Goal: Task Accomplishment & Management: Use online tool/utility

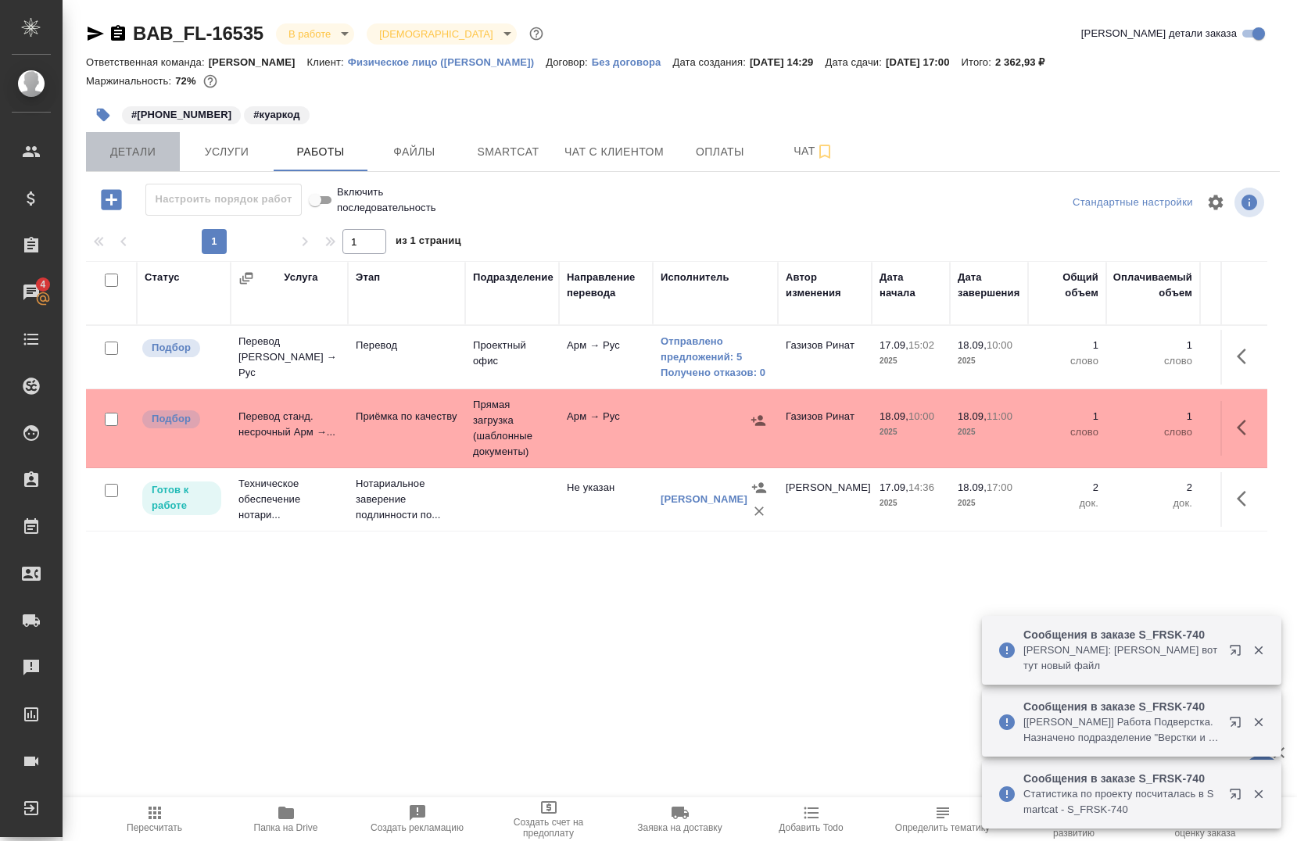
click at [163, 159] on span "Детали" at bounding box center [132, 152] width 75 height 20
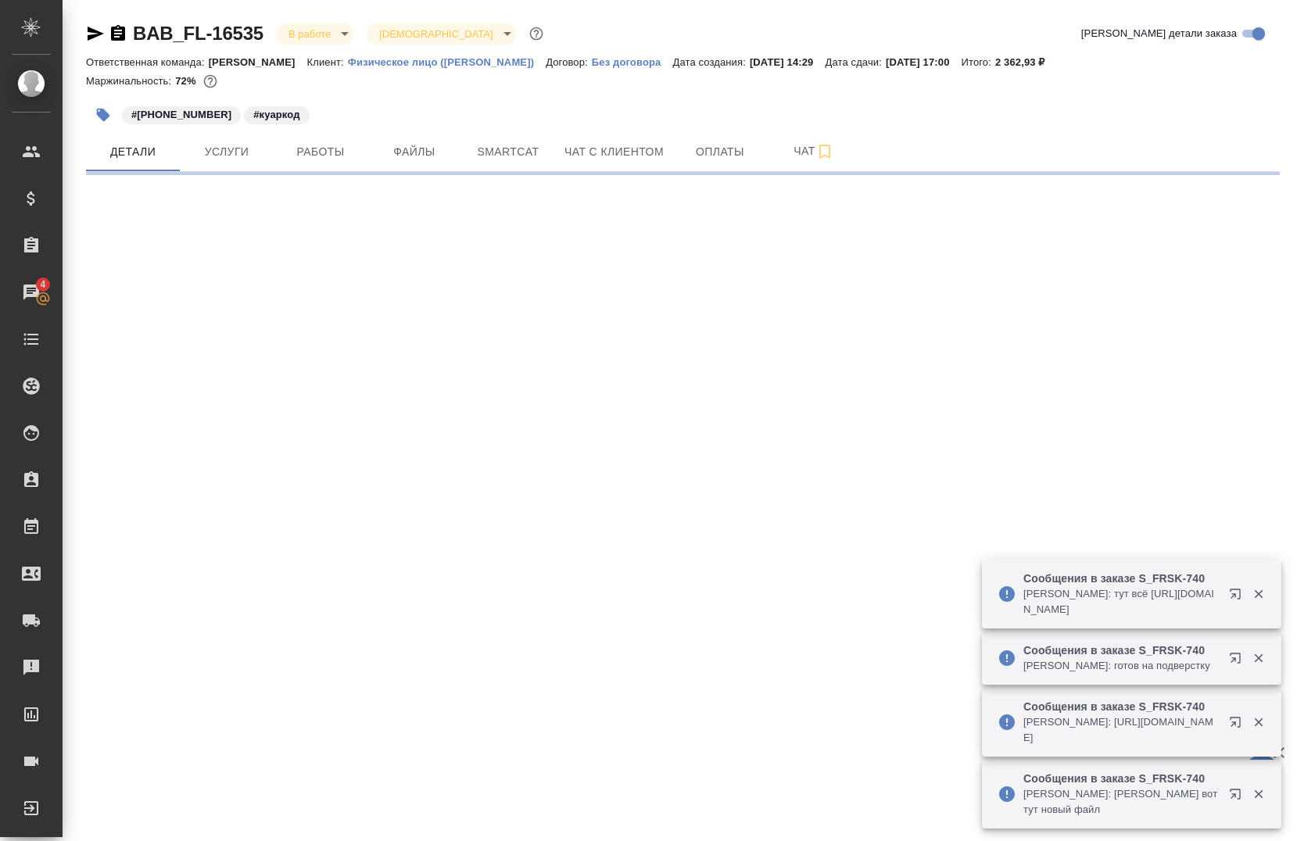
select select "RU"
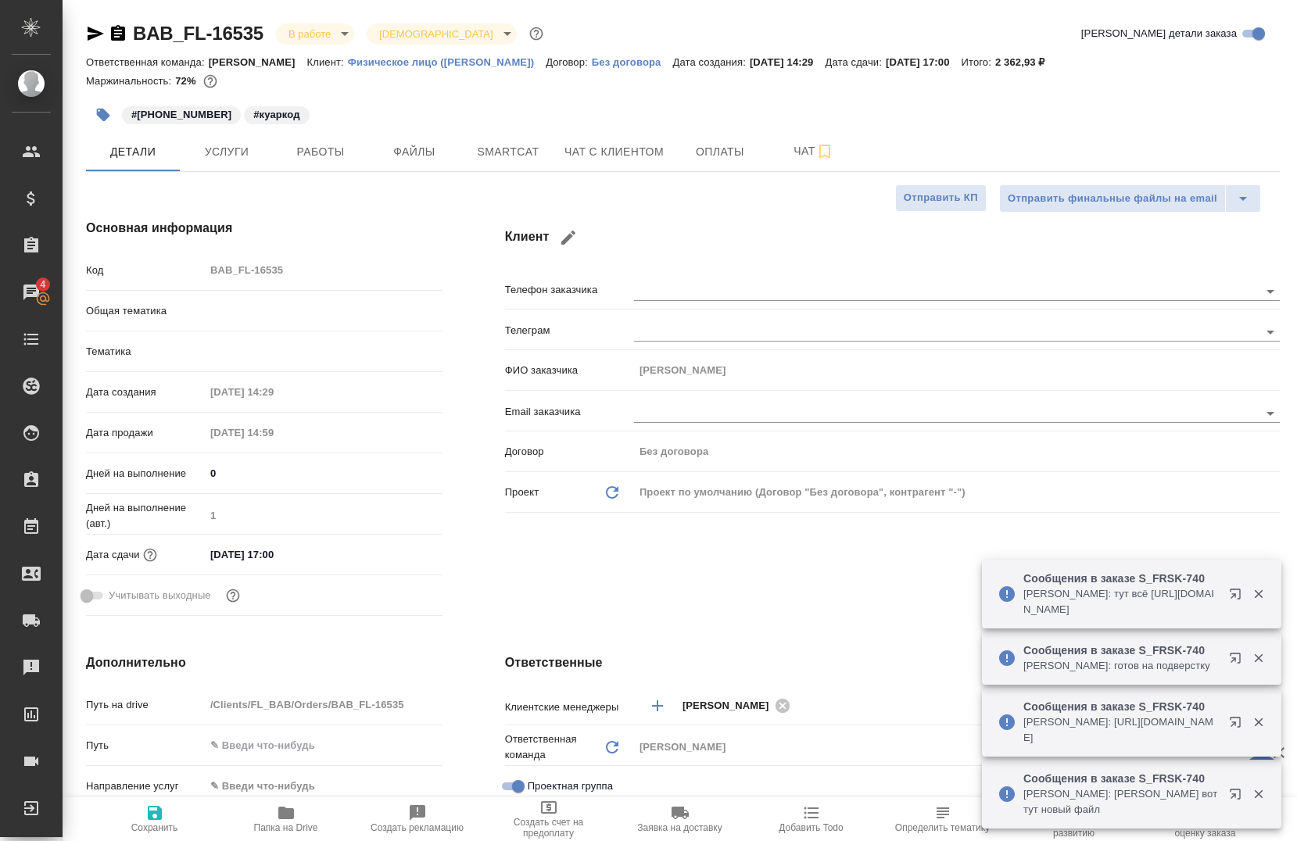
type textarea "x"
type input "[PERSON_NAME]"
type input "Газизов Ринат"
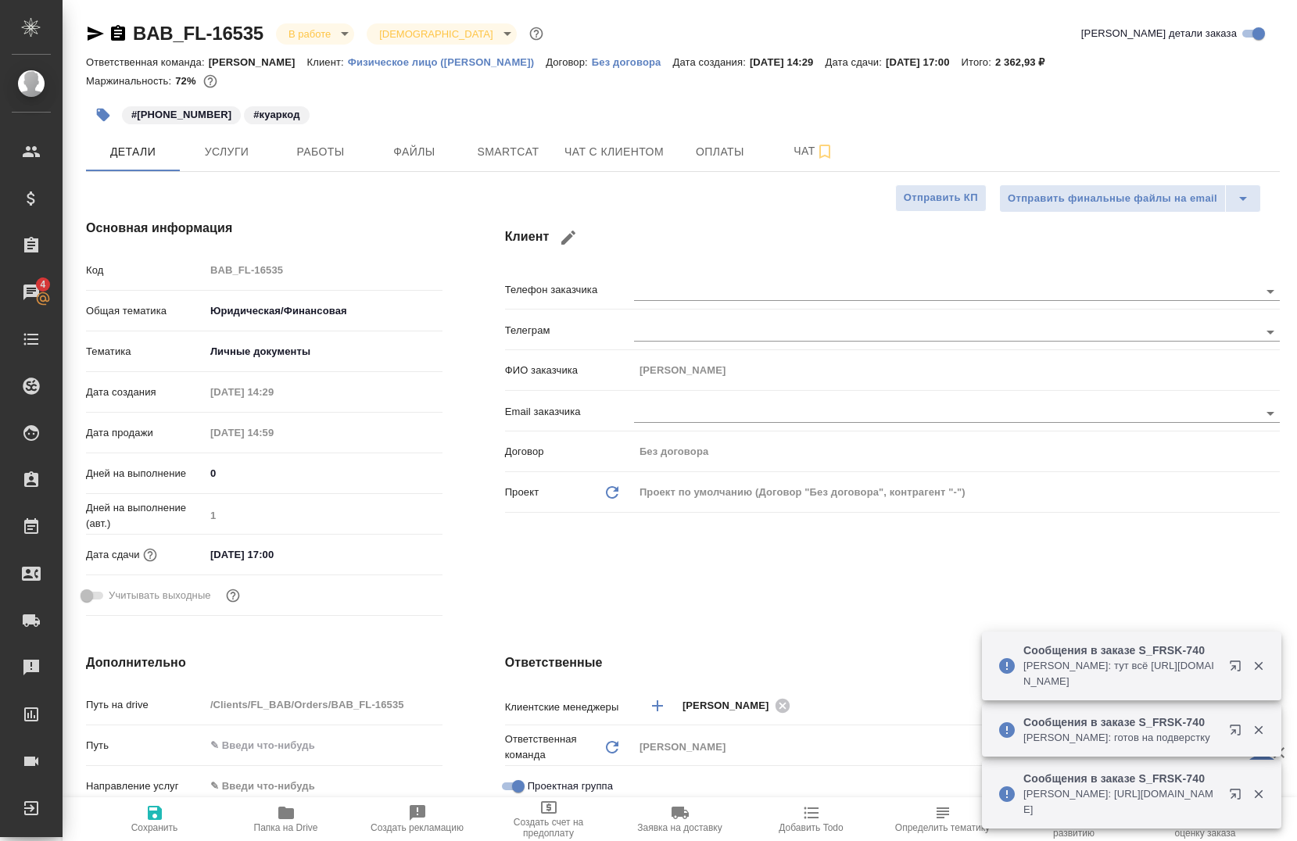
click at [1258, 593] on div "🙏 .cls-1 fill:#fff; AWATERA Chernova Anna Клиенты Спецификации Заказы 4 Чаты To…" at bounding box center [648, 420] width 1297 height 841
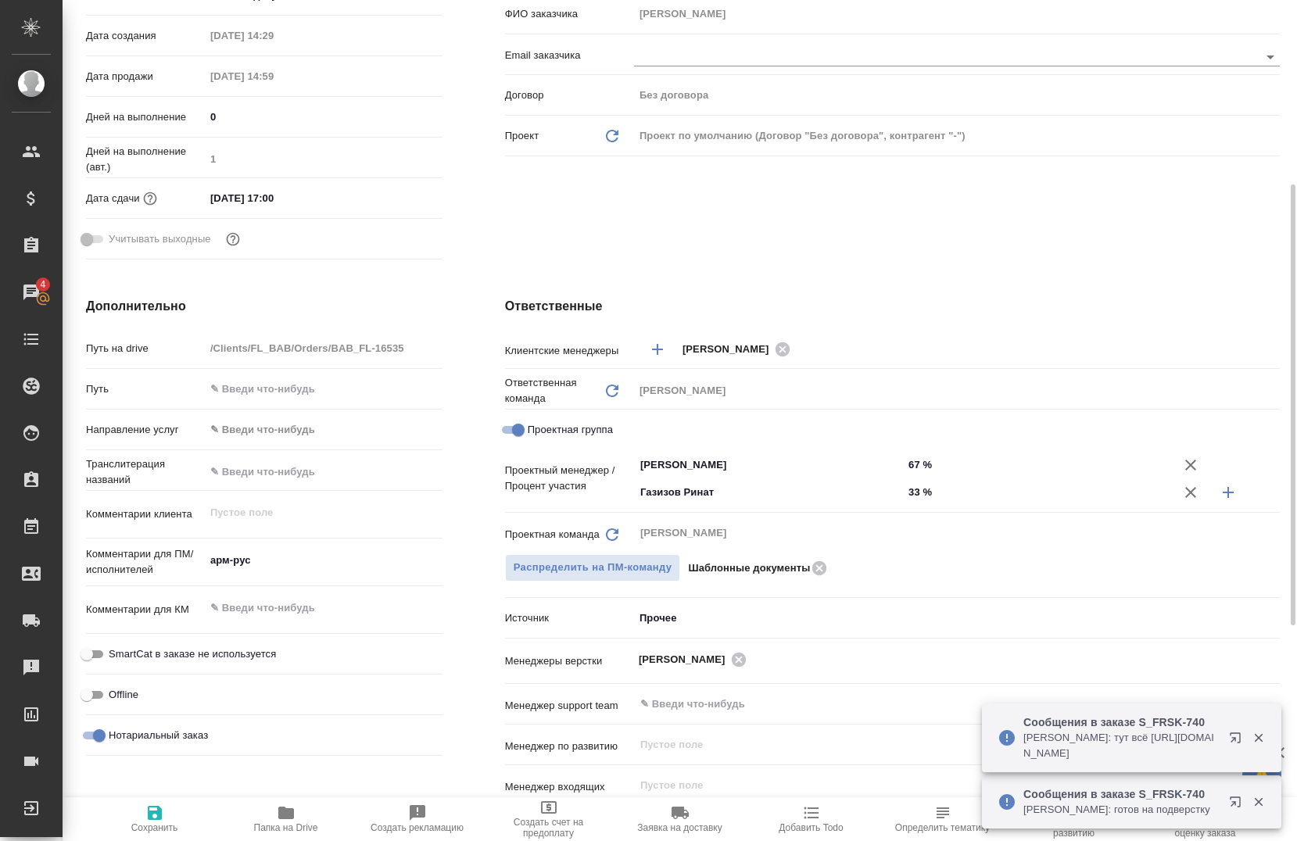
scroll to position [355, 0]
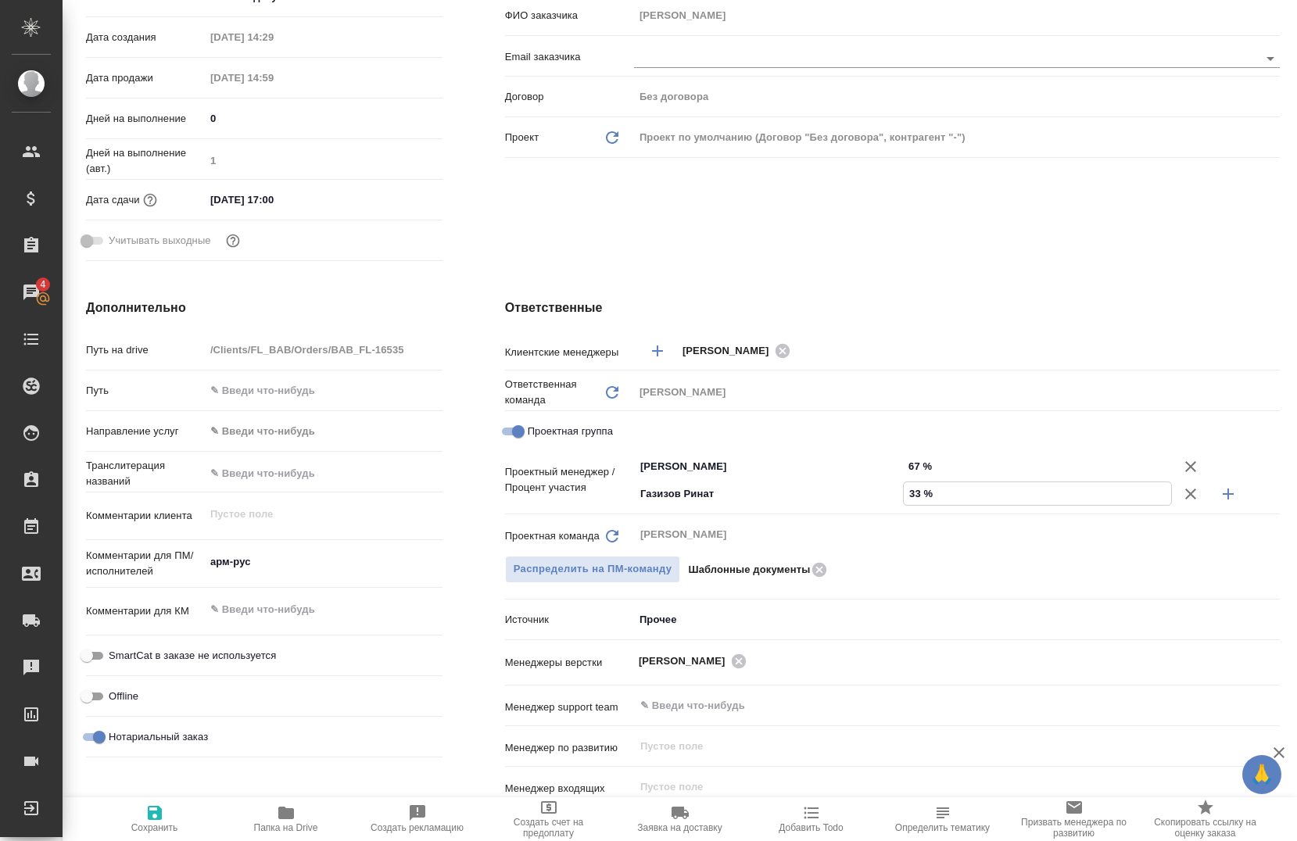
click at [907, 496] on input "33 %" at bounding box center [1036, 493] width 267 height 23
type input "3 %"
type textarea "x"
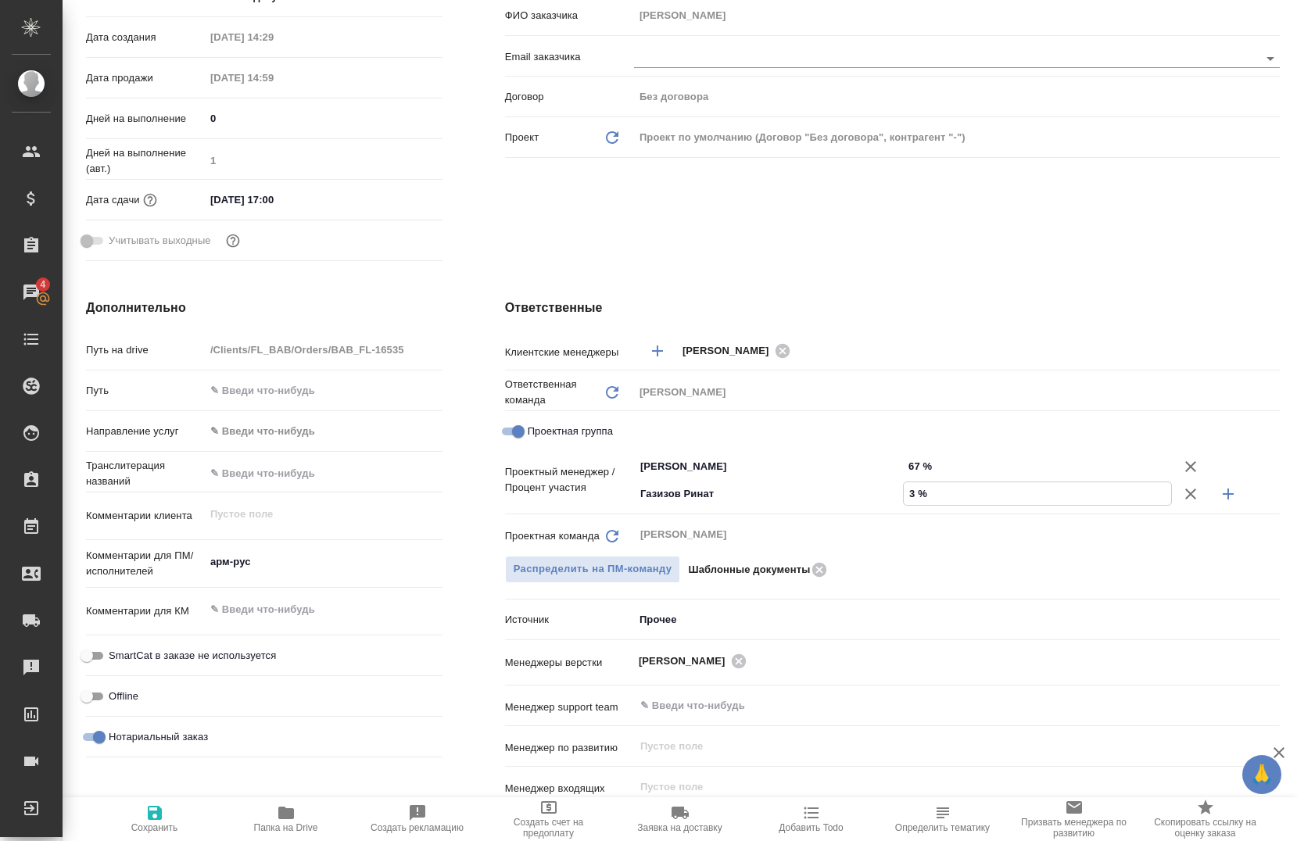
type input "23 %"
type textarea "x"
type input "23 %"
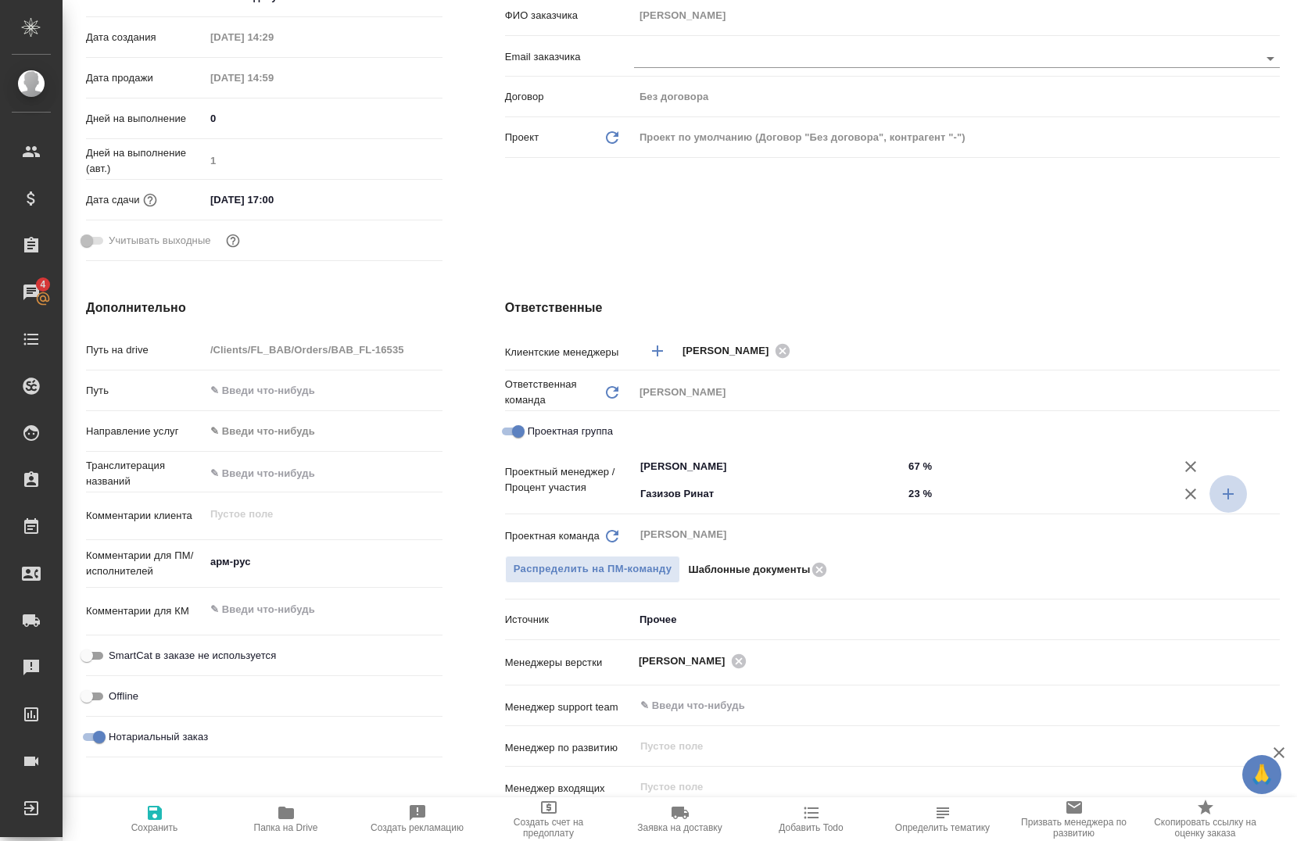
click at [1228, 504] on button "button" at bounding box center [1228, 494] width 38 height 38
type textarea "x"
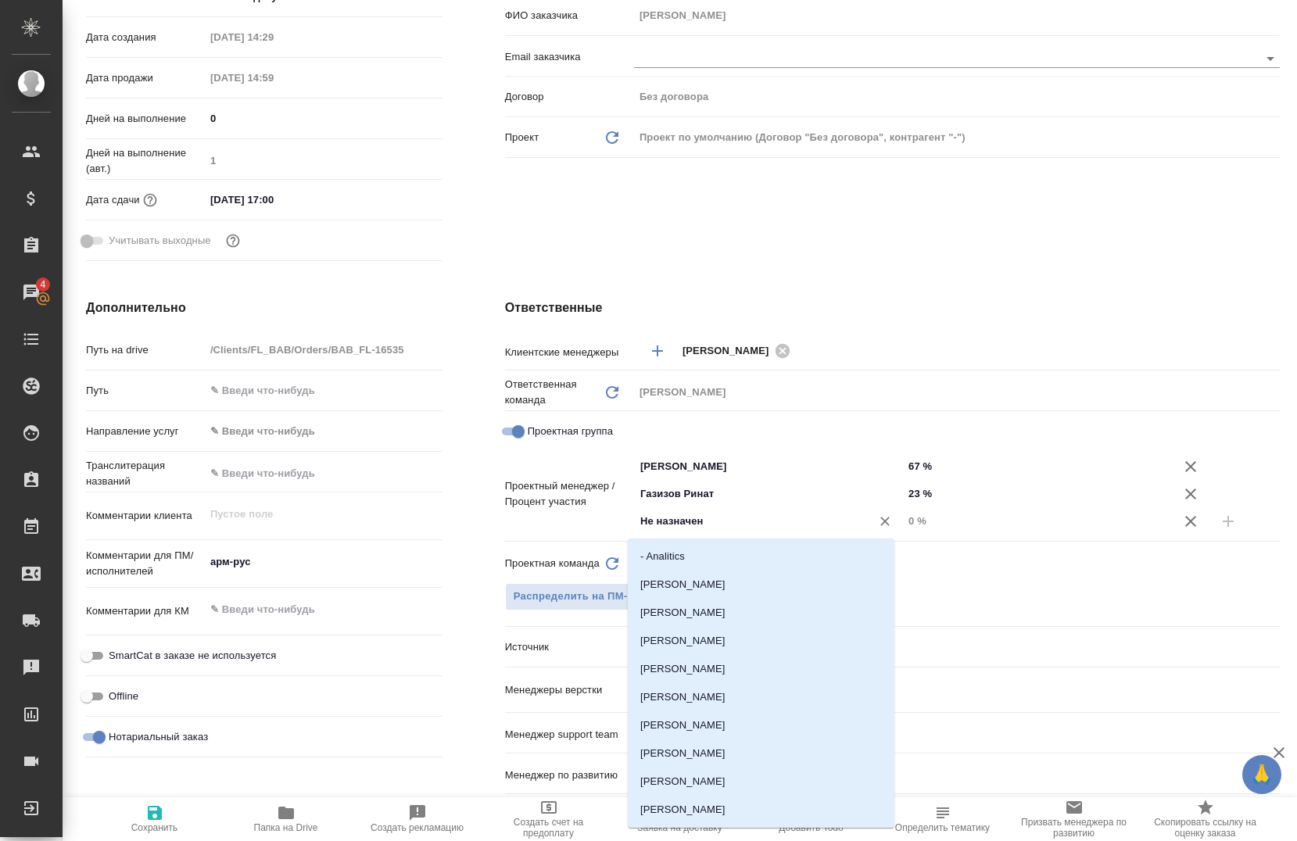
click at [653, 523] on input "Не назначен" at bounding box center [742, 521] width 207 height 19
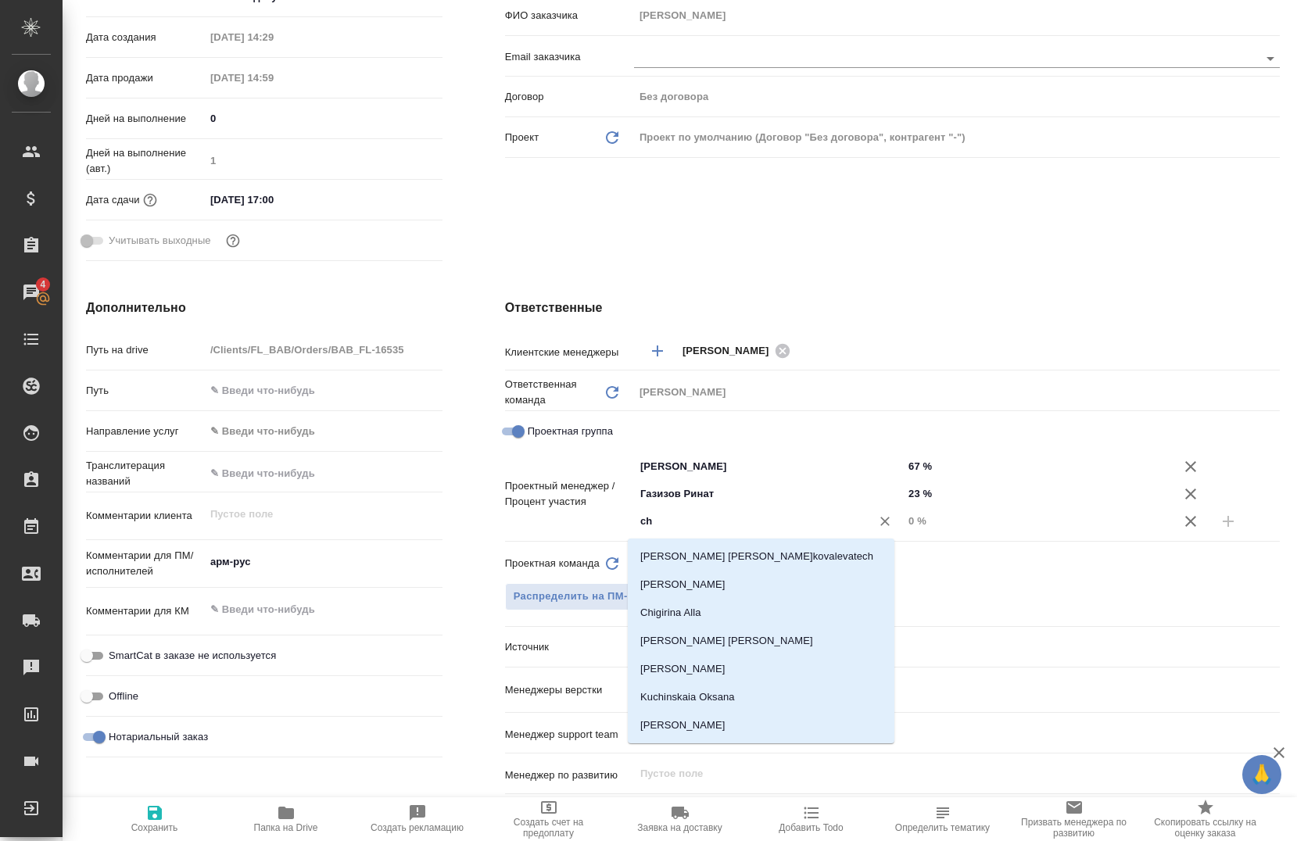
type input "che"
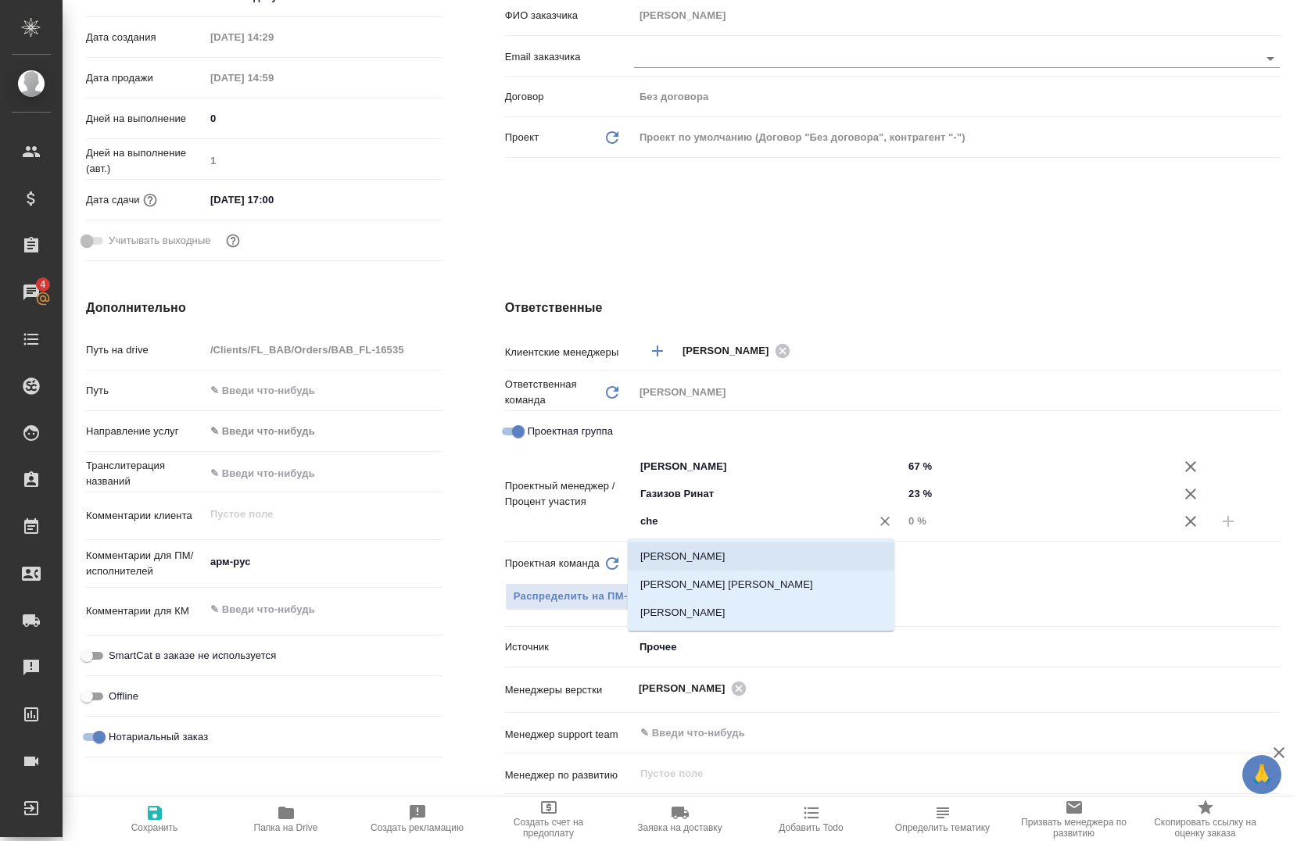
click at [676, 555] on li "[PERSON_NAME]" at bounding box center [761, 556] width 267 height 28
type textarea "x"
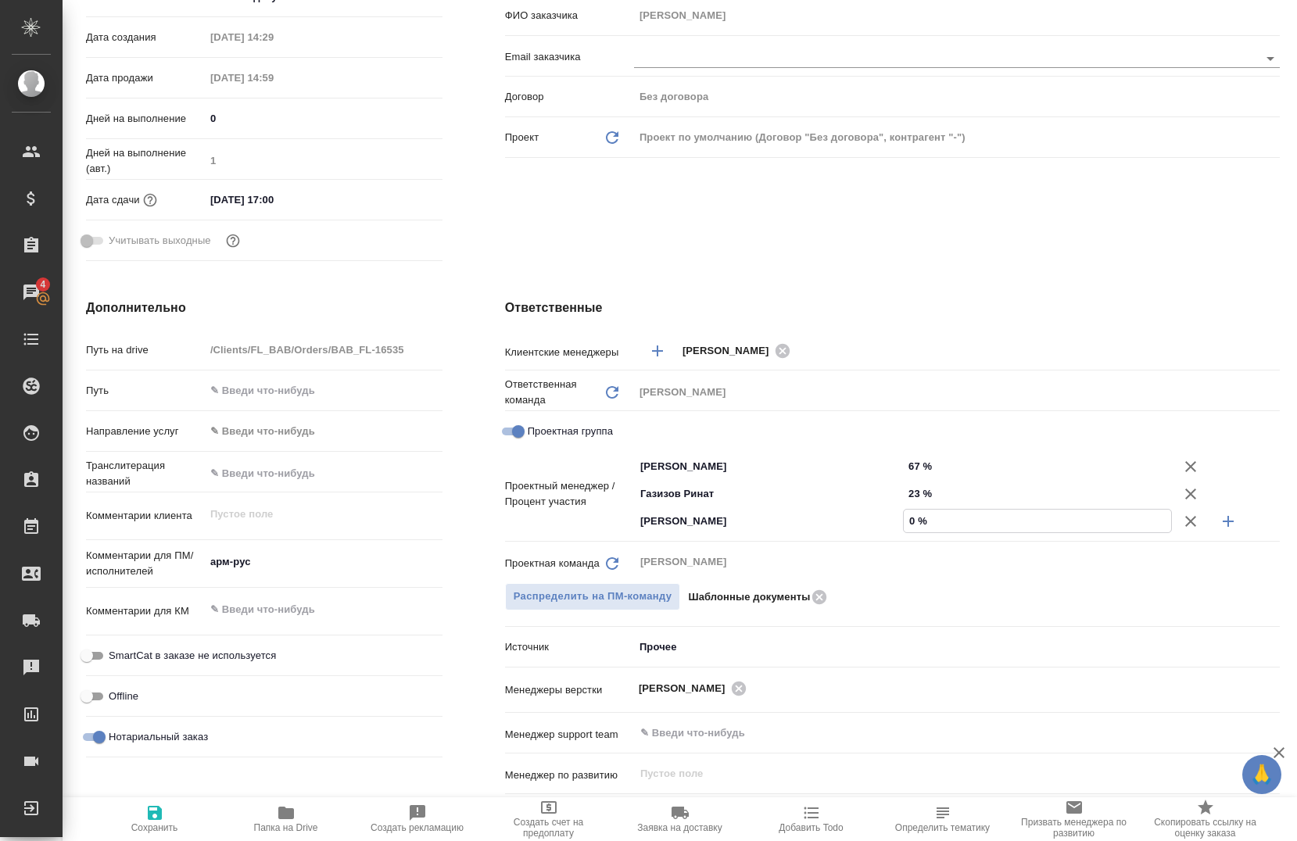
click at [903, 519] on input "0 %" at bounding box center [1036, 521] width 267 height 23
type input "10 %"
type textarea "x"
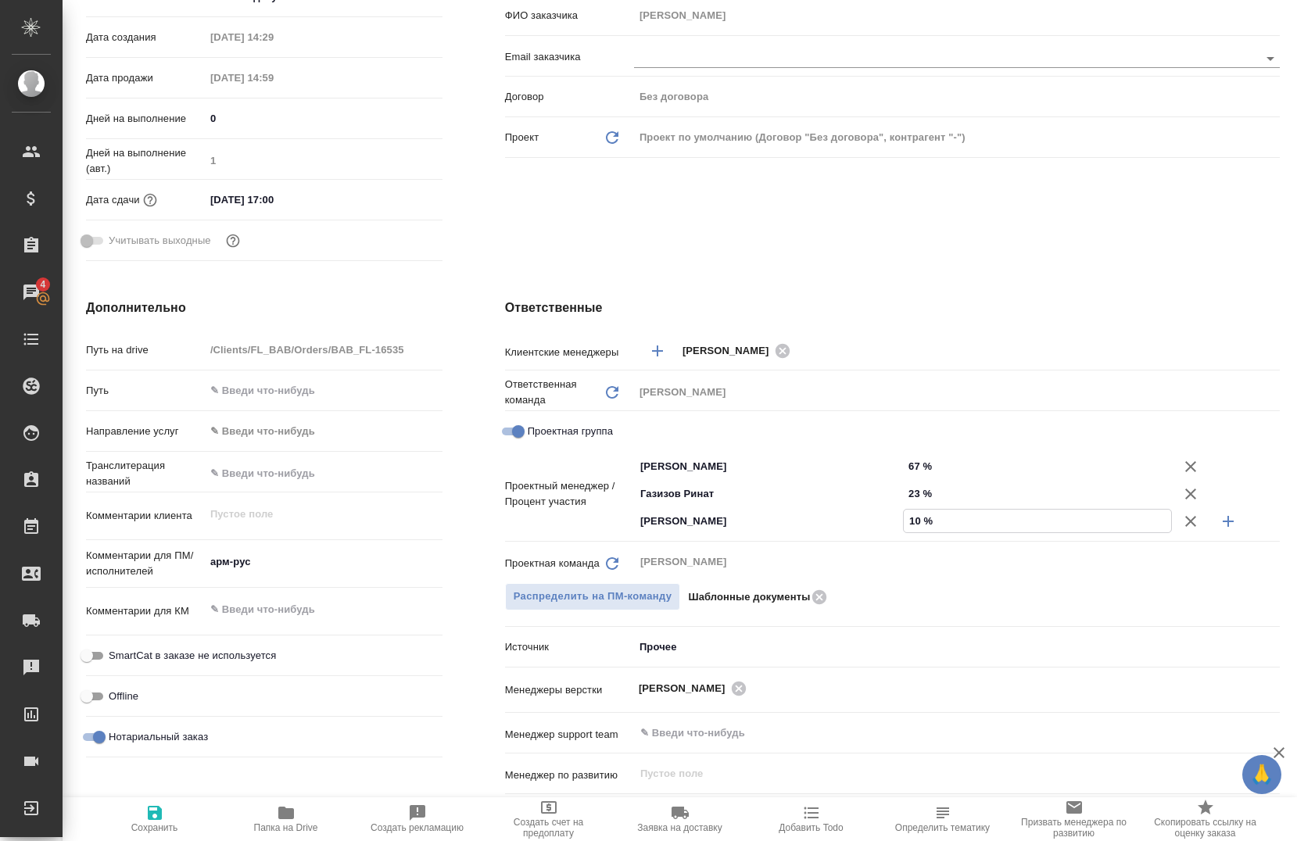
type input "10 %"
click at [141, 825] on span "Сохранить" at bounding box center [154, 827] width 47 height 11
type textarea "x"
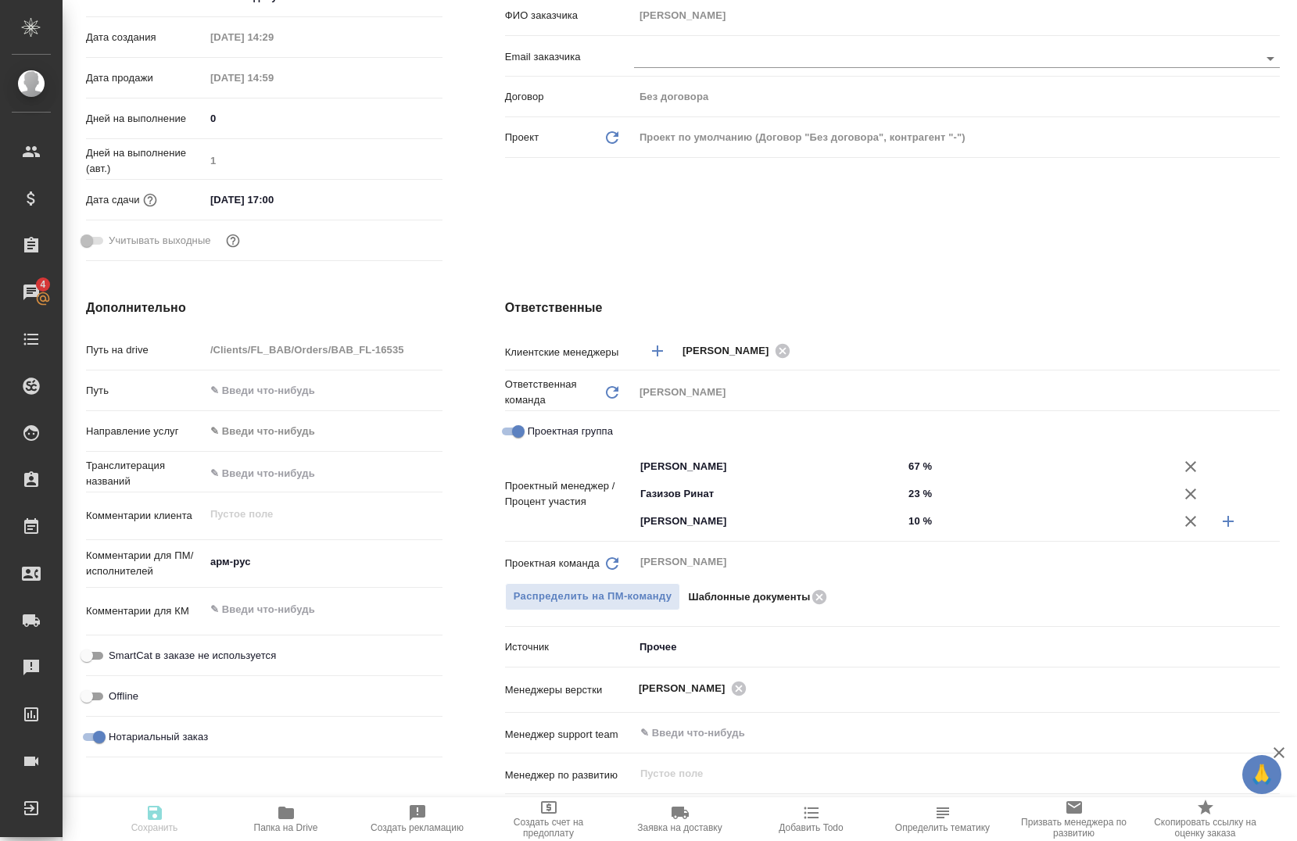
type textarea "x"
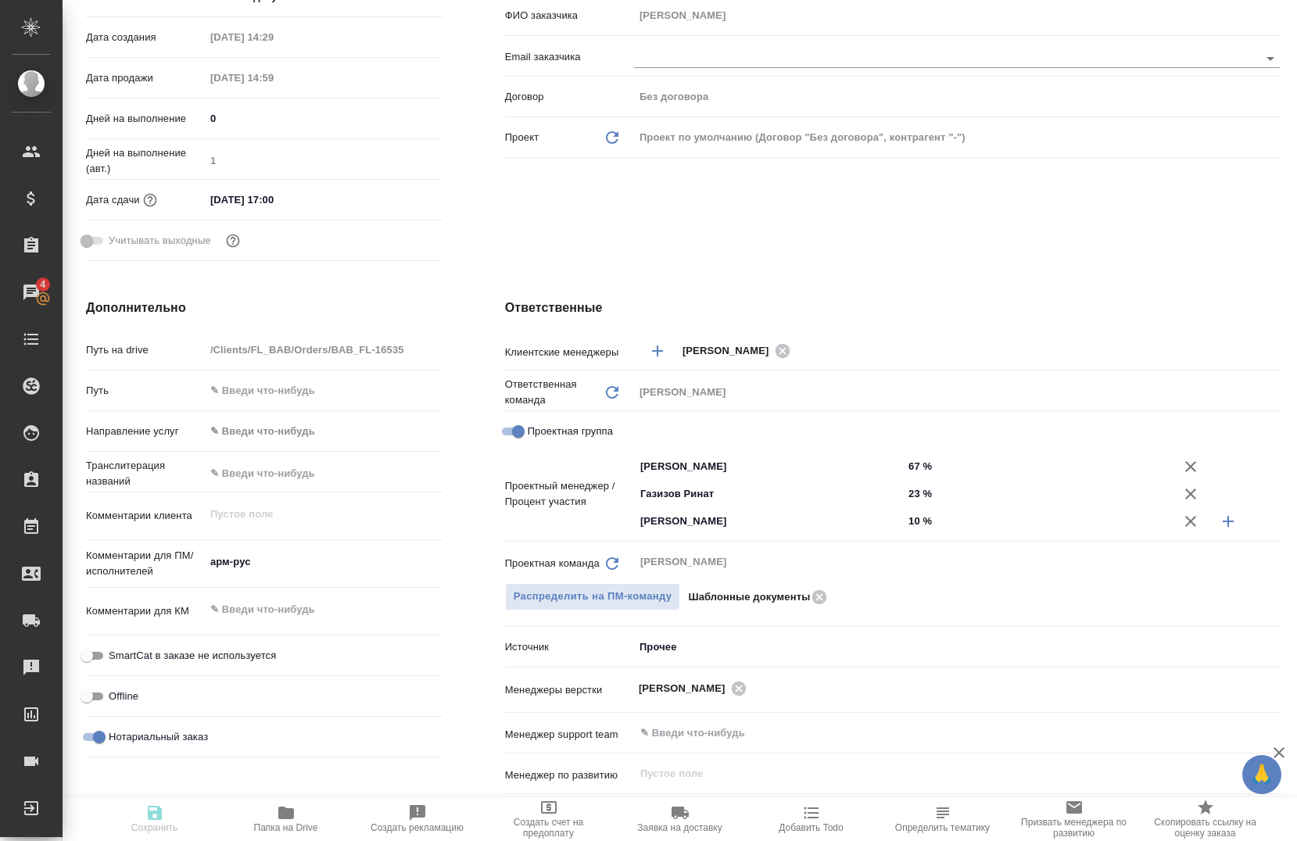
type textarea "x"
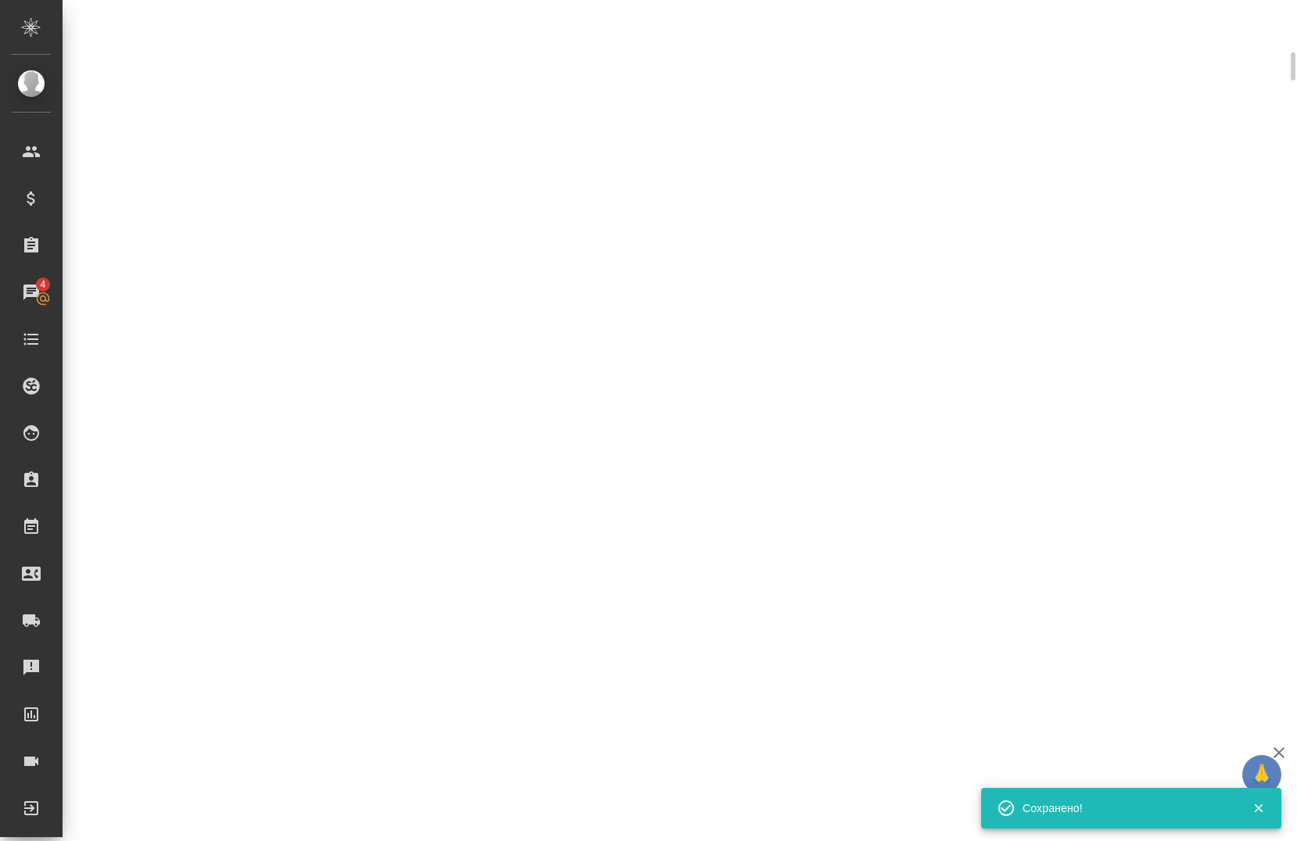
scroll to position [342, 0]
select select "RU"
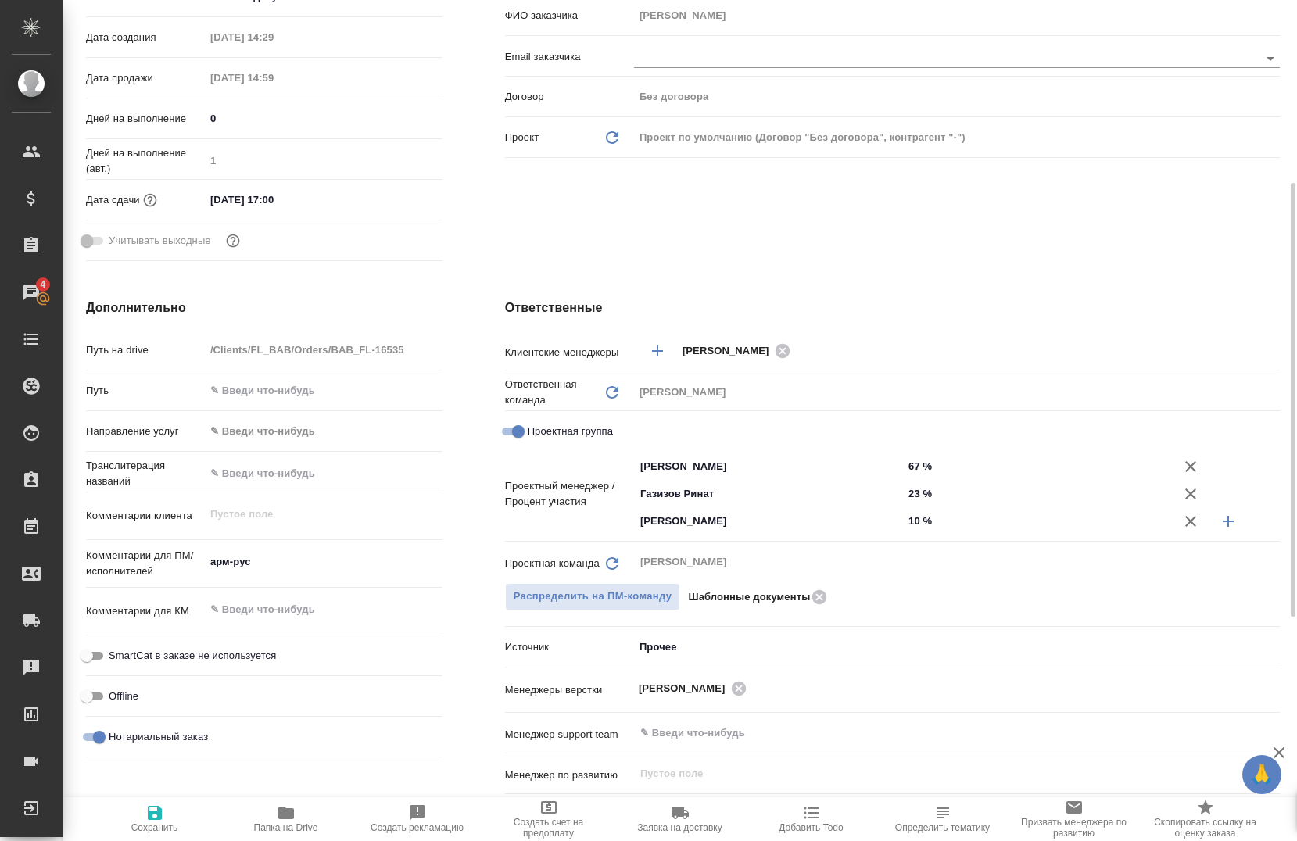
type textarea "x"
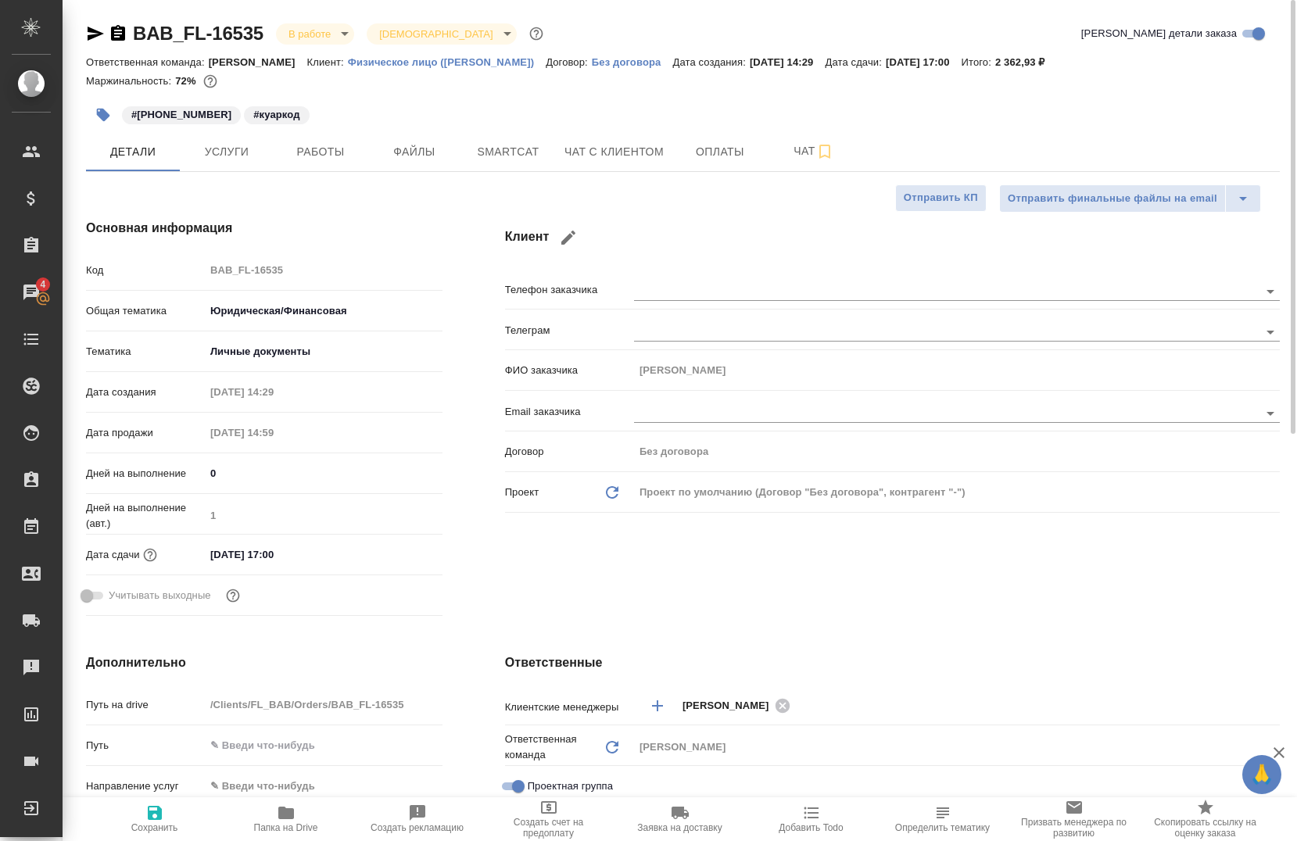
scroll to position [0, 0]
click at [234, 144] on span "Услуги" at bounding box center [226, 152] width 75 height 20
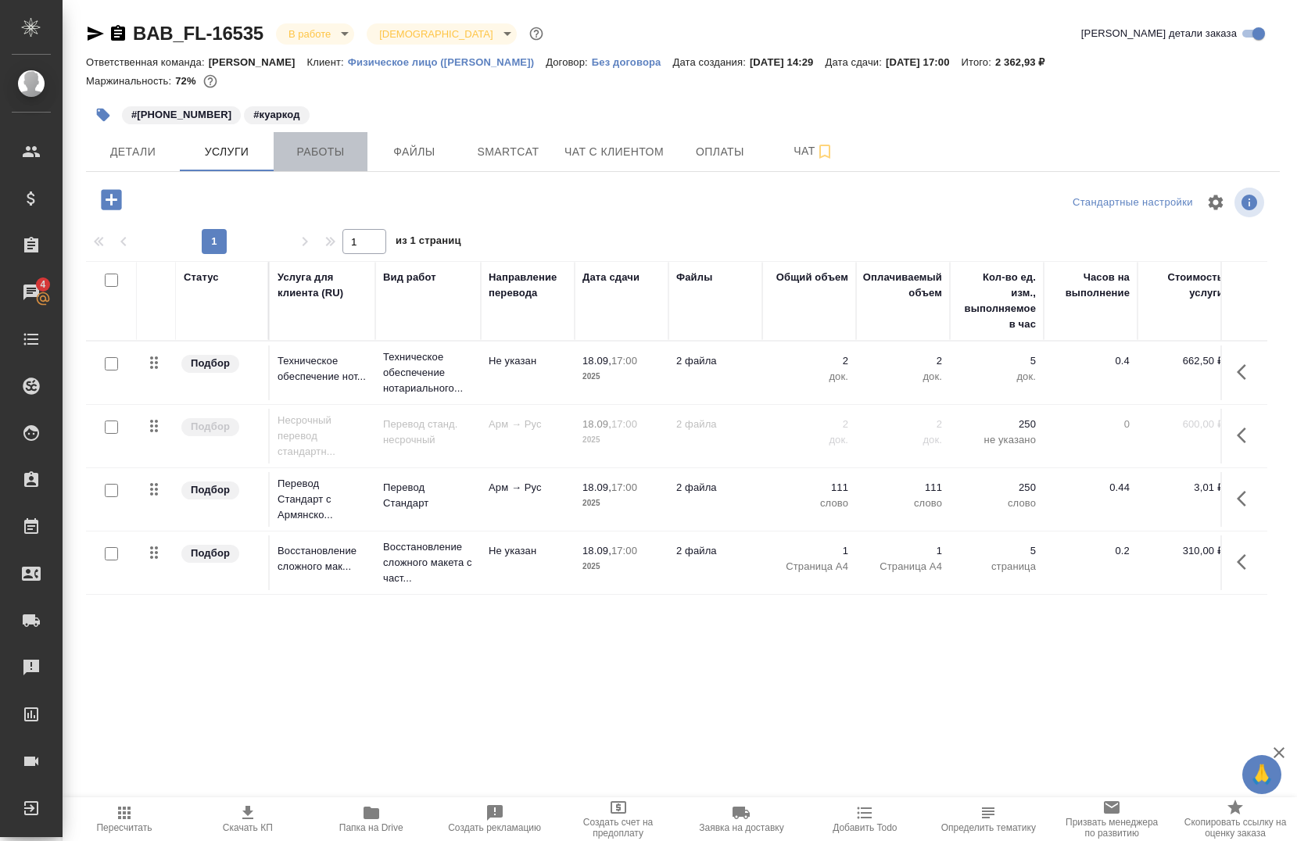
click at [344, 154] on span "Работы" at bounding box center [320, 152] width 75 height 20
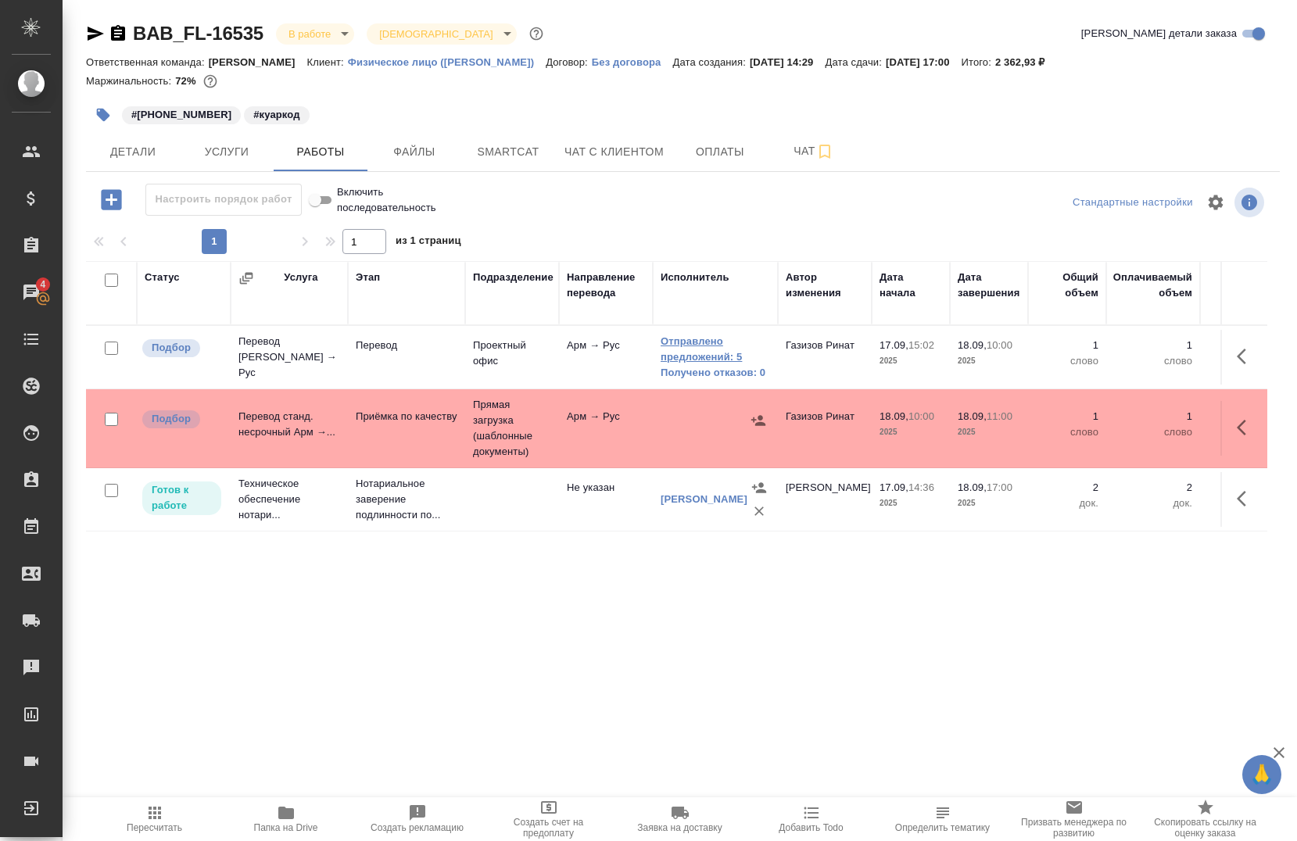
click at [717, 352] on link "Отправлено предложений: 5" at bounding box center [714, 349] width 109 height 31
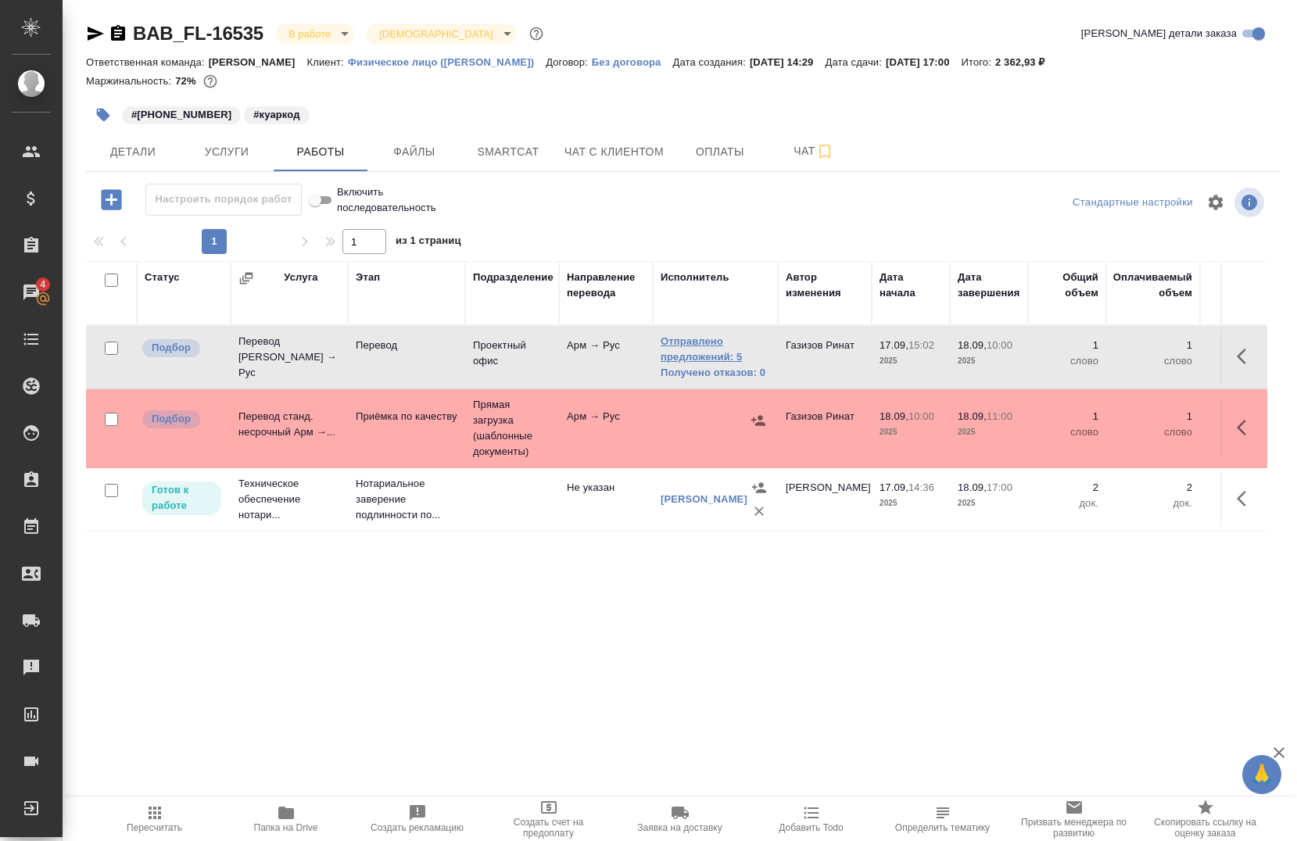
click at [700, 357] on link "Отправлено предложений: 5" at bounding box center [714, 349] width 109 height 31
click at [103, 153] on span "Детали" at bounding box center [132, 152] width 75 height 20
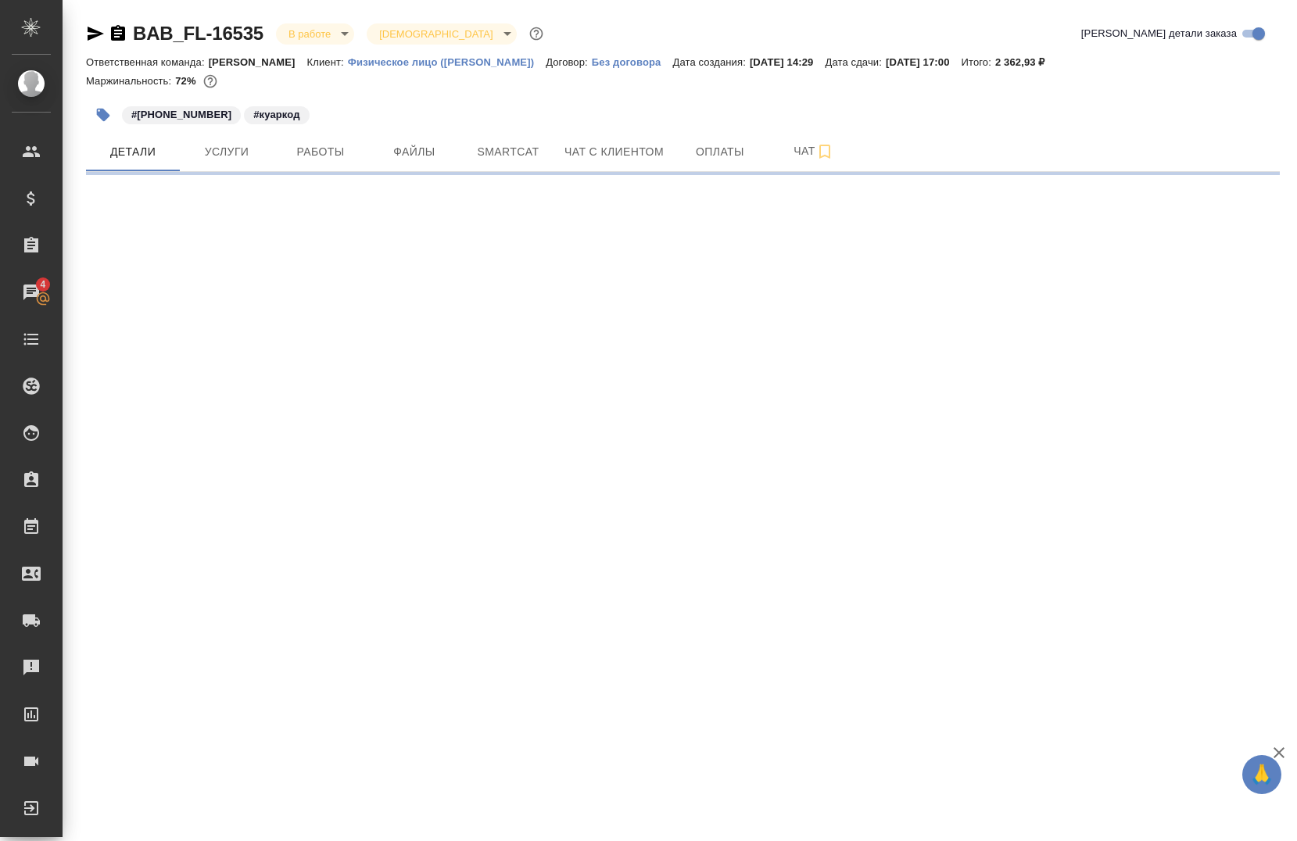
select select "RU"
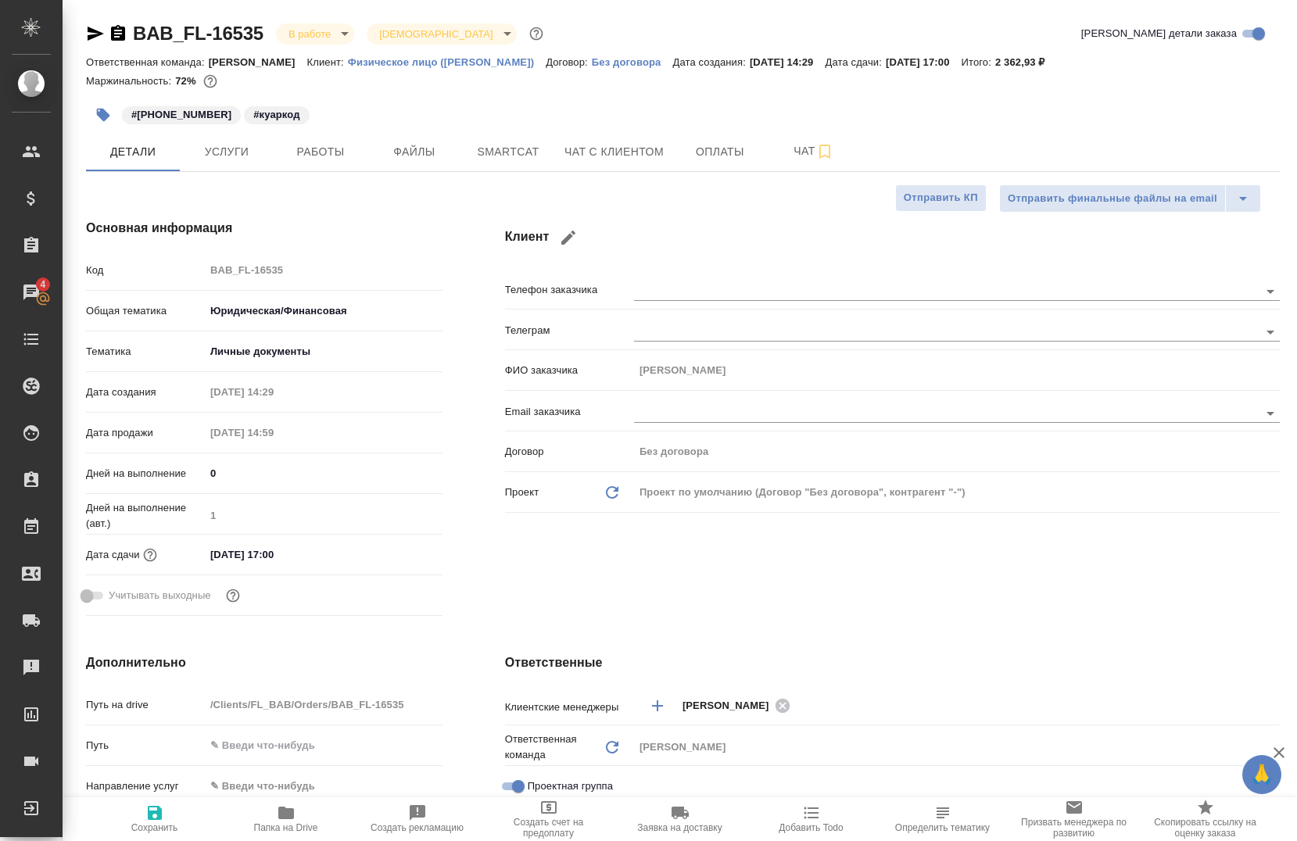
type textarea "x"
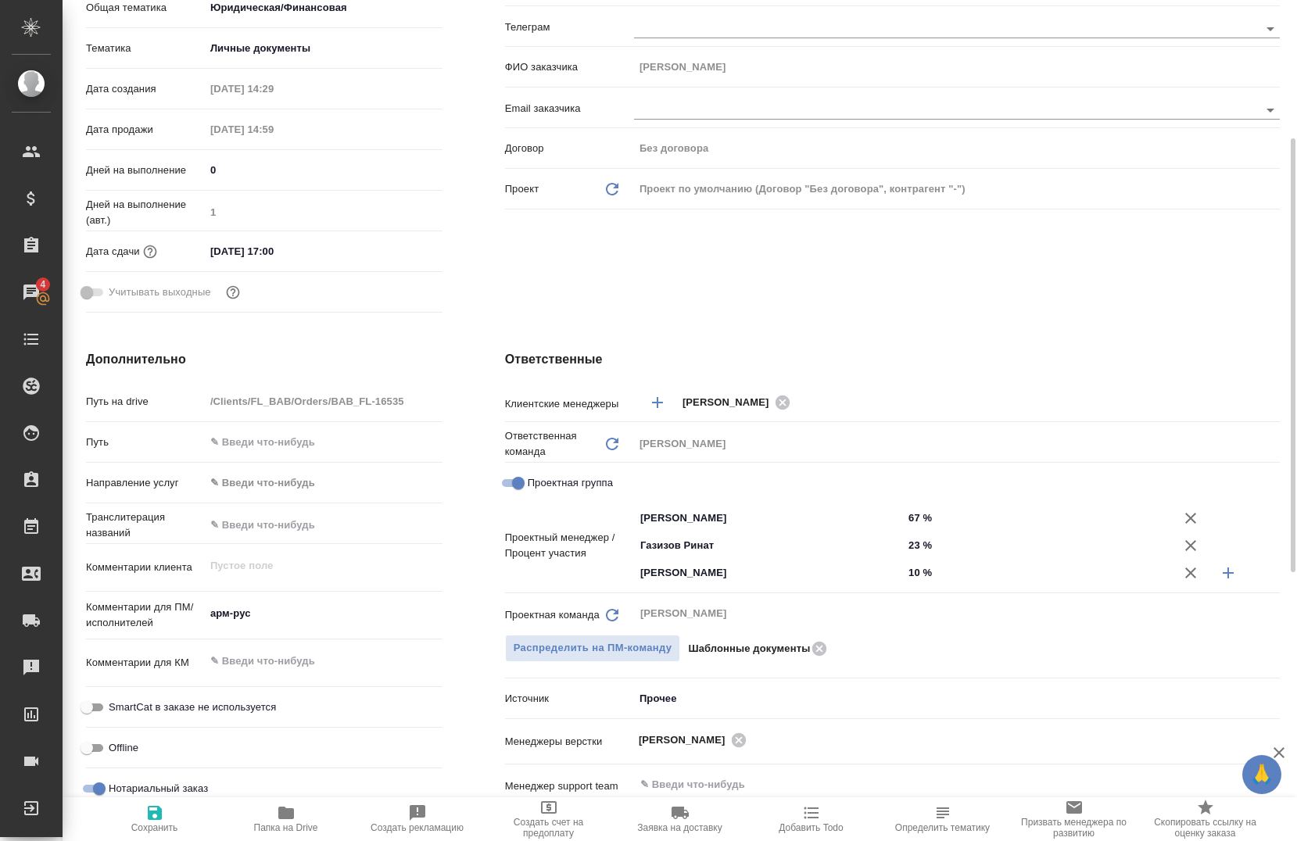
scroll to position [304, 0]
click at [903, 543] on input "23 %" at bounding box center [1037, 544] width 269 height 23
type textarea "x"
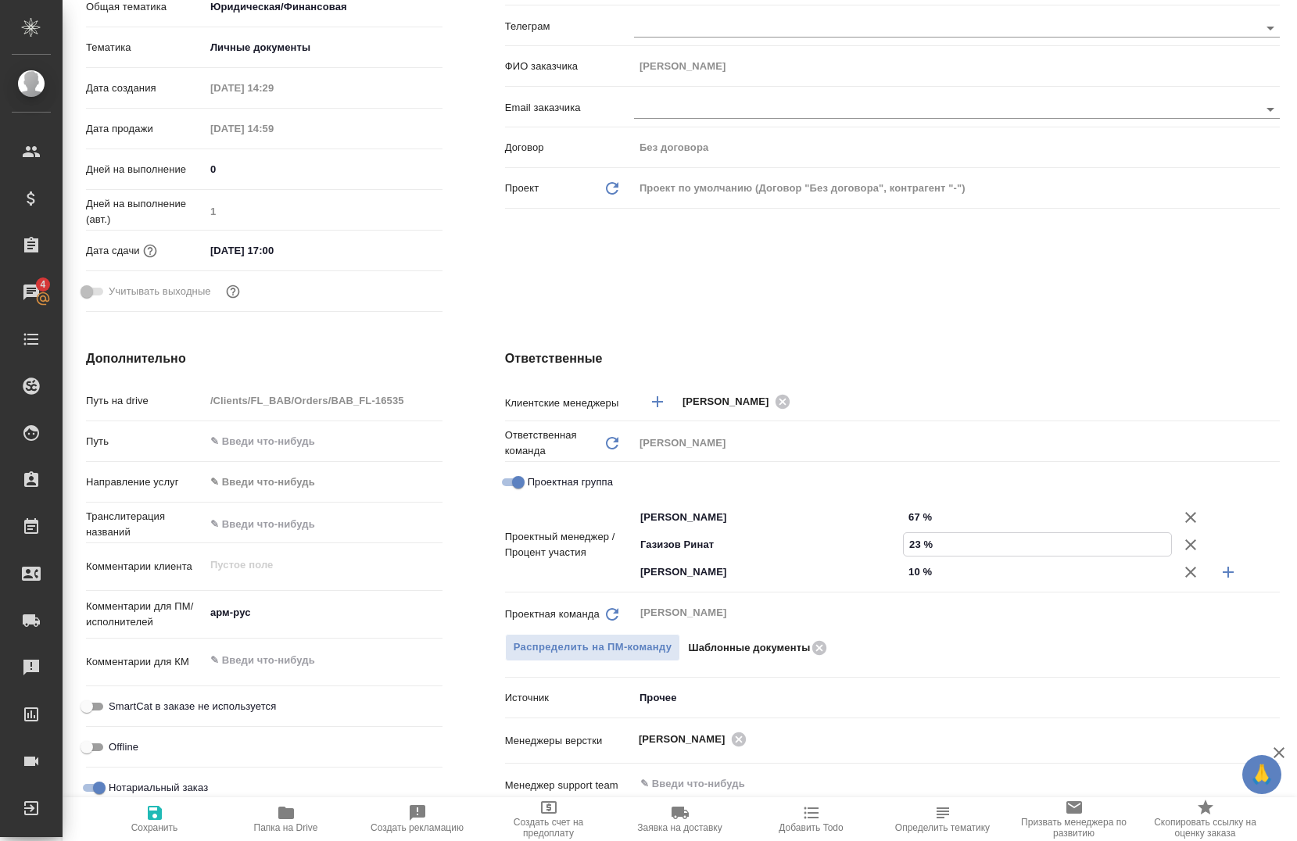
type input "3 %"
type textarea "x"
type input "33 %"
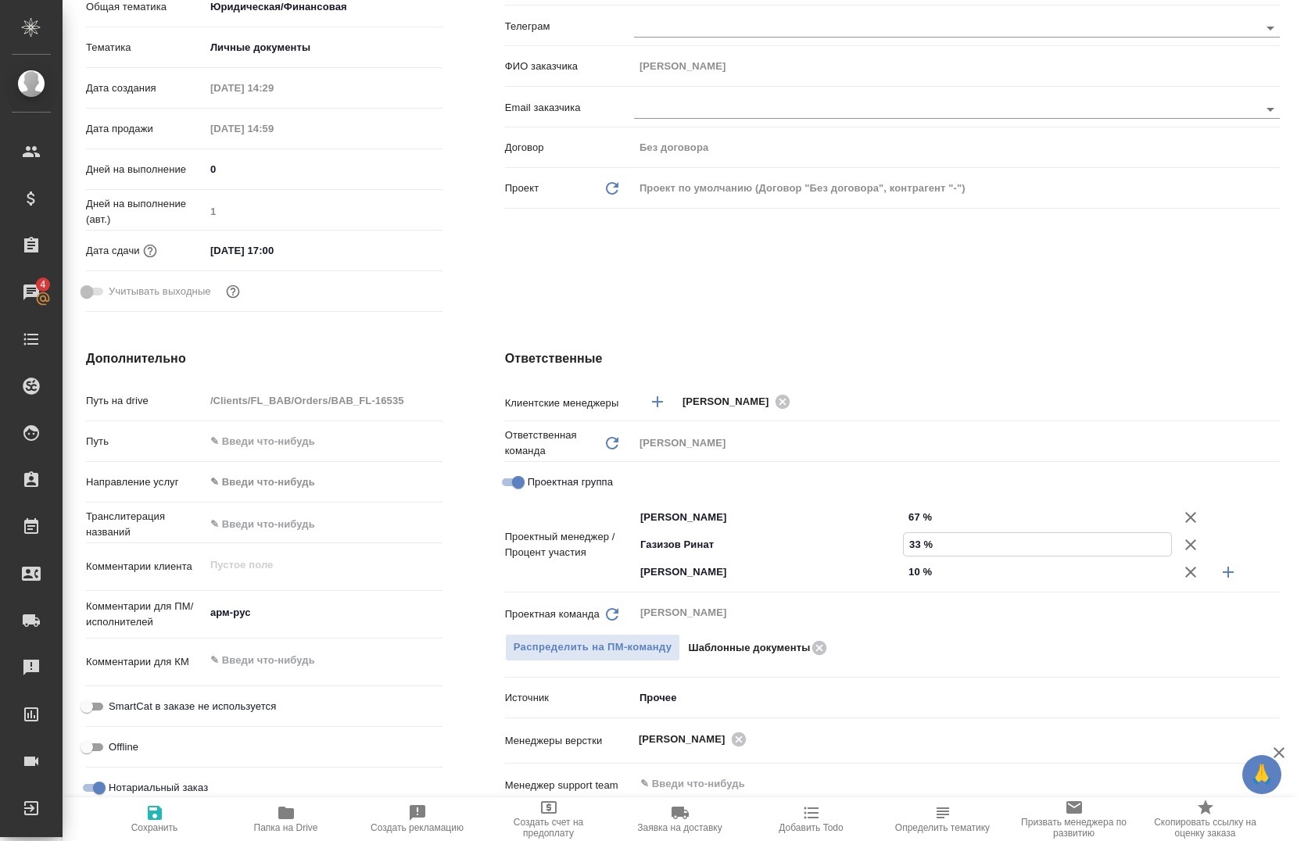
click at [903, 572] on input "10 %" at bounding box center [1037, 571] width 269 height 23
click at [1185, 574] on icon "button" at bounding box center [1190, 572] width 11 height 11
type textarea "x"
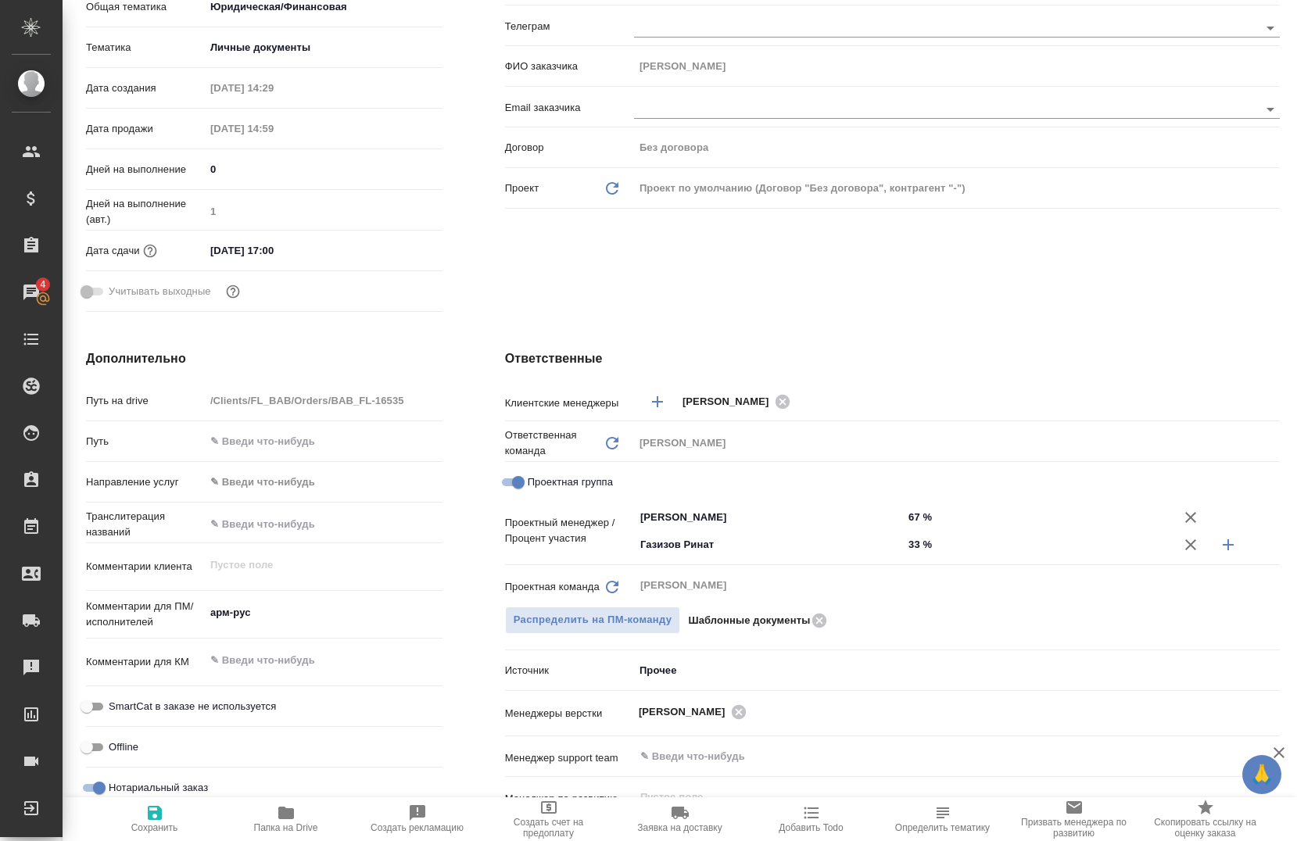
click at [148, 818] on icon "button" at bounding box center [155, 813] width 14 height 14
type textarea "x"
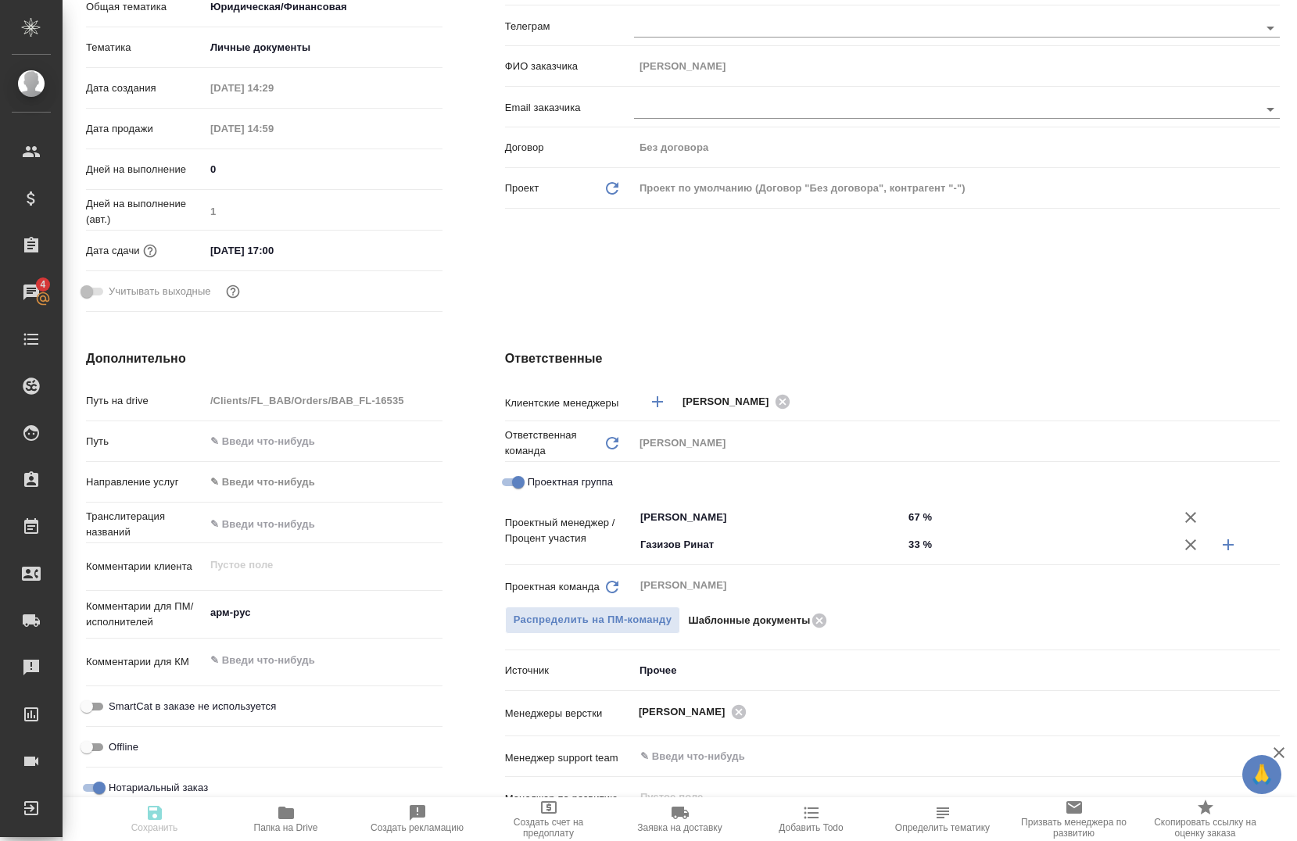
type textarea "x"
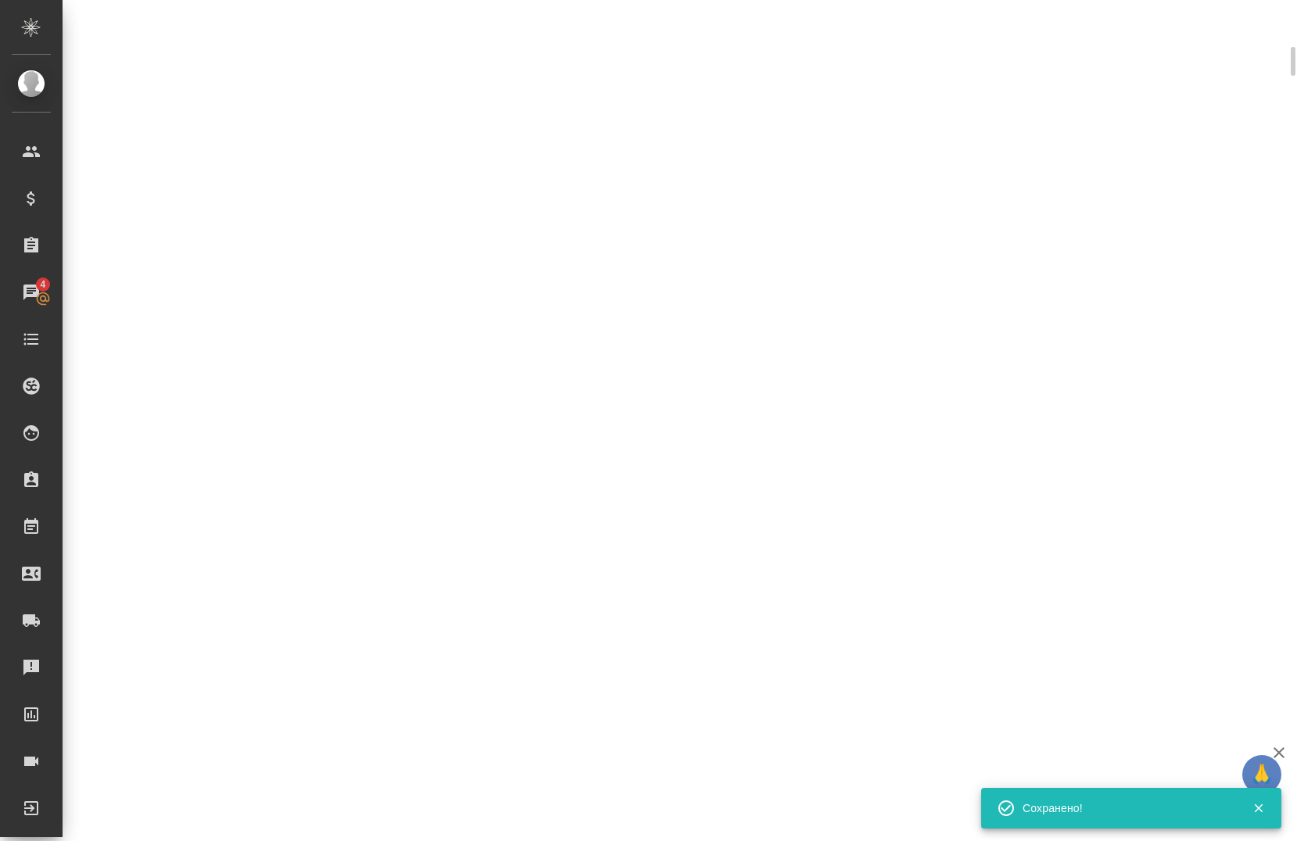
scroll to position [292, 0]
select select "RU"
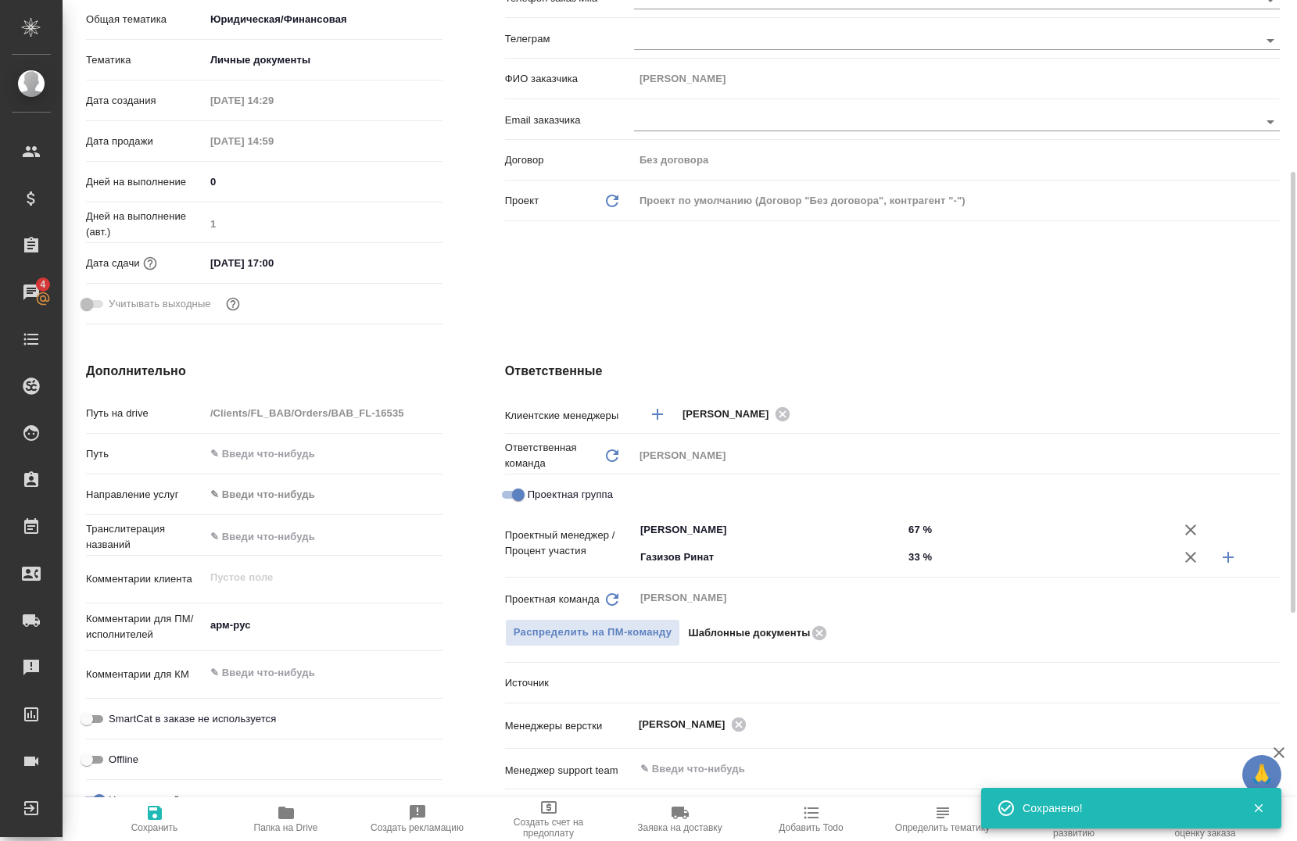
scroll to position [304, 0]
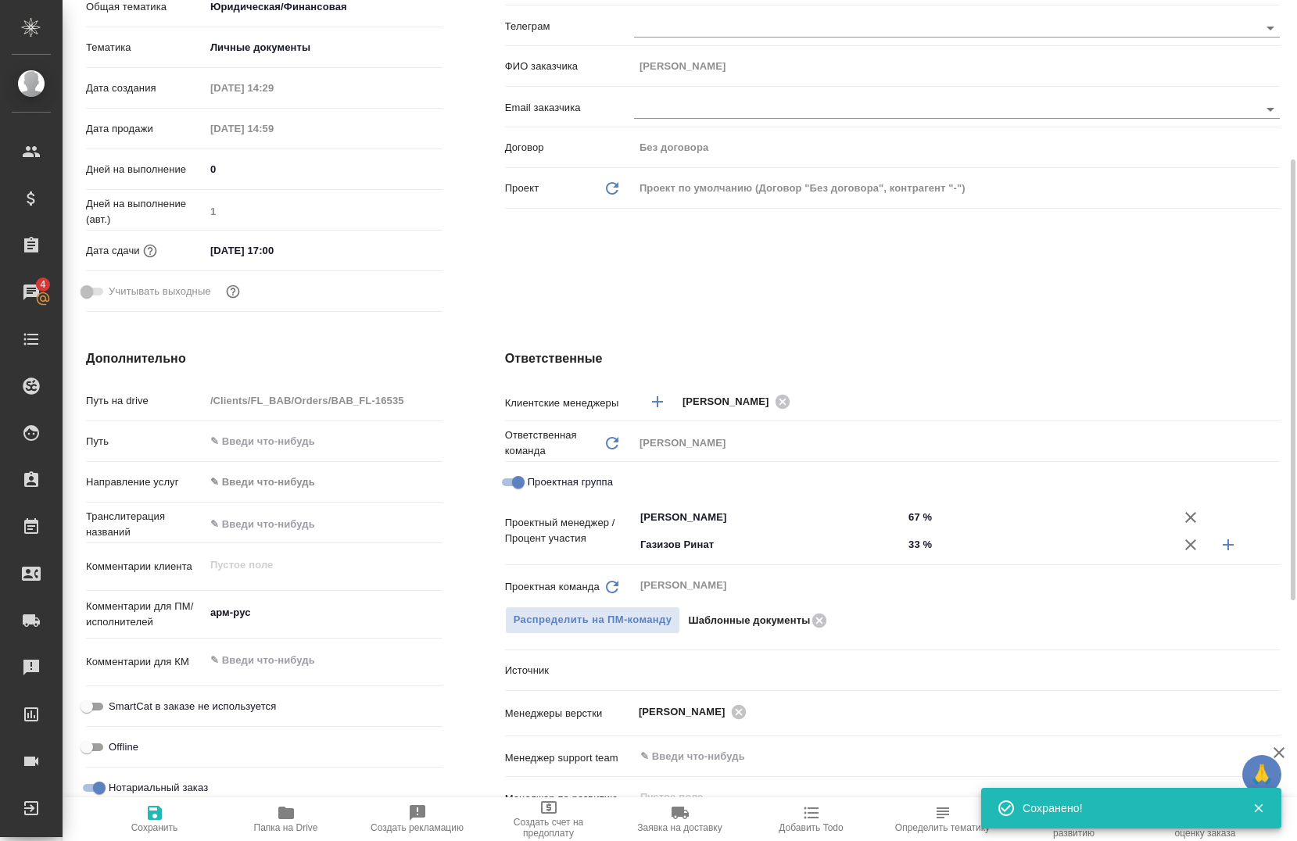
type textarea "x"
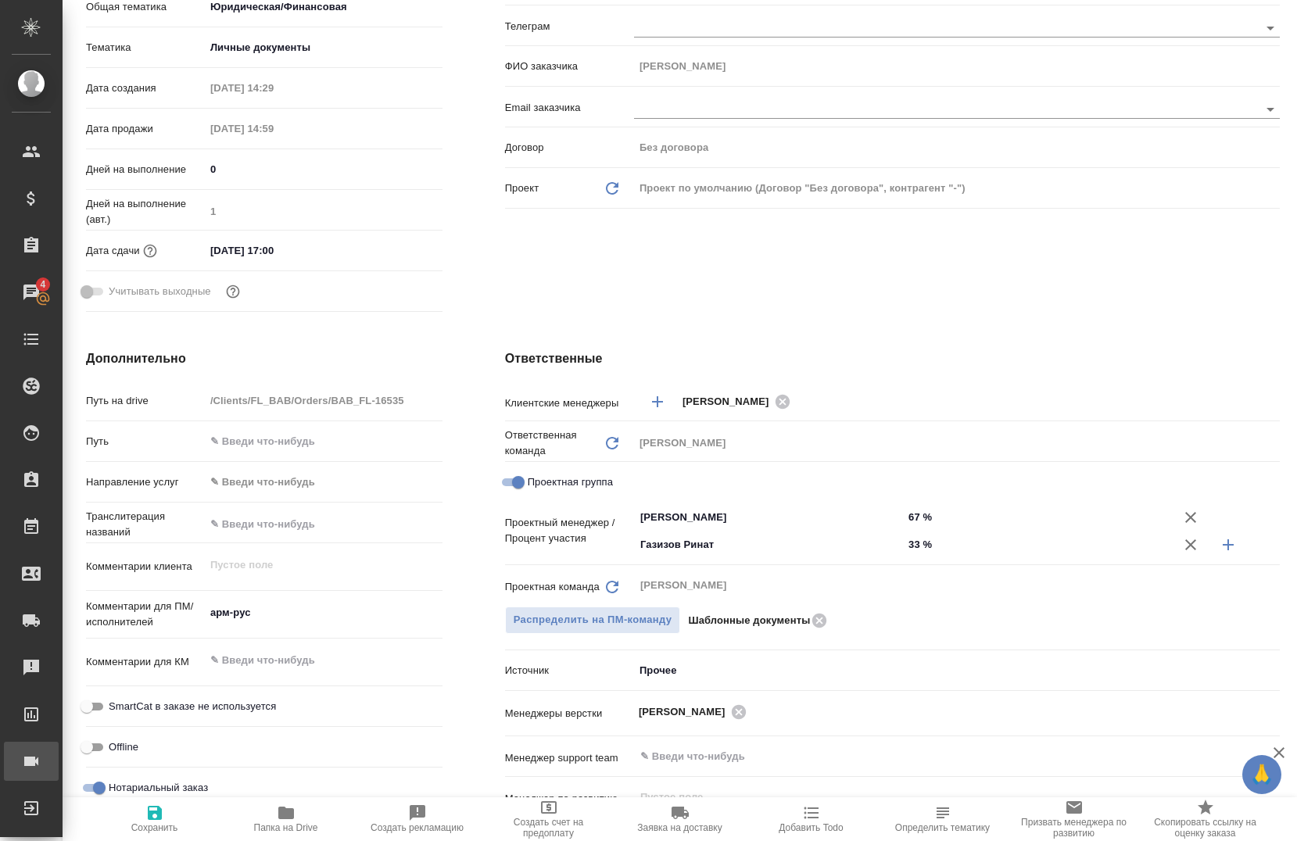
type textarea "x"
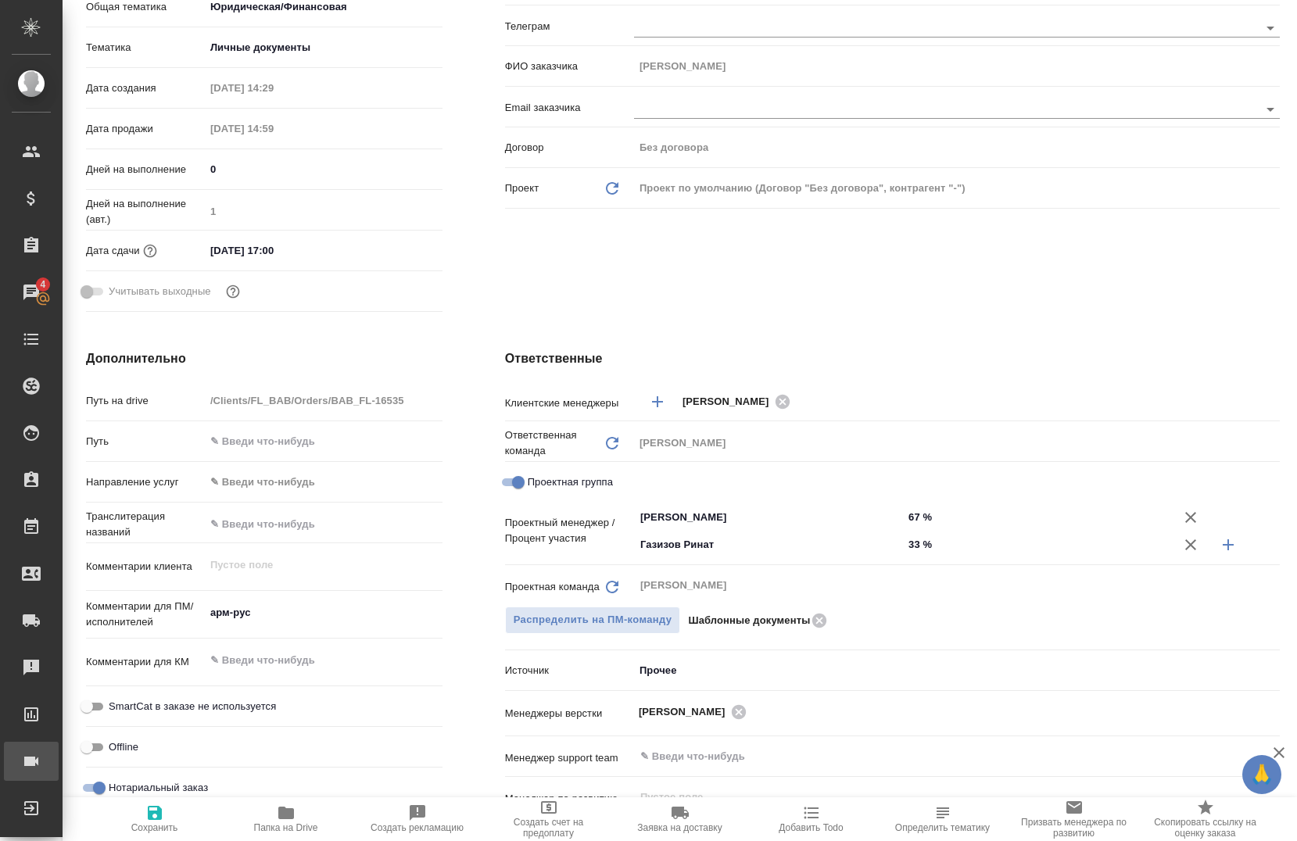
type textarea "x"
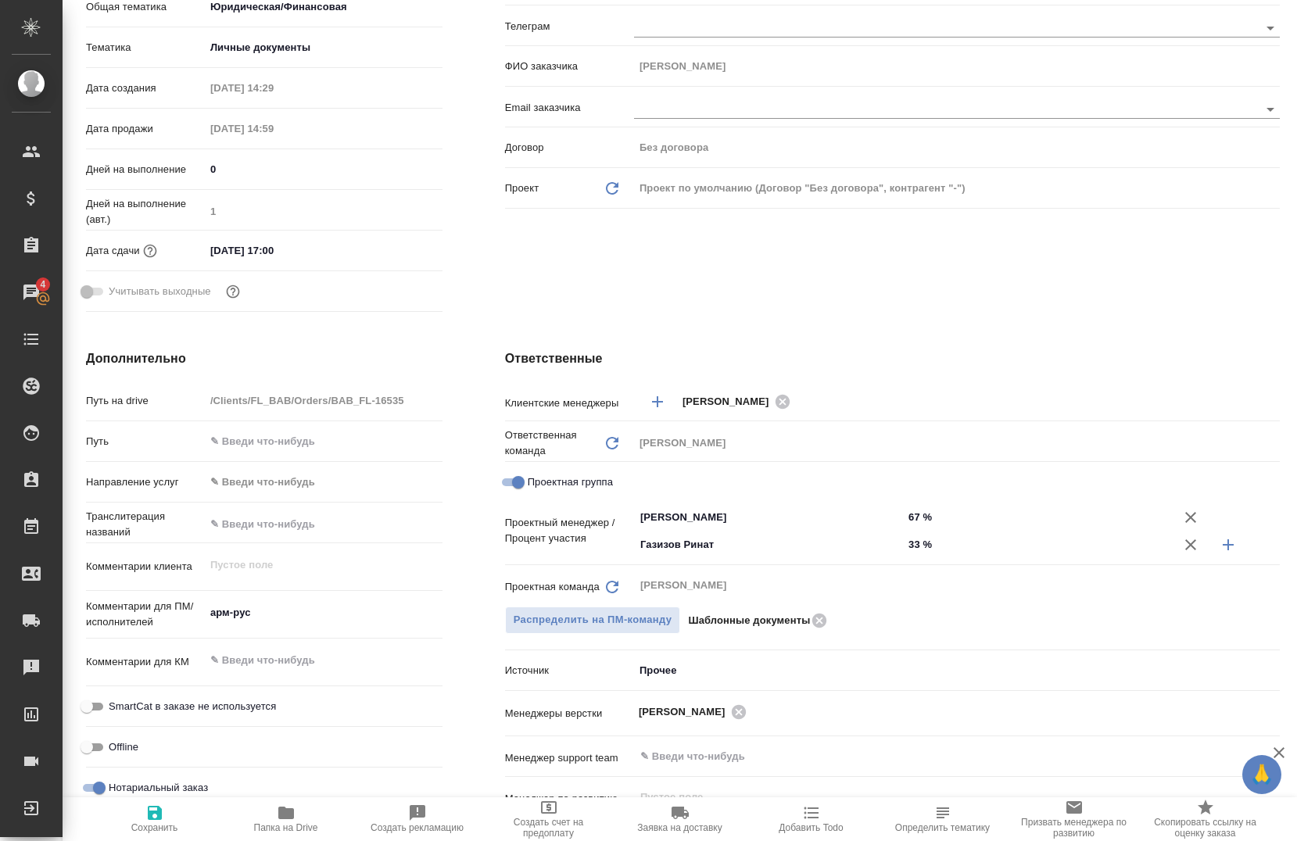
type textarea "x"
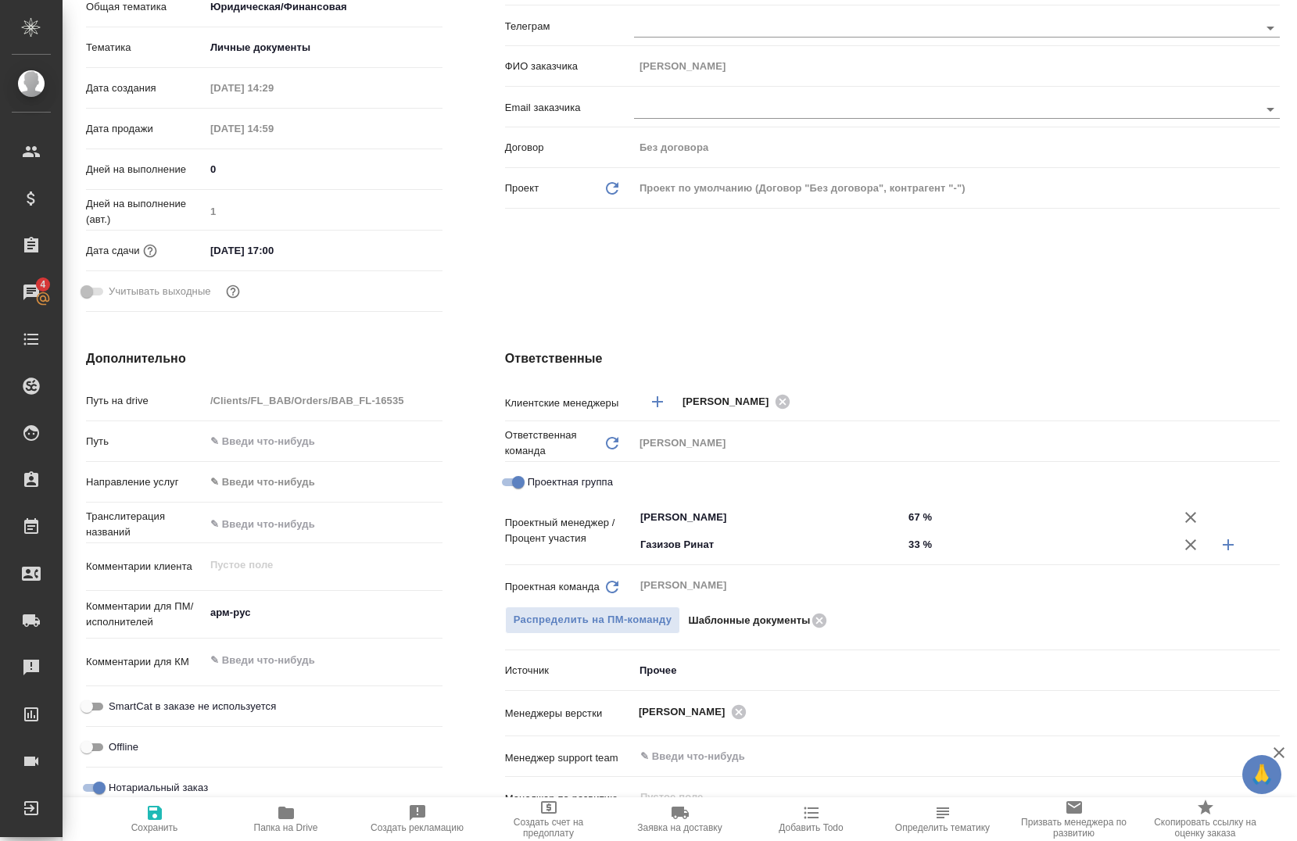
click at [161, 816] on icon "button" at bounding box center [155, 813] width 14 height 14
type textarea "x"
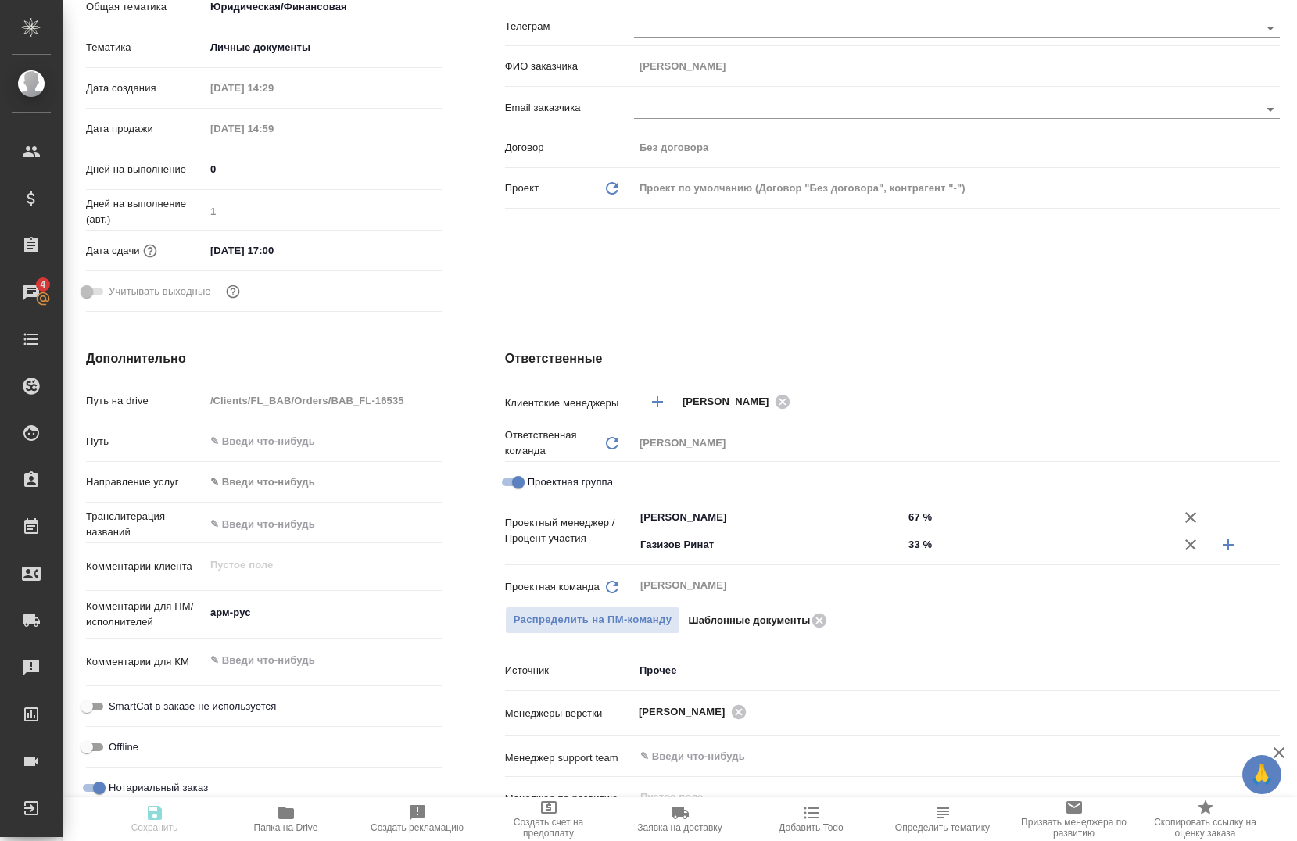
type textarea "x"
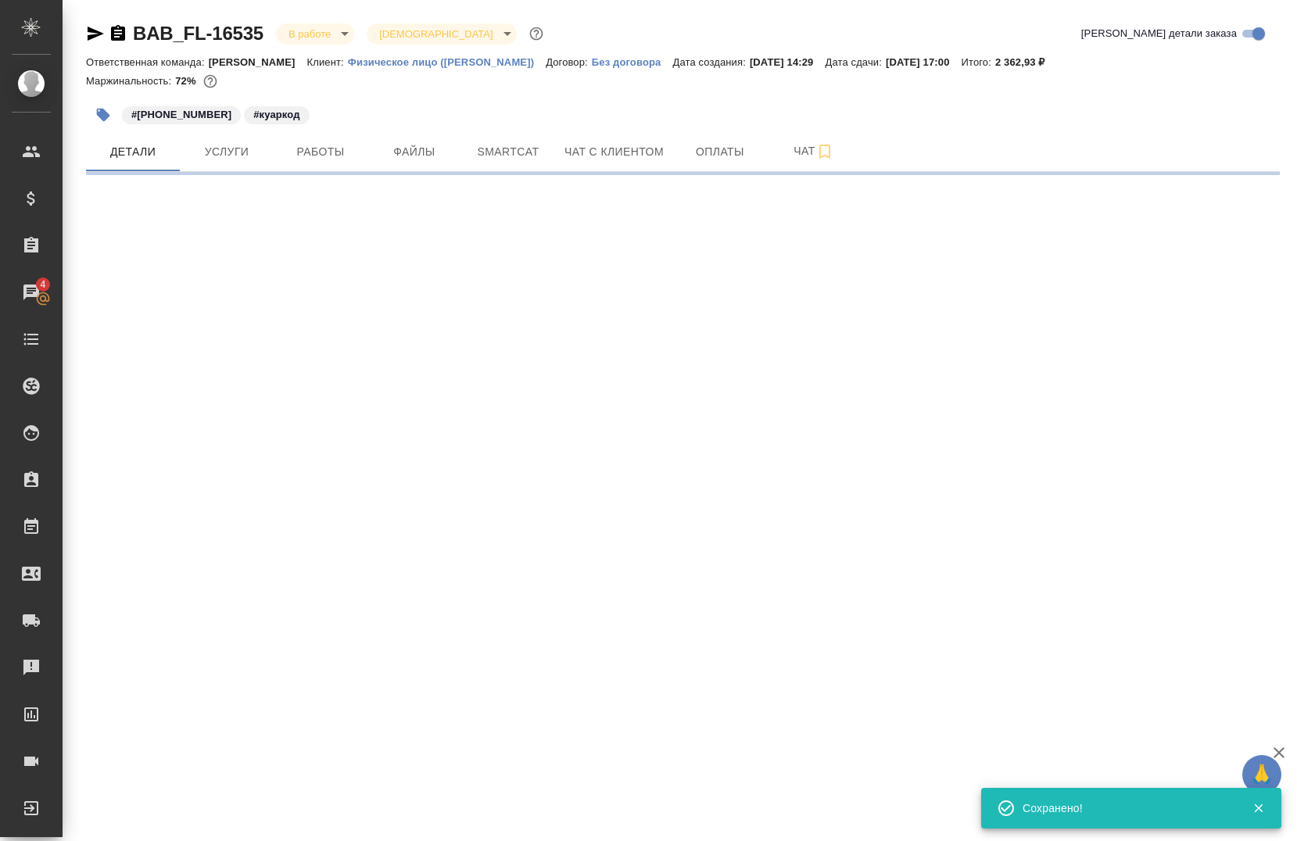
scroll to position [0, 0]
click at [306, 177] on div "BAB_FL-16535 В работе inProgress Святая троица holyTrinity Кратко детали заказа…" at bounding box center [682, 92] width 1211 height 184
click at [311, 158] on span "Работы" at bounding box center [320, 152] width 75 height 20
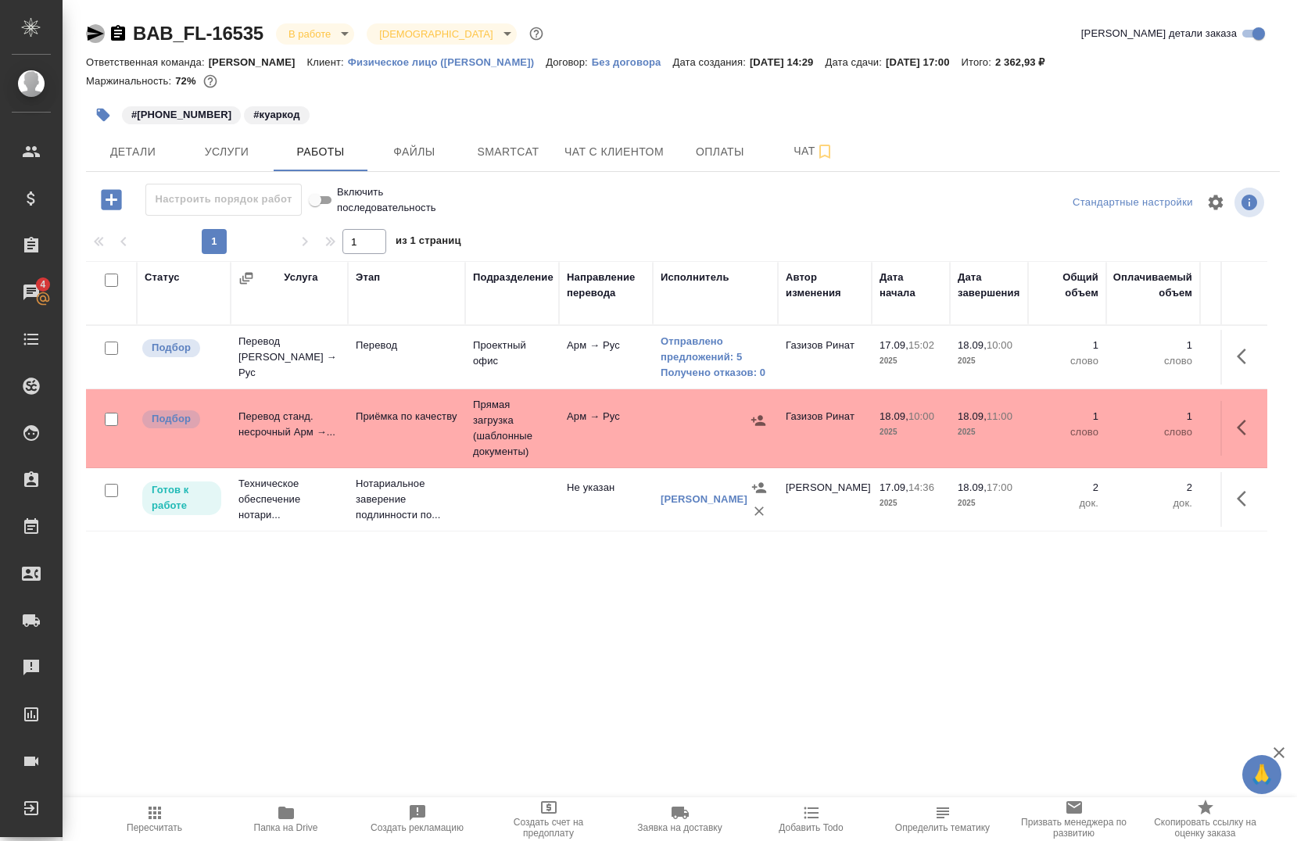
click at [90, 30] on icon "button" at bounding box center [96, 34] width 16 height 14
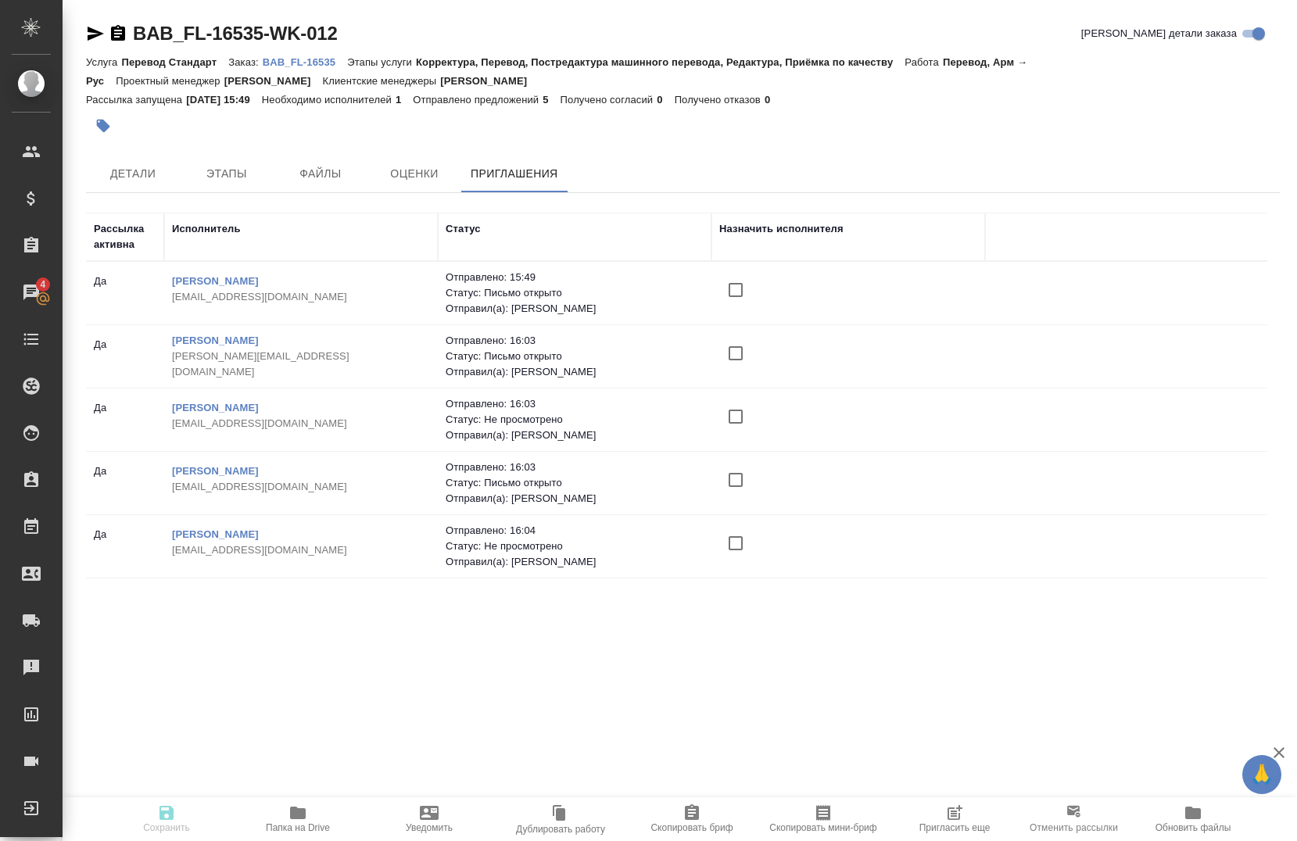
click at [303, 52] on div "Услуга Перевод Стандарт Заказ: BAB_FL-16535 Этапы услуги Корректура, Перевод, П…" at bounding box center [682, 71] width 1193 height 38
click at [292, 63] on p "BAB_FL-16535" at bounding box center [305, 62] width 84 height 12
click at [954, 818] on icon "button" at bounding box center [954, 812] width 19 height 19
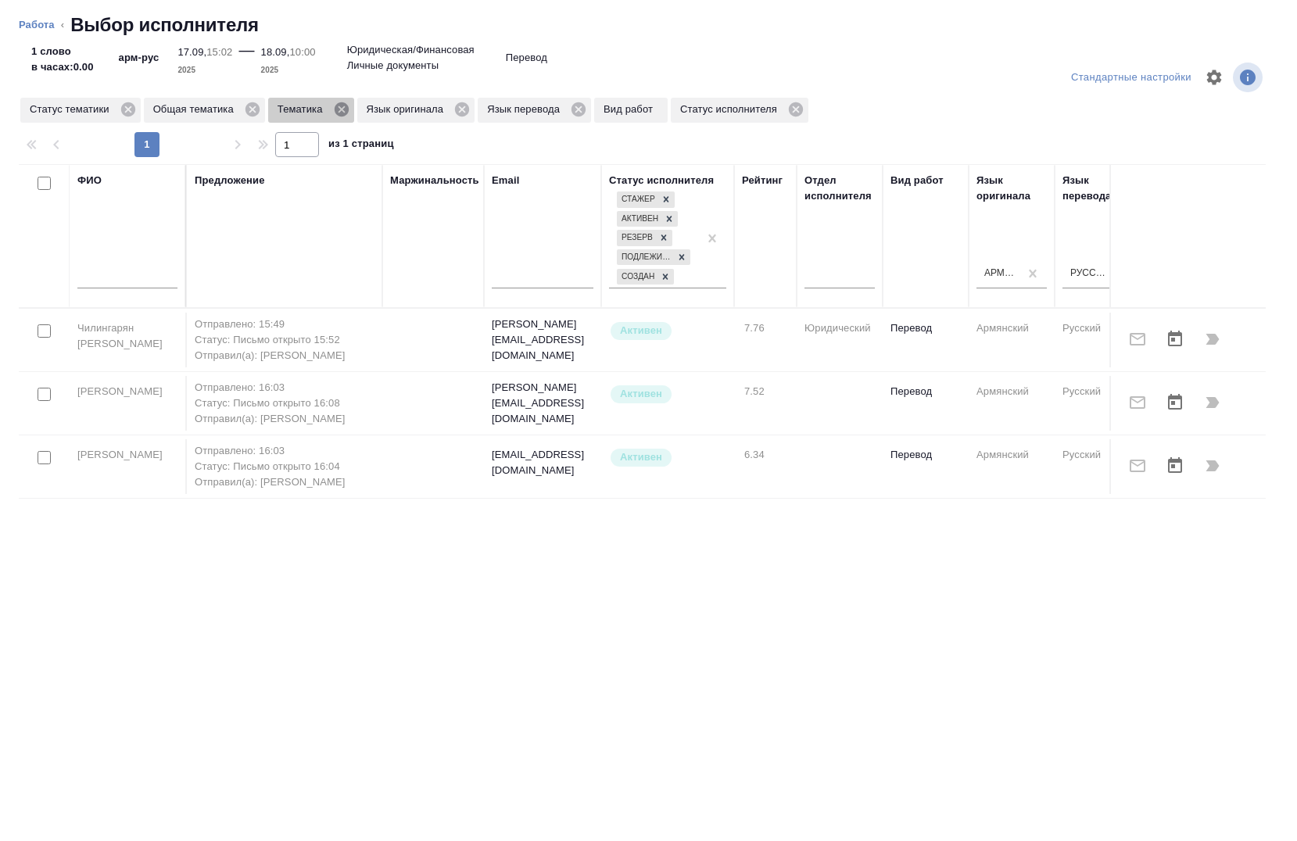
click at [343, 110] on icon at bounding box center [341, 109] width 14 height 14
click at [249, 109] on icon at bounding box center [252, 109] width 14 height 14
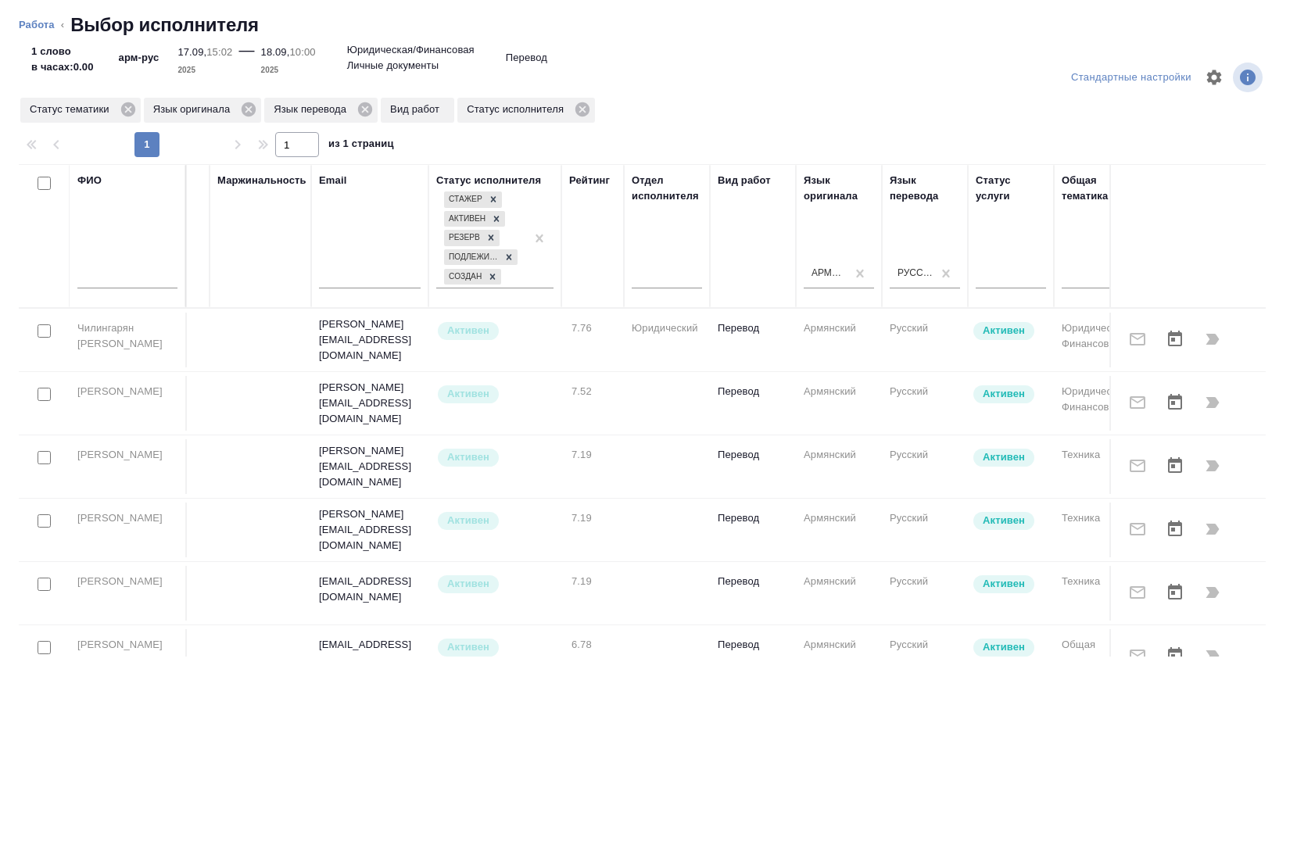
scroll to position [0, 219]
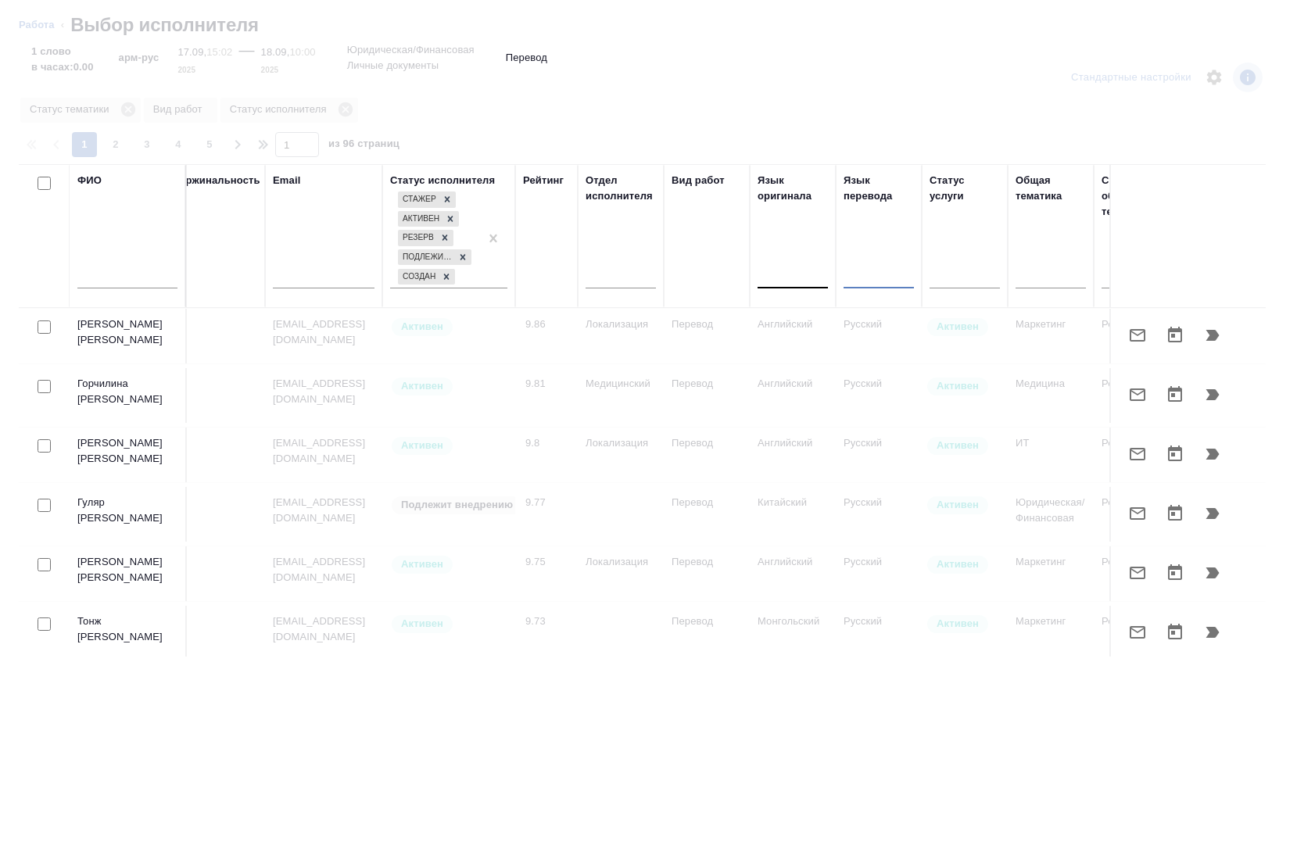
click at [771, 266] on div at bounding box center [792, 273] width 70 height 23
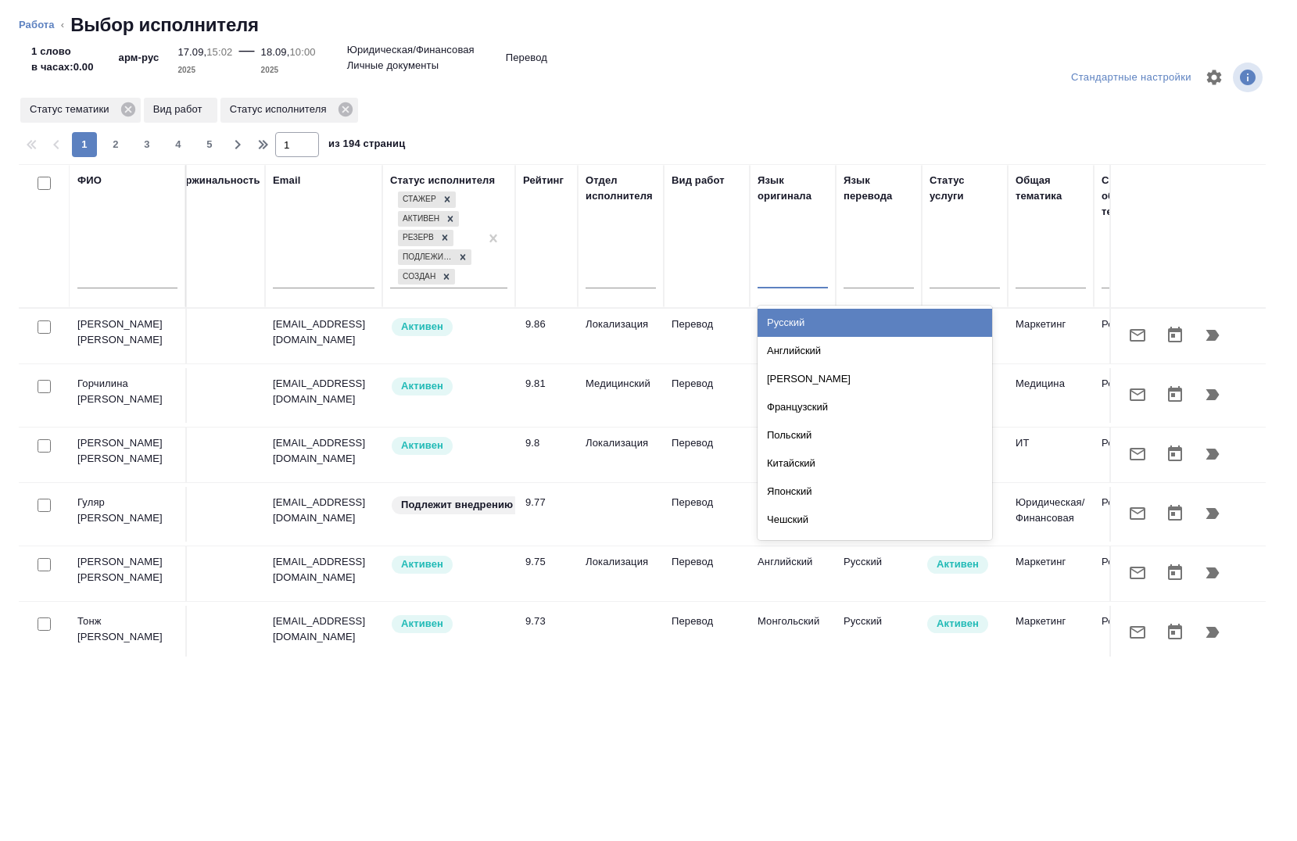
click at [800, 322] on div "Русский" at bounding box center [874, 323] width 234 height 28
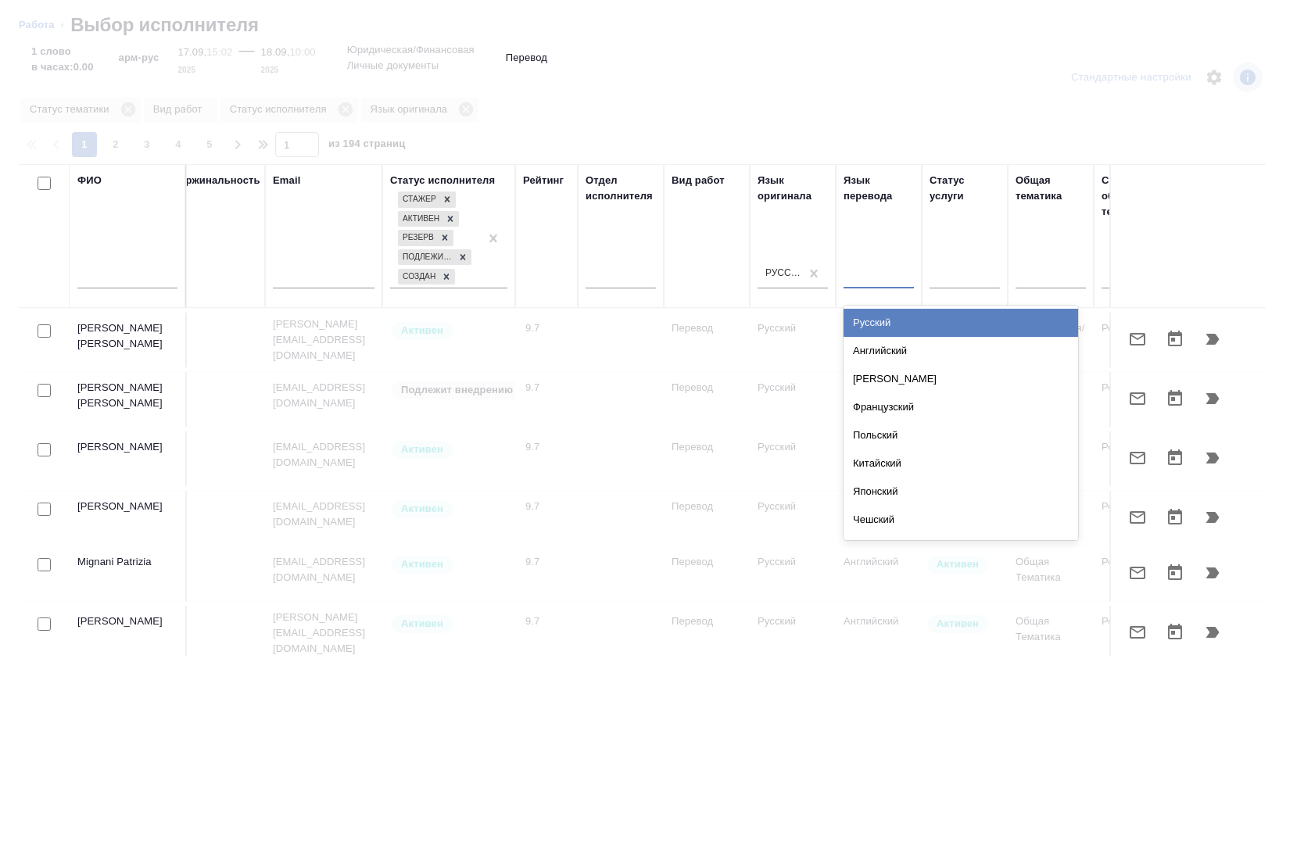
click at [868, 275] on div at bounding box center [878, 273] width 70 height 23
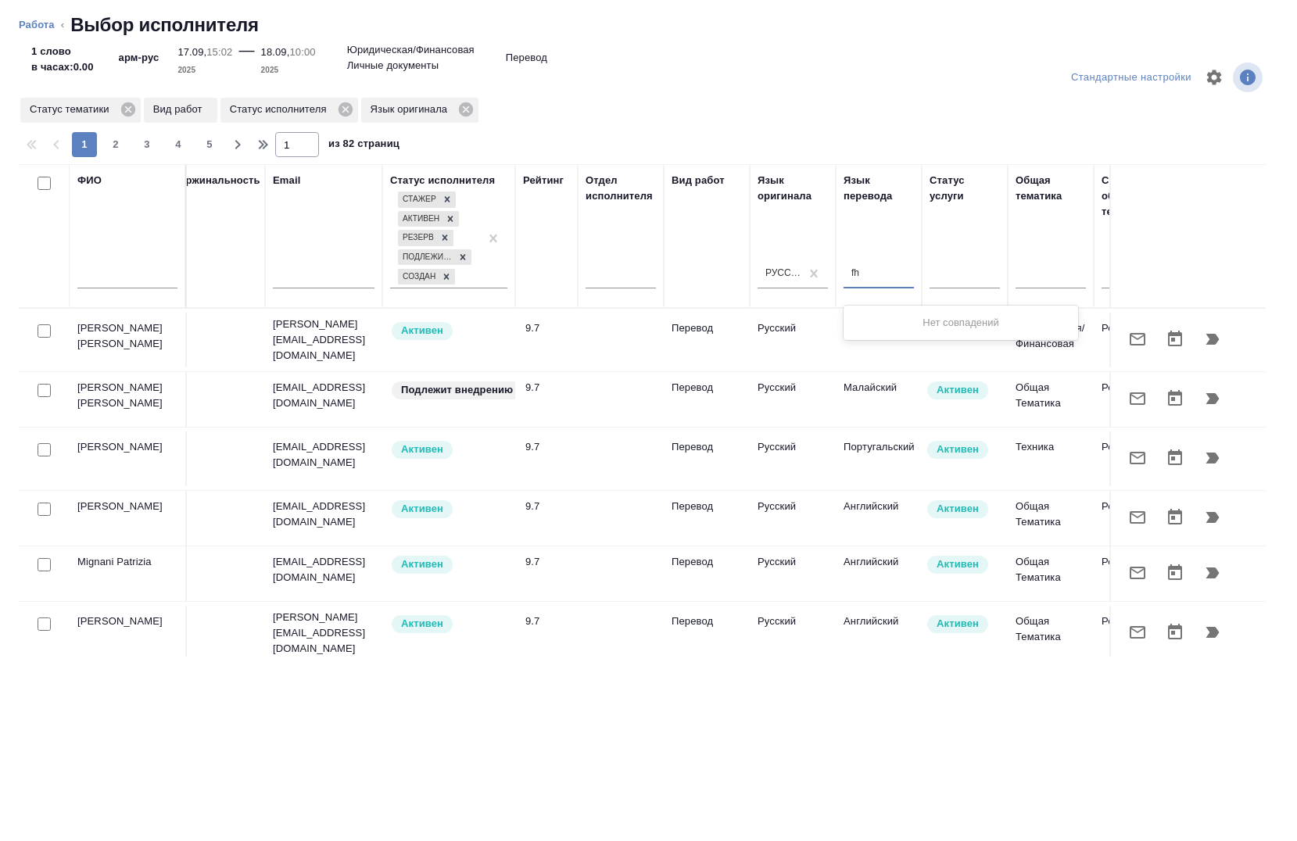
type input "f"
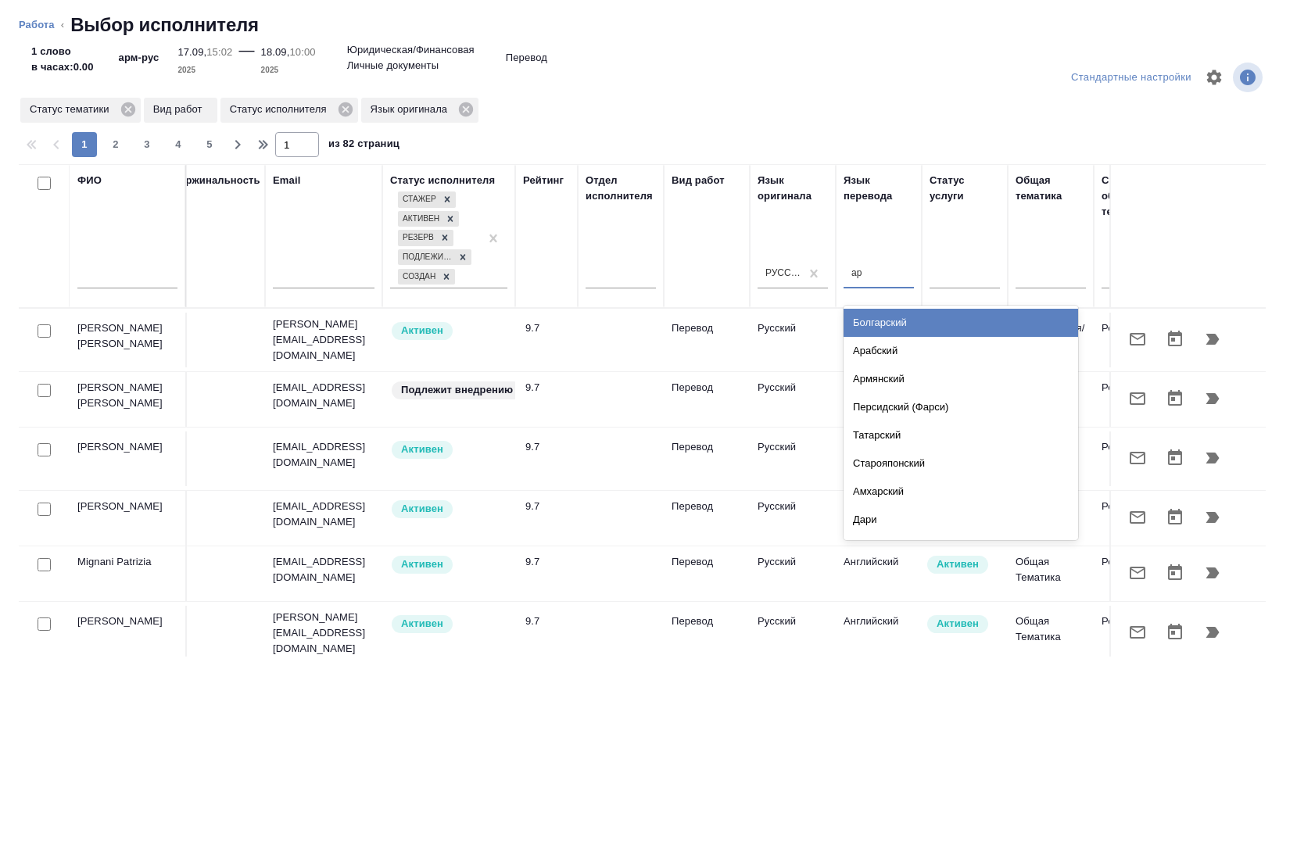
type input "арм"
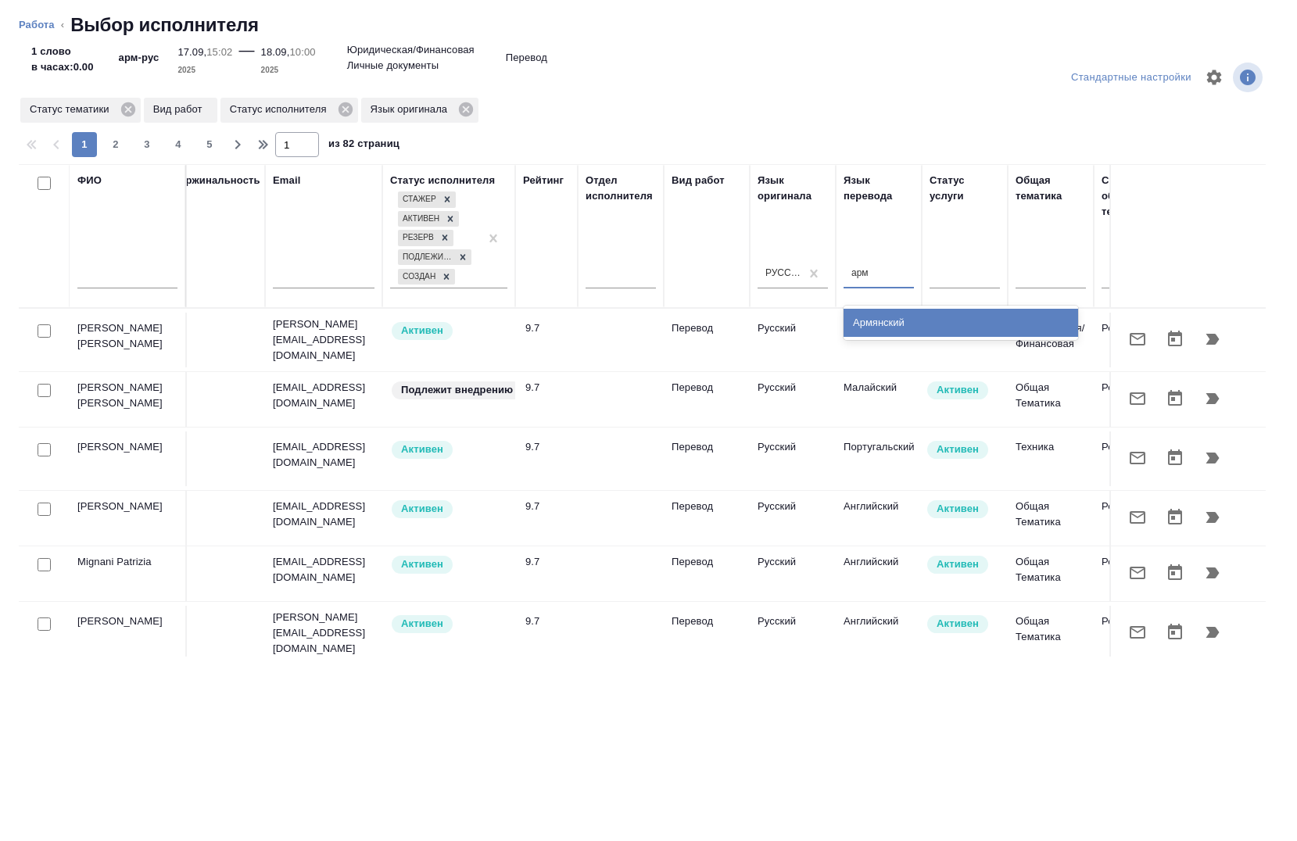
click at [867, 320] on div "Армянский" at bounding box center [960, 323] width 234 height 28
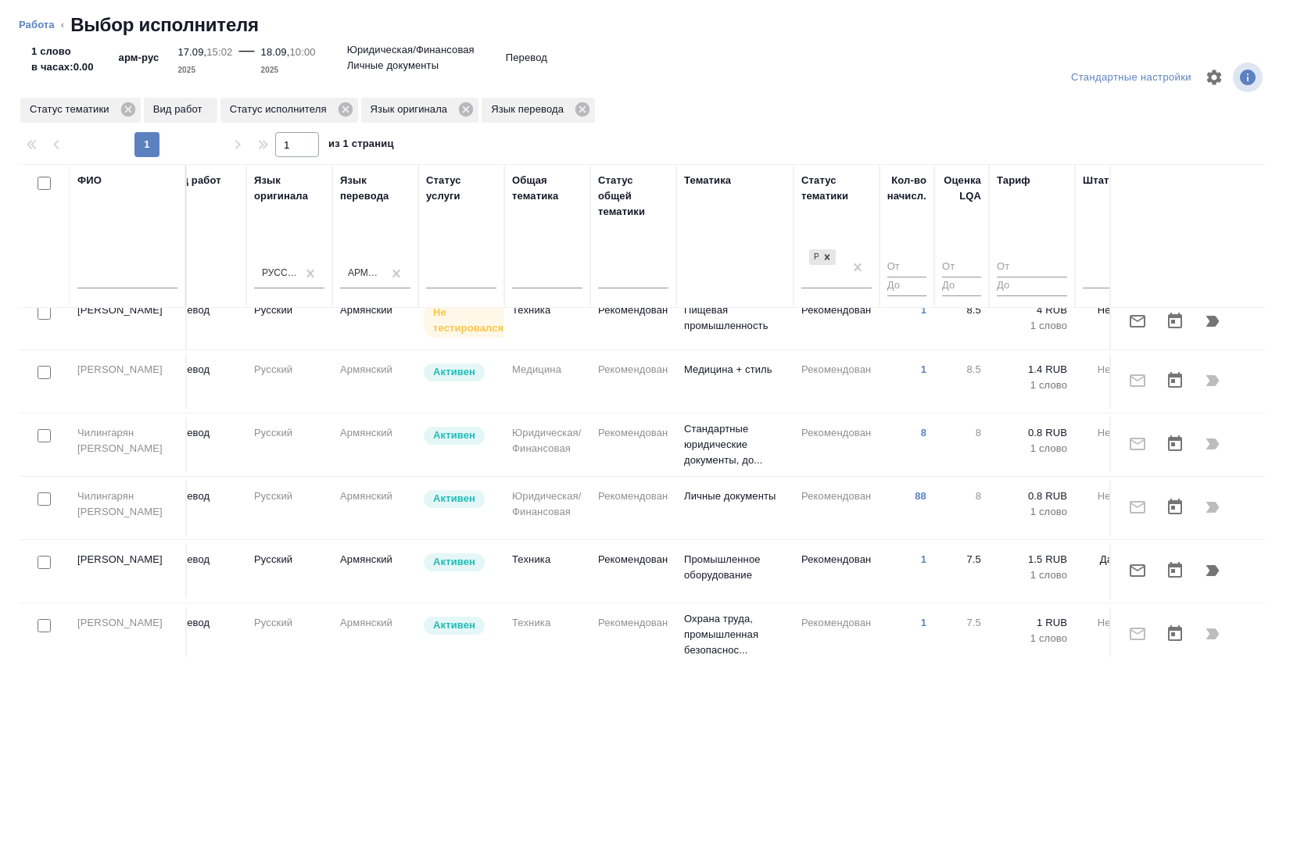
scroll to position [0, 722]
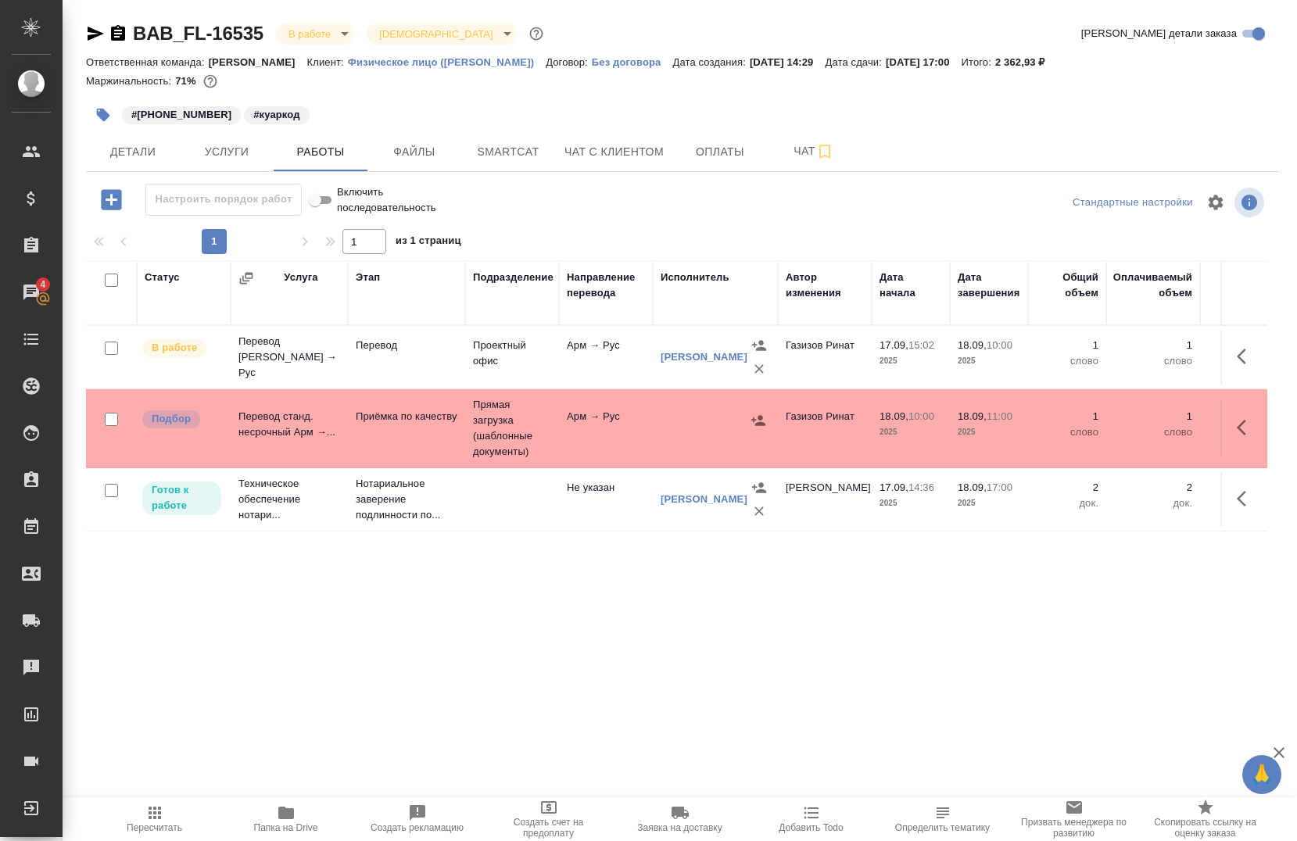
click at [517, 121] on div "#[PHONE_NUMBER] #куаркод" at bounding box center [484, 115] width 796 height 34
click at [512, 149] on span "Smartcat" at bounding box center [508, 152] width 75 height 20
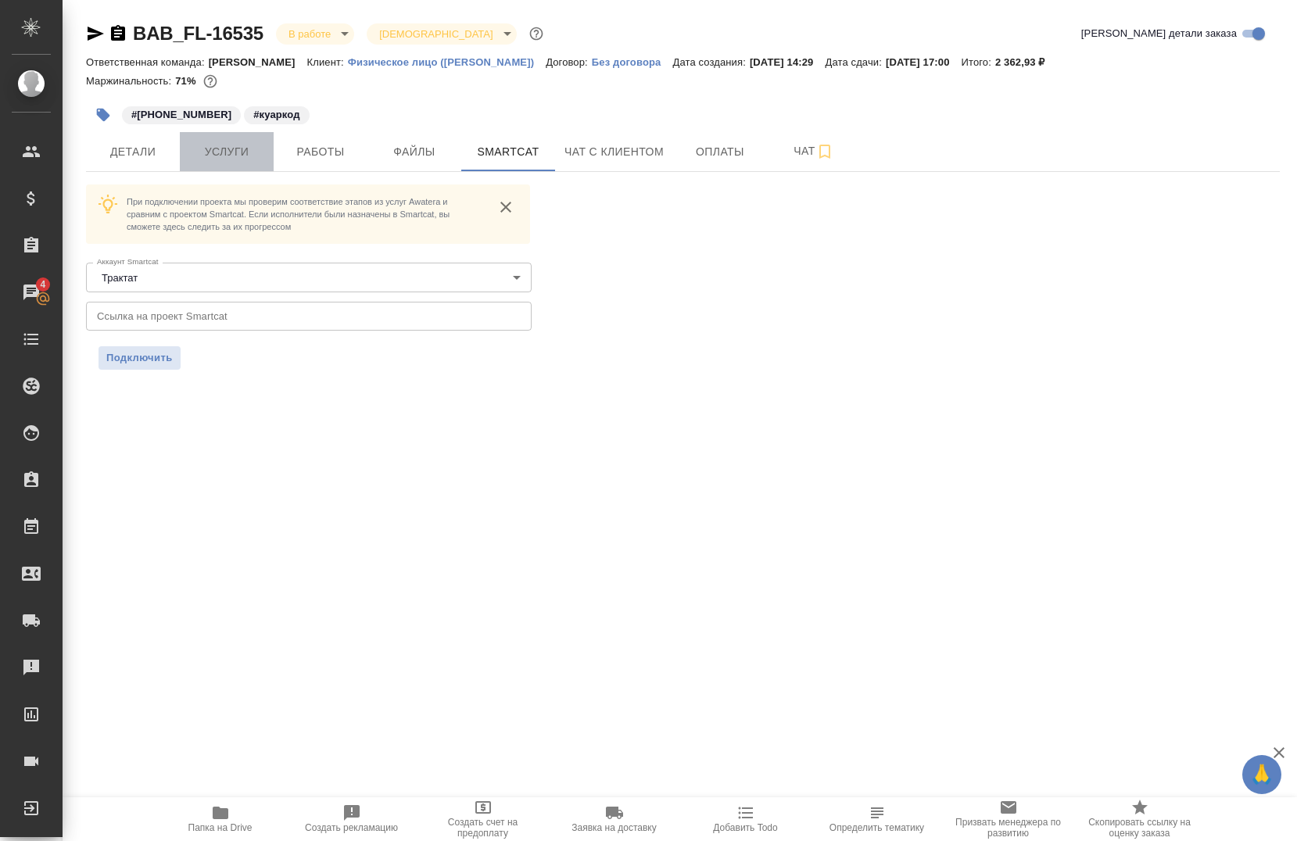
click at [213, 142] on span "Услуги" at bounding box center [226, 152] width 75 height 20
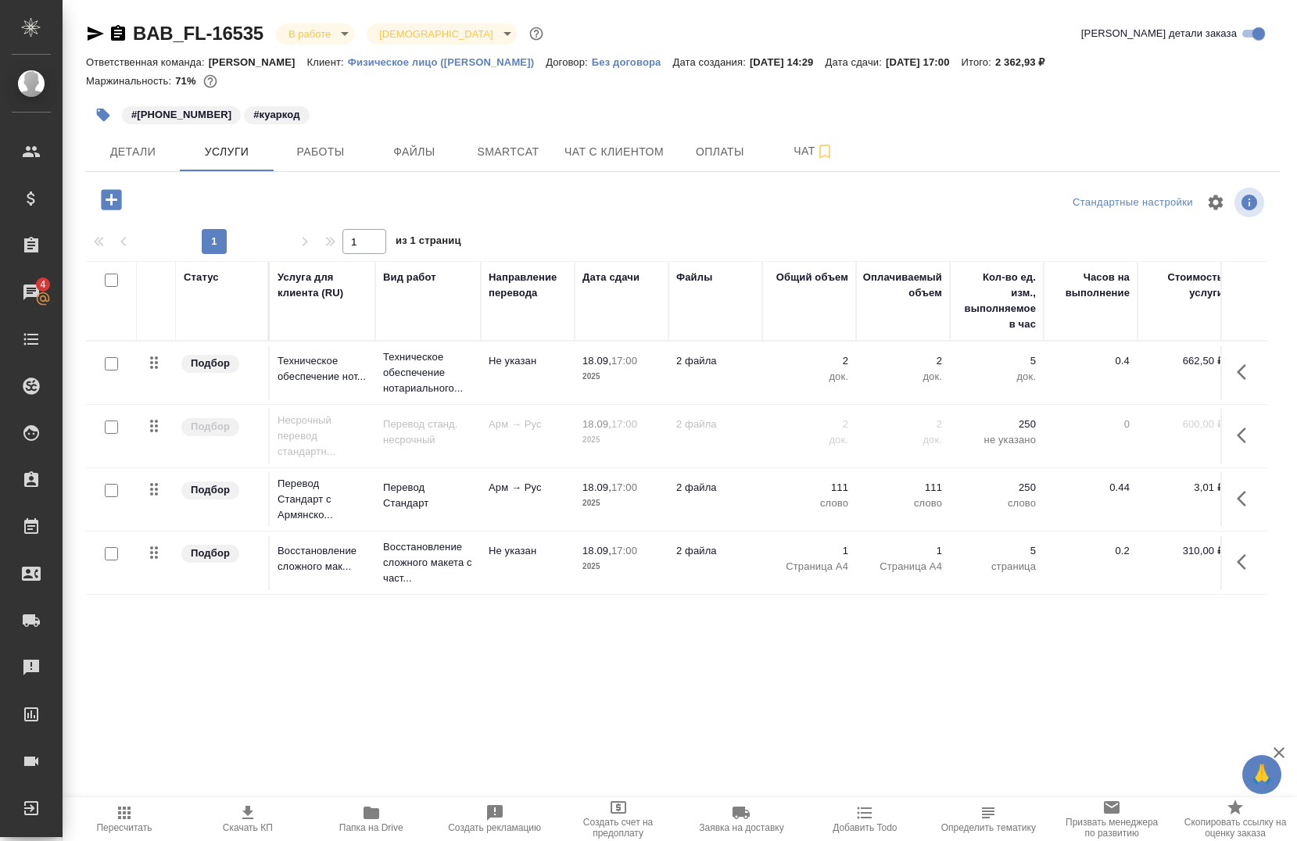
scroll to position [9, 0]
click at [109, 484] on input "checkbox" at bounding box center [111, 490] width 13 height 13
checkbox input "true"
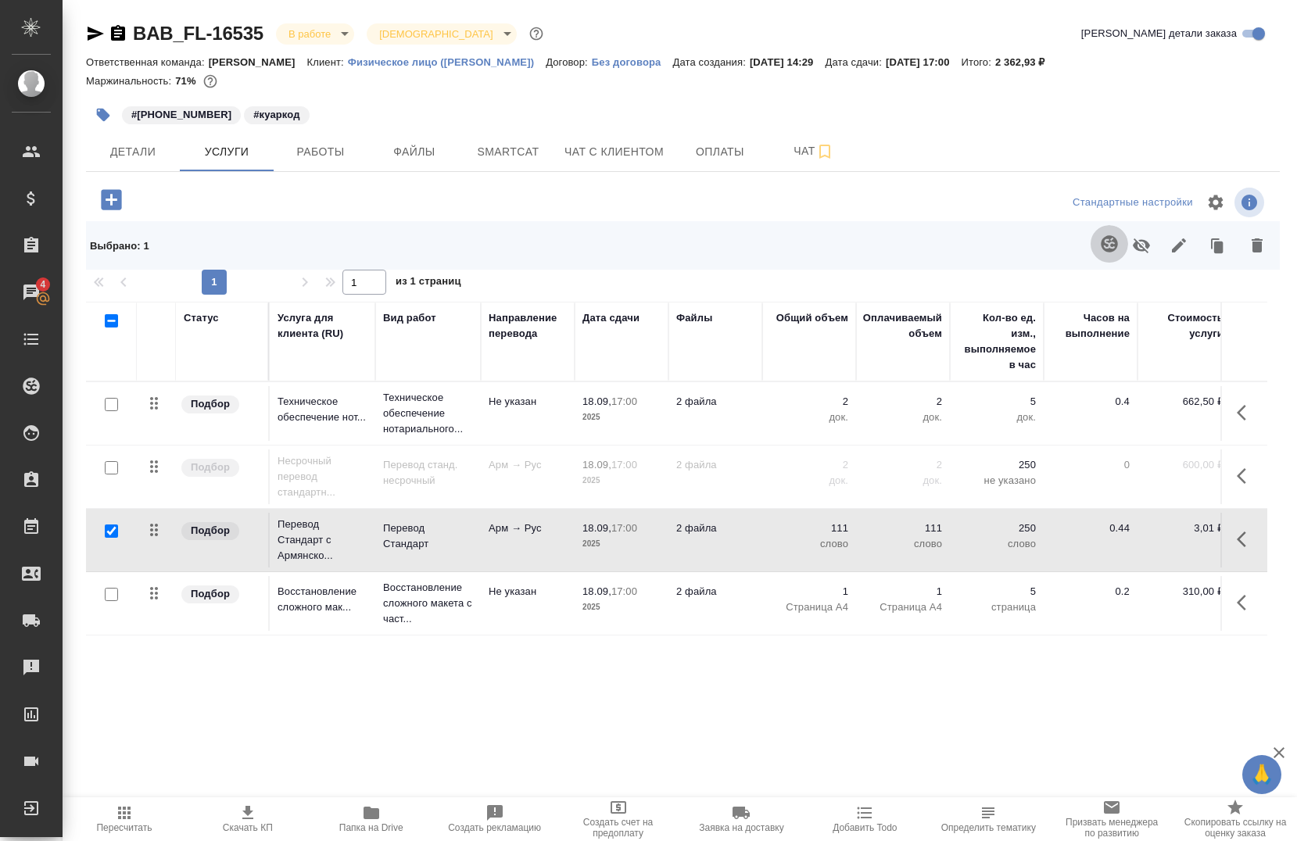
click at [1107, 234] on icon "button" at bounding box center [1109, 243] width 19 height 19
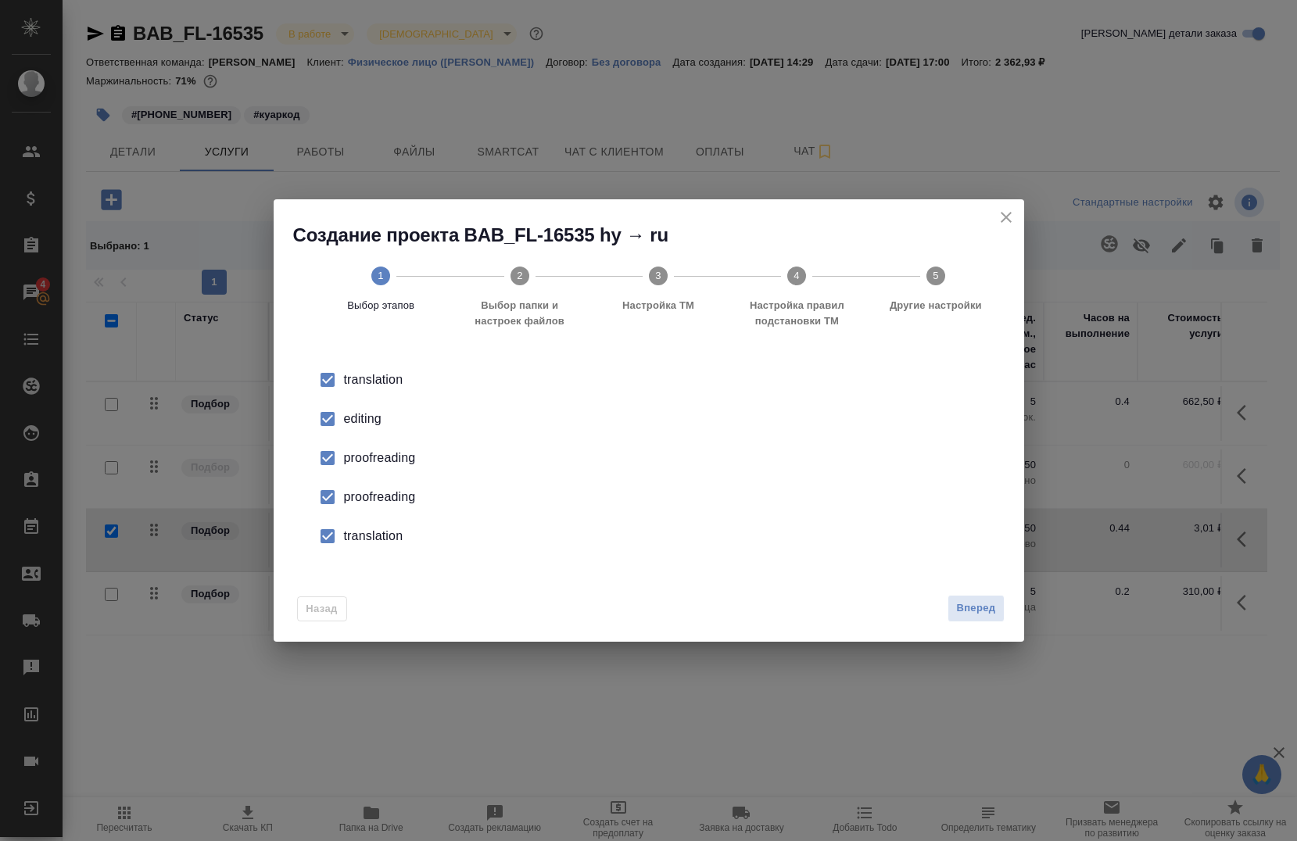
click at [343, 411] on input "checkbox" at bounding box center [327, 419] width 33 height 33
click at [345, 452] on div "proofreading" at bounding box center [665, 458] width 642 height 19
click at [335, 491] on input "checkbox" at bounding box center [327, 497] width 33 height 33
click at [347, 533] on div "translation" at bounding box center [665, 536] width 642 height 19
click at [966, 608] on span "Вперед" at bounding box center [975, 608] width 39 height 18
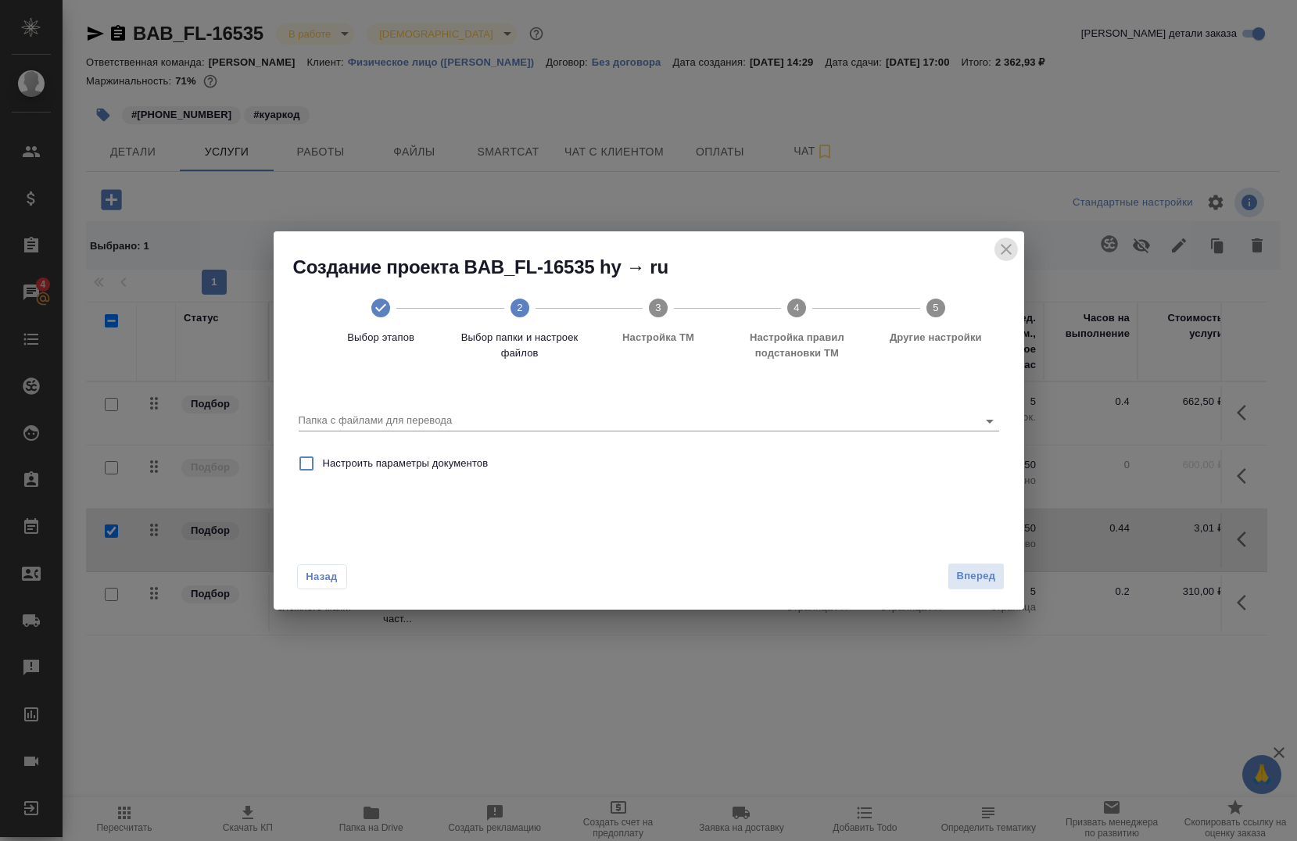
click at [1007, 250] on icon "close" at bounding box center [1005, 249] width 11 height 11
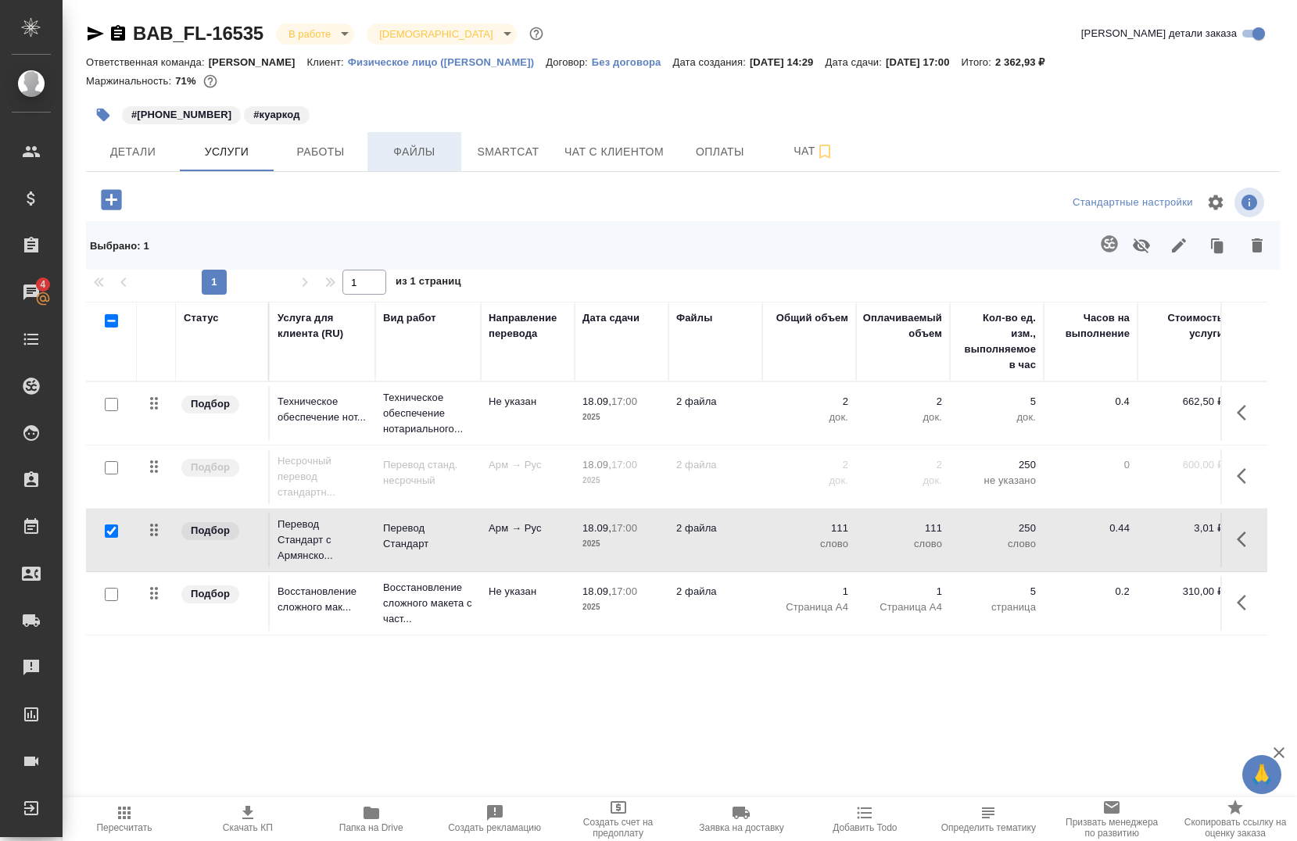
click at [400, 151] on span "Файлы" at bounding box center [414, 152] width 75 height 20
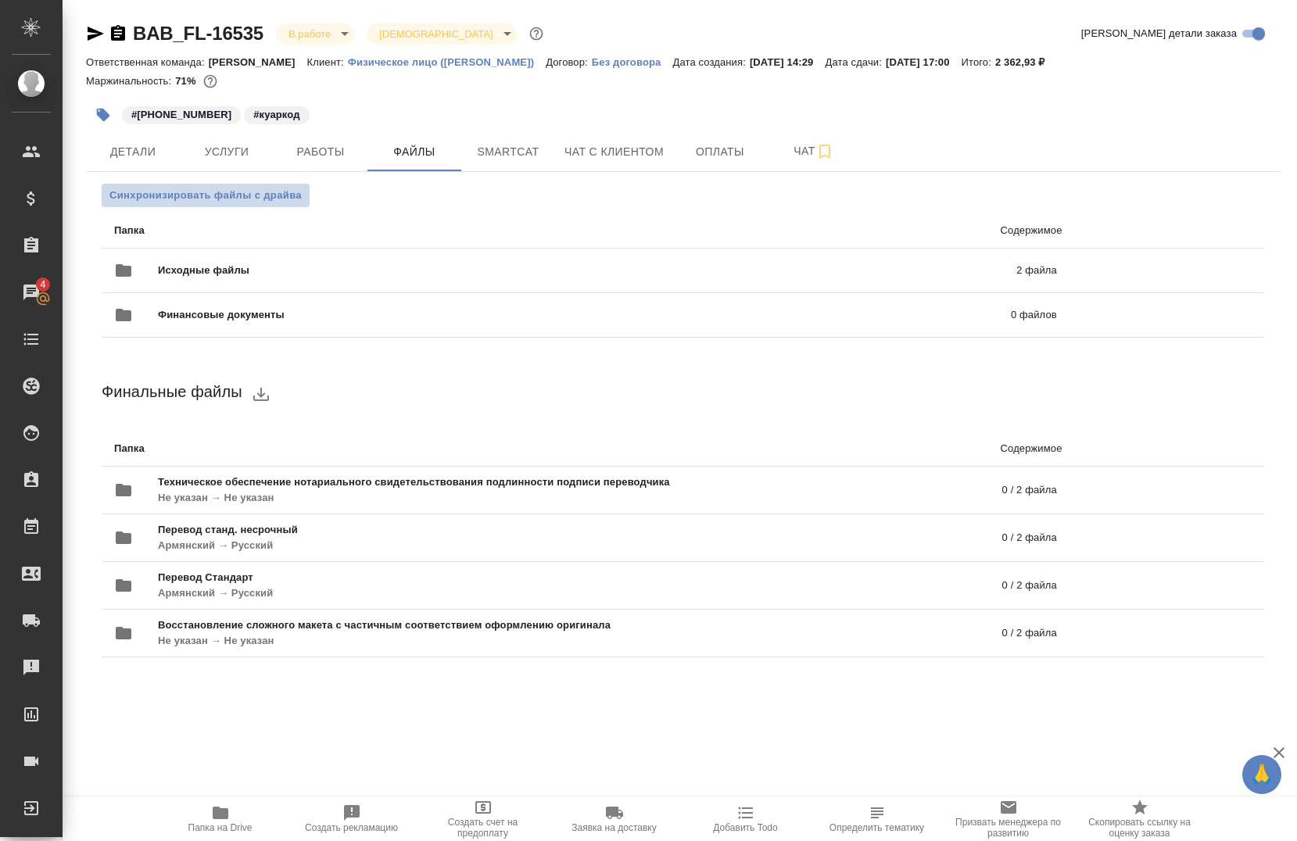
click at [191, 194] on span "Синхронизировать файлы с драйва" at bounding box center [205, 196] width 192 height 16
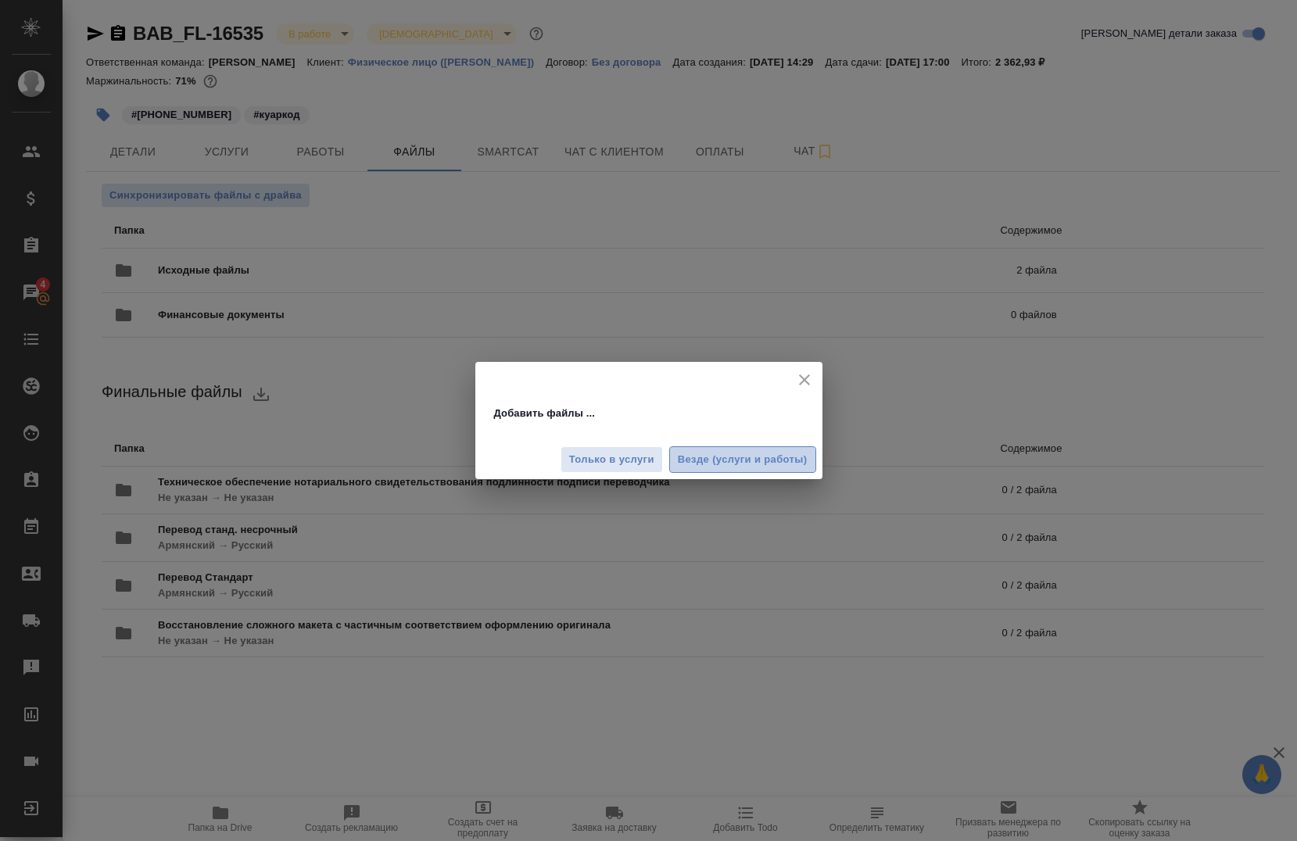
click at [740, 467] on span "Везде (услуги и работы)" at bounding box center [743, 460] width 130 height 18
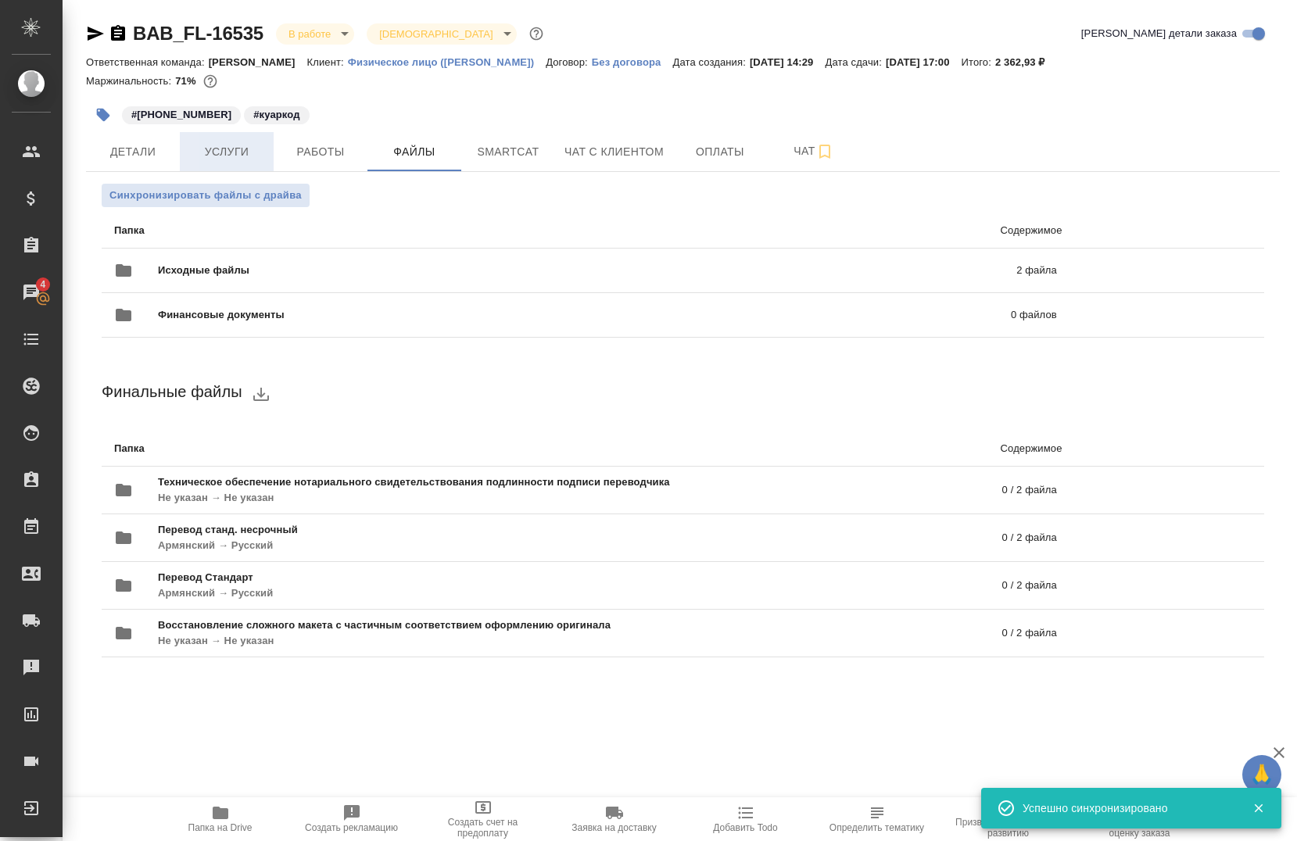
click at [237, 145] on span "Услуги" at bounding box center [226, 152] width 75 height 20
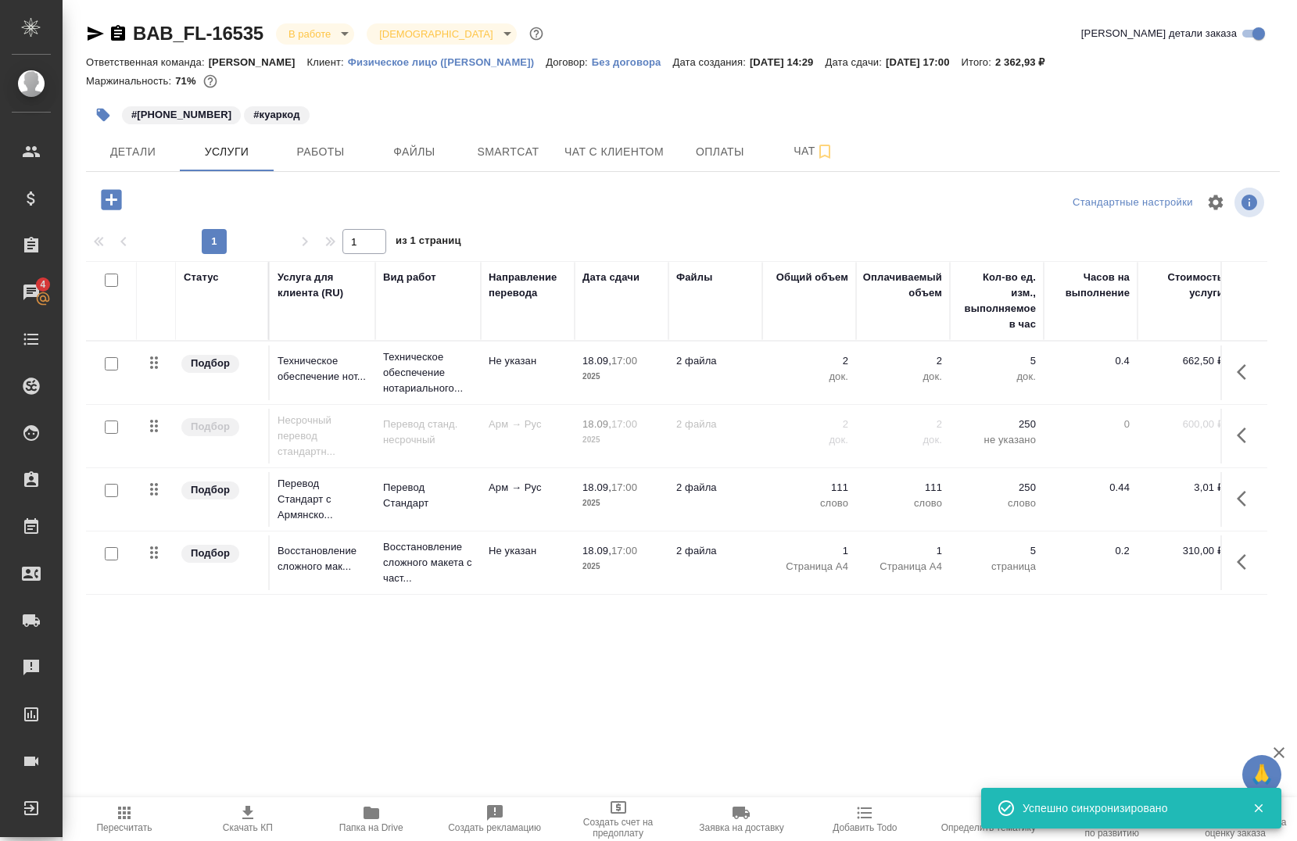
scroll to position [9, 0]
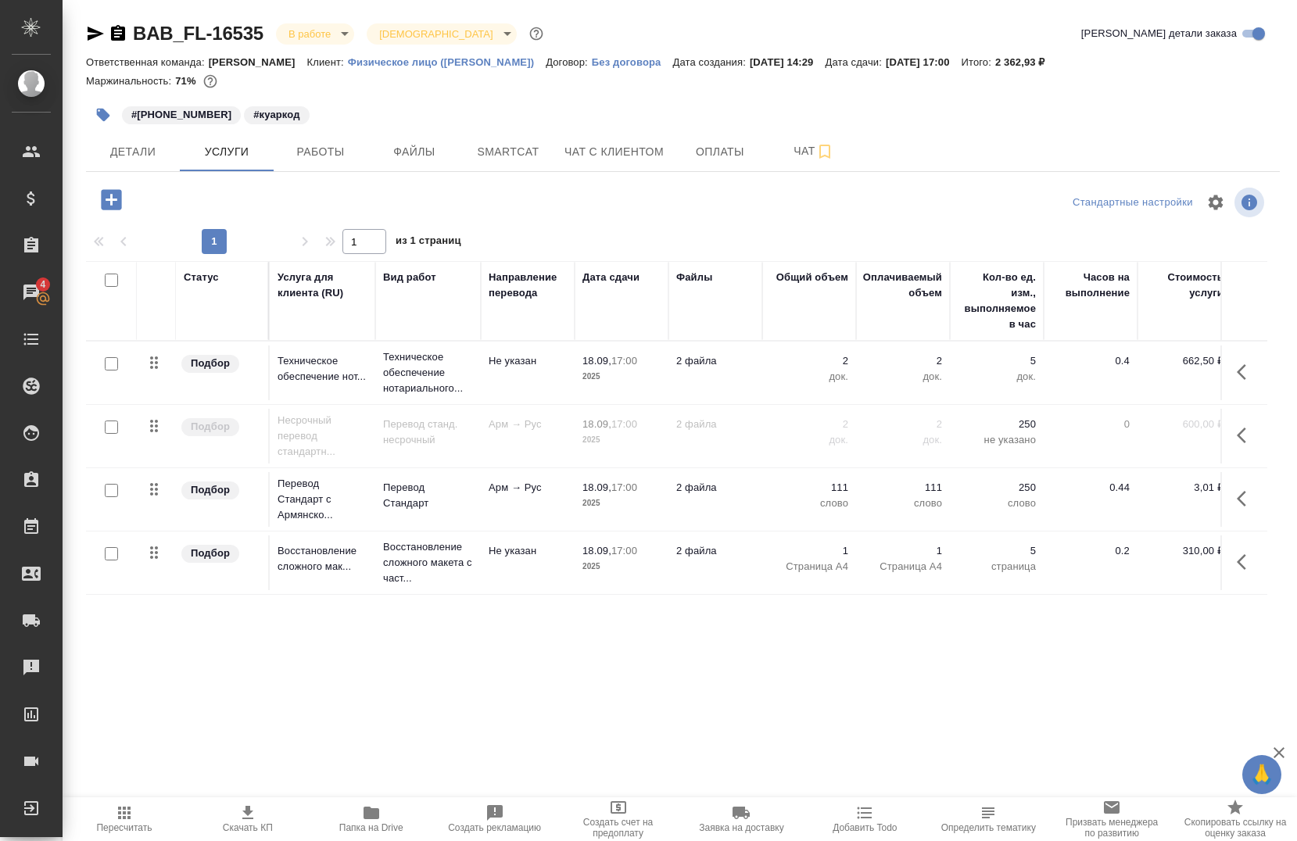
click at [113, 484] on input "checkbox" at bounding box center [111, 490] width 13 height 13
checkbox input "true"
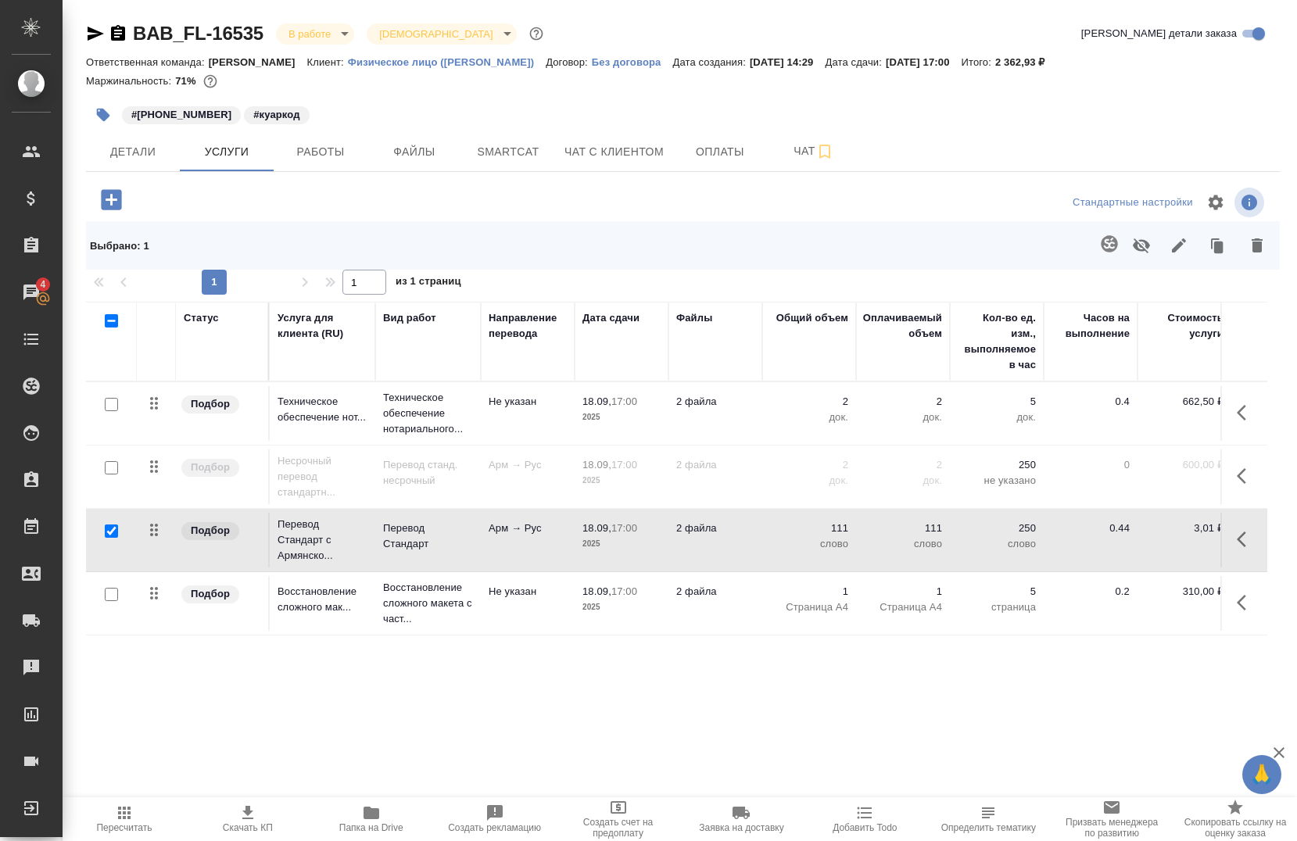
click at [1110, 231] on button "button" at bounding box center [1109, 244] width 38 height 38
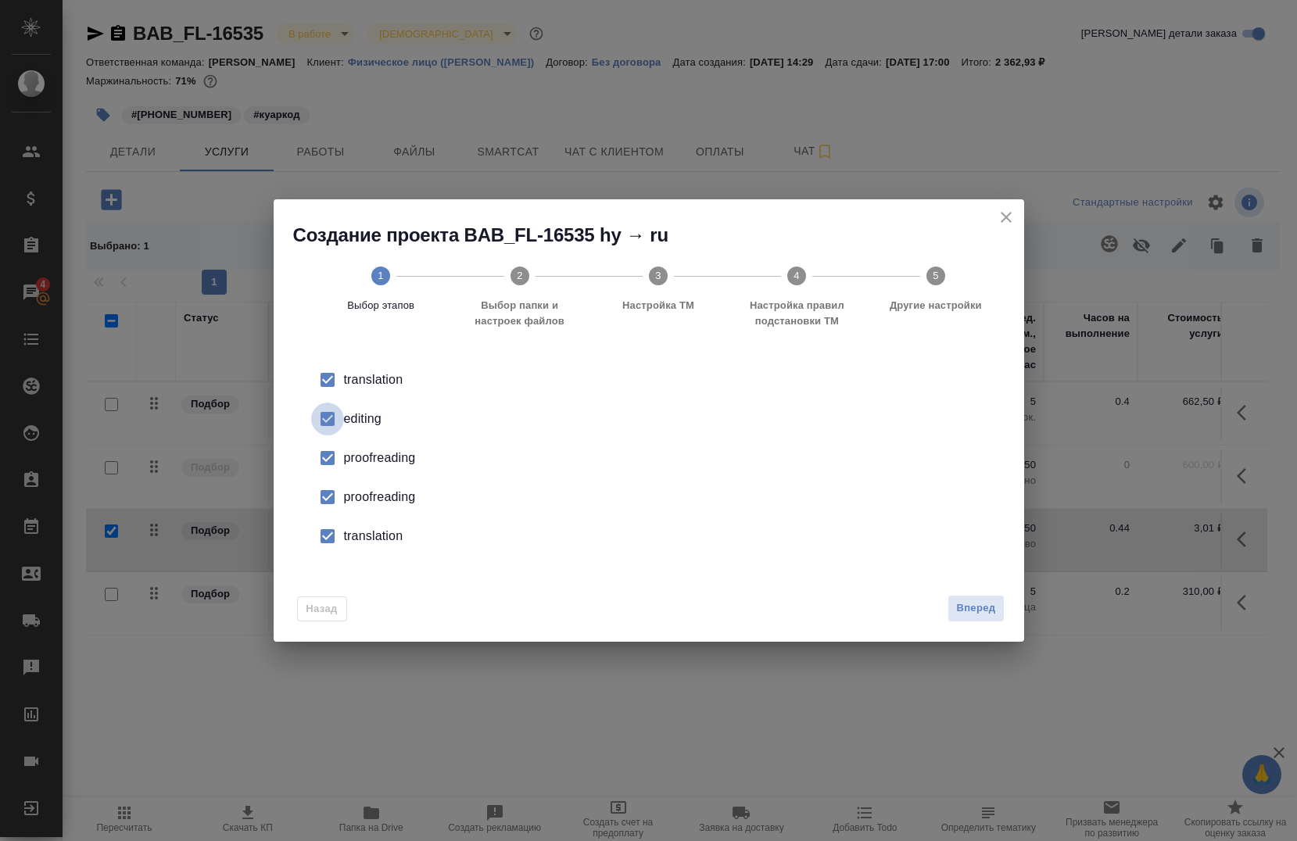
click at [342, 423] on input "checkbox" at bounding box center [327, 419] width 33 height 33
click at [340, 442] on input "checkbox" at bounding box center [327, 458] width 33 height 33
click at [344, 472] on li "proofreading" at bounding box center [649, 457] width 700 height 39
click at [352, 499] on div "proofreading" at bounding box center [665, 497] width 642 height 19
click at [351, 461] on div "proofreading" at bounding box center [665, 458] width 642 height 19
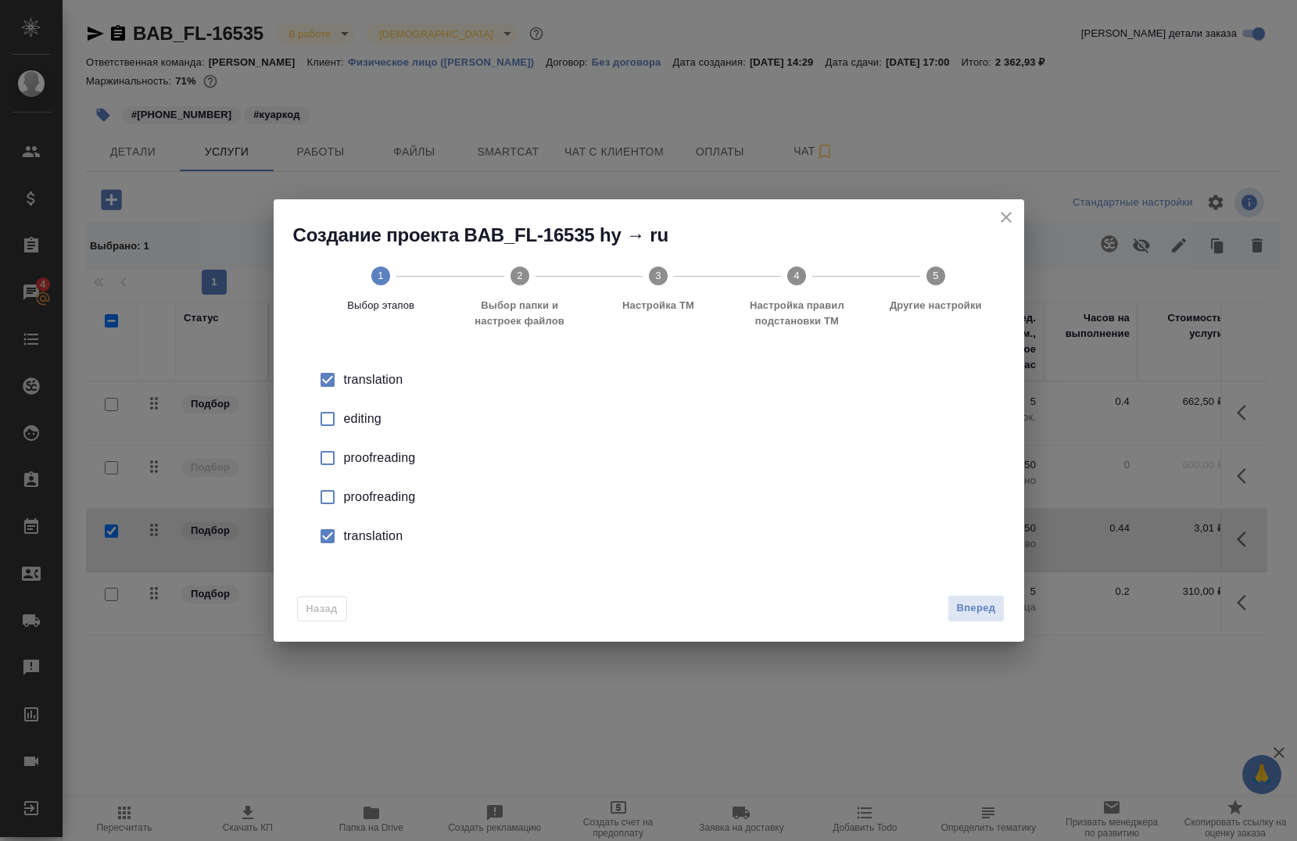
click at [355, 526] on li "translation" at bounding box center [649, 536] width 700 height 39
click at [986, 602] on span "Вперед" at bounding box center [975, 608] width 39 height 18
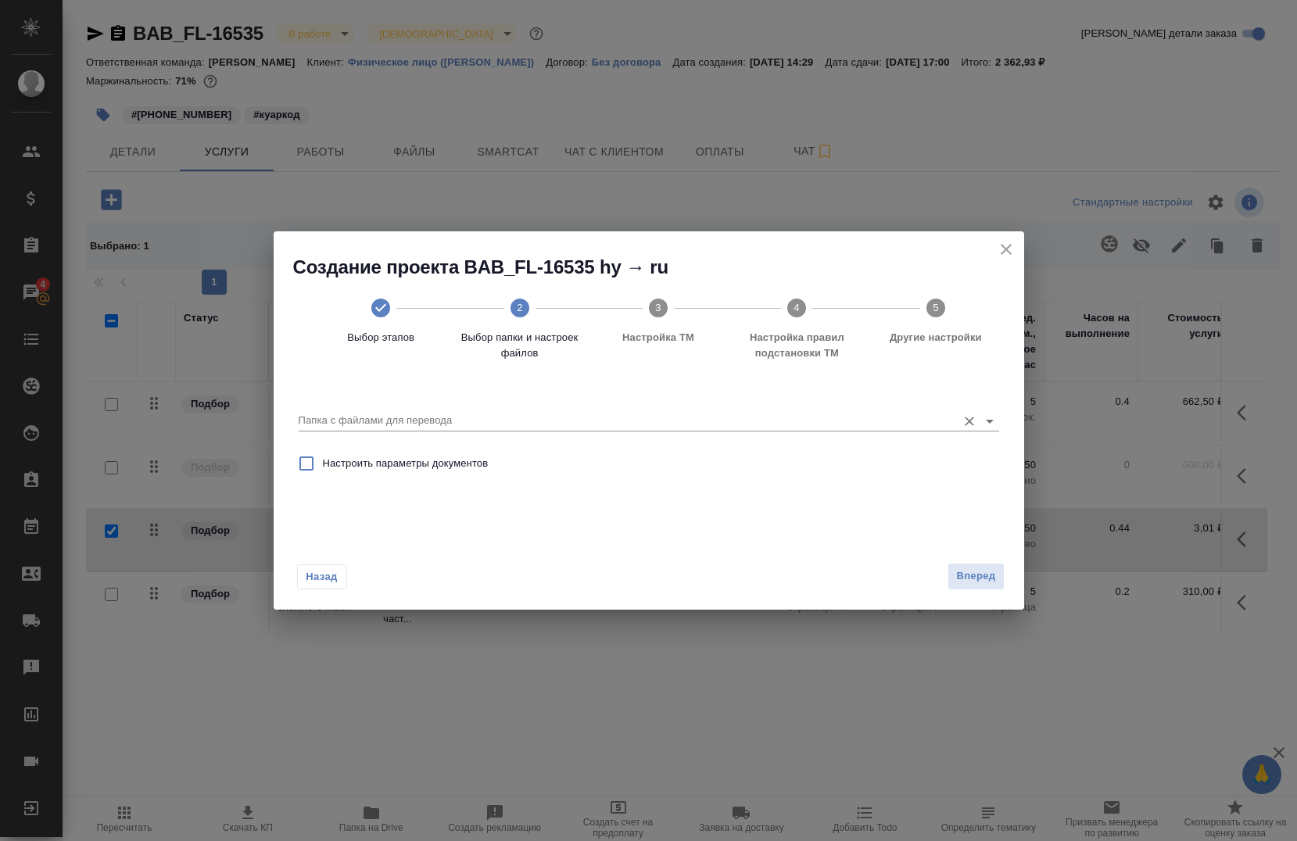
click at [547, 421] on input "Папка с файлами для перевода" at bounding box center [624, 420] width 650 height 19
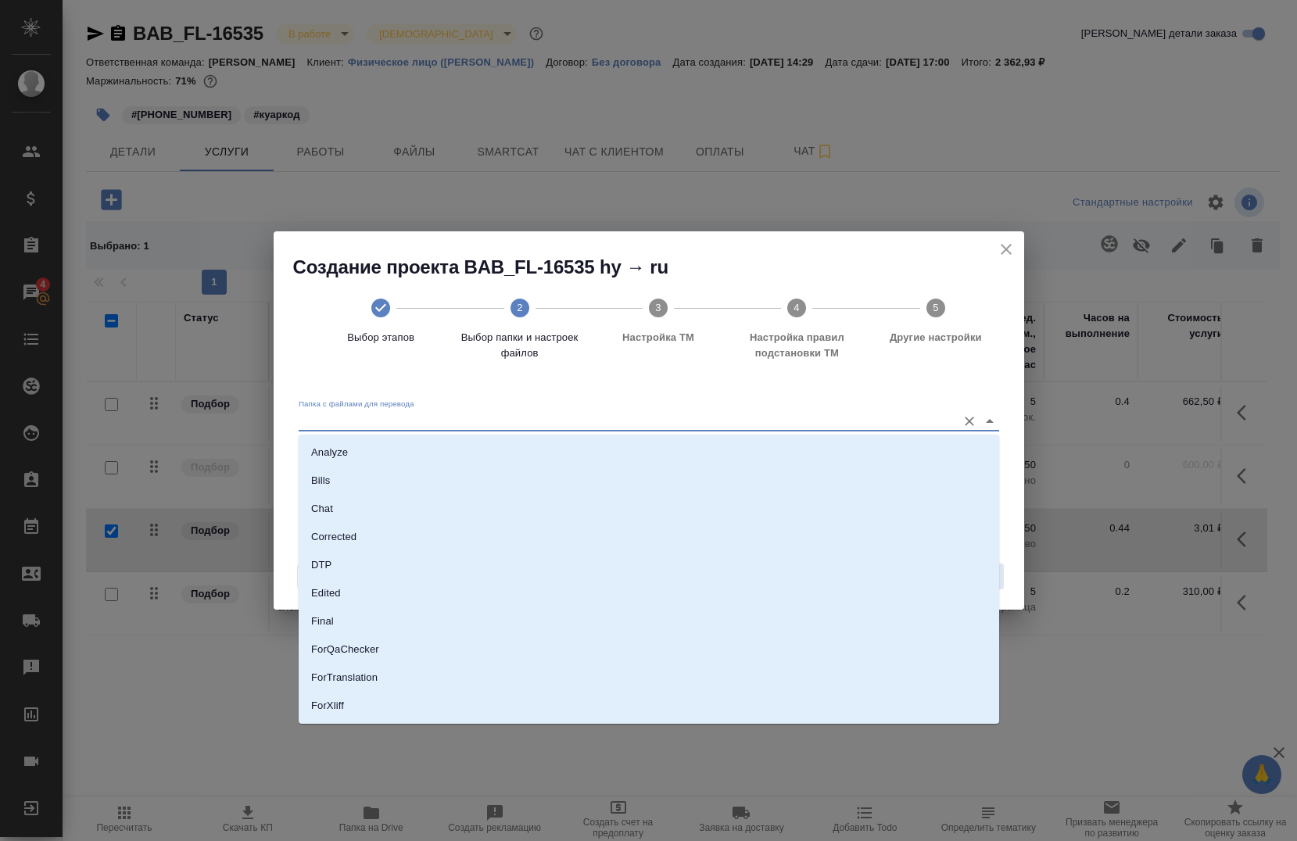
click at [961, 164] on div "Создание проекта BAB_FL-16535 hy → ru Выбор этапов 2 Выбор папки и настроек фай…" at bounding box center [648, 420] width 1297 height 841
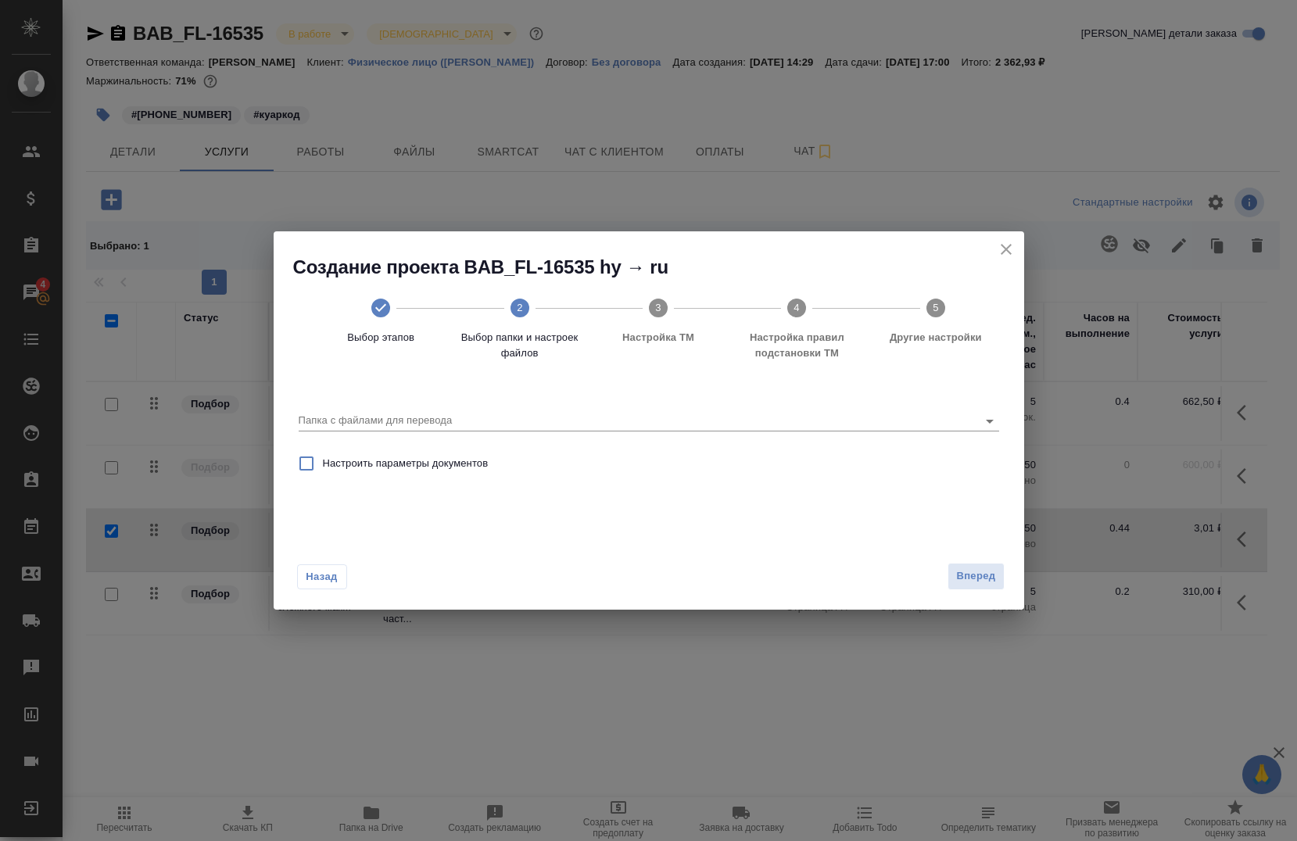
click at [1003, 245] on icon "close" at bounding box center [1006, 249] width 19 height 19
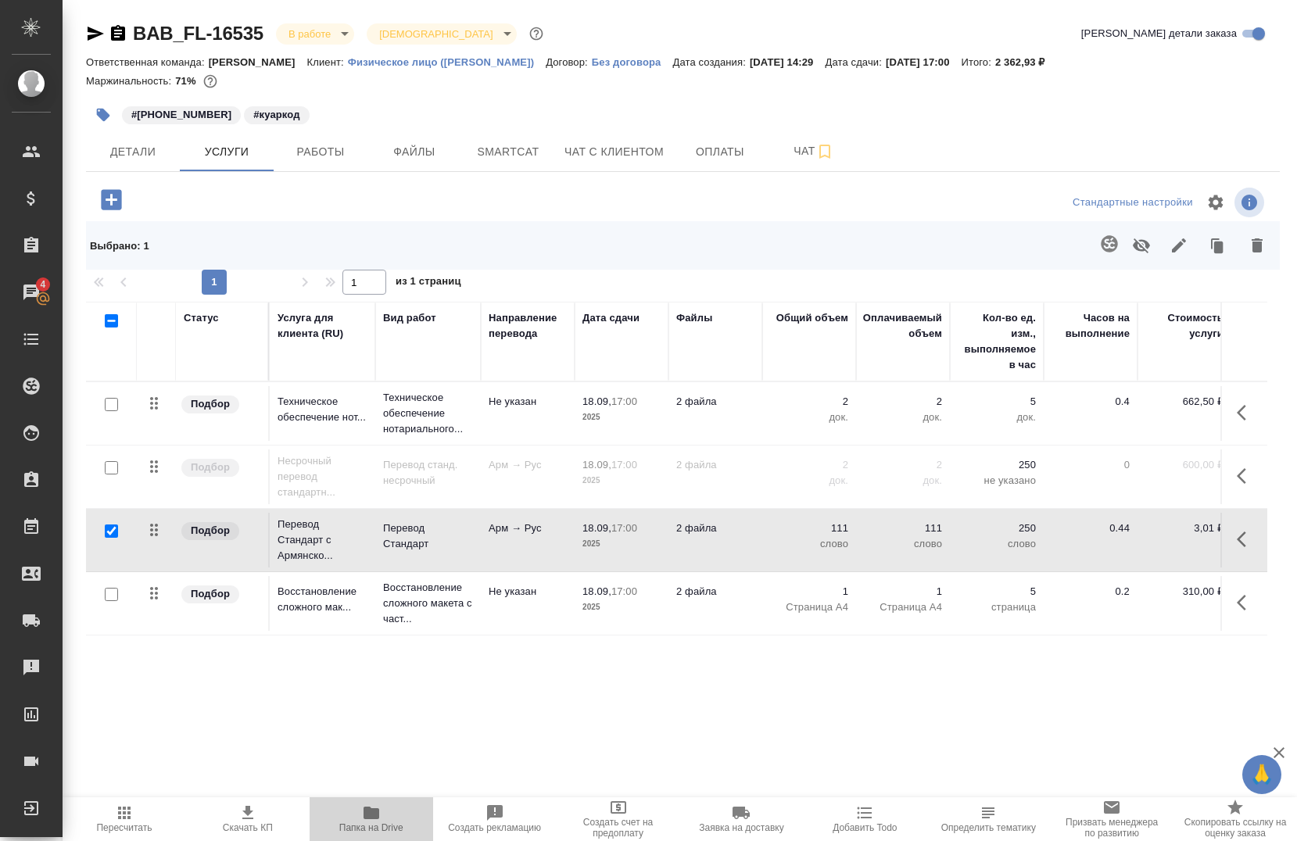
click at [374, 825] on span "Папка на Drive" at bounding box center [371, 827] width 64 height 11
click at [1107, 254] on button "button" at bounding box center [1109, 244] width 38 height 38
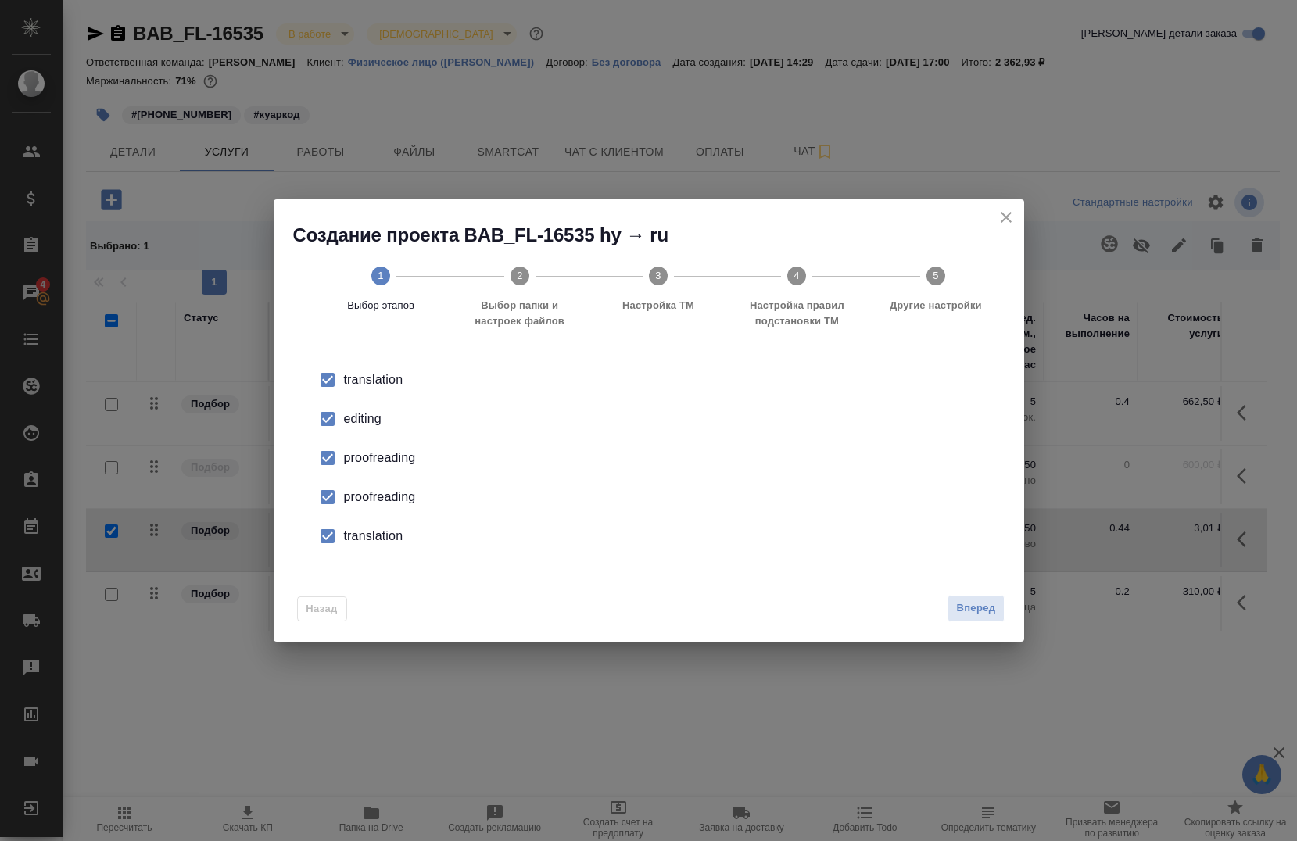
click at [324, 422] on input "checkbox" at bounding box center [327, 419] width 33 height 33
click at [330, 463] on input "checkbox" at bounding box center [327, 458] width 33 height 33
click at [337, 492] on input "checkbox" at bounding box center [327, 497] width 33 height 33
drag, startPoint x: 338, startPoint y: 536, endPoint x: 442, endPoint y: 559, distance: 106.4
click at [442, 559] on div "translation editing proofreading proofreading translation" at bounding box center [648, 458] width 713 height 208
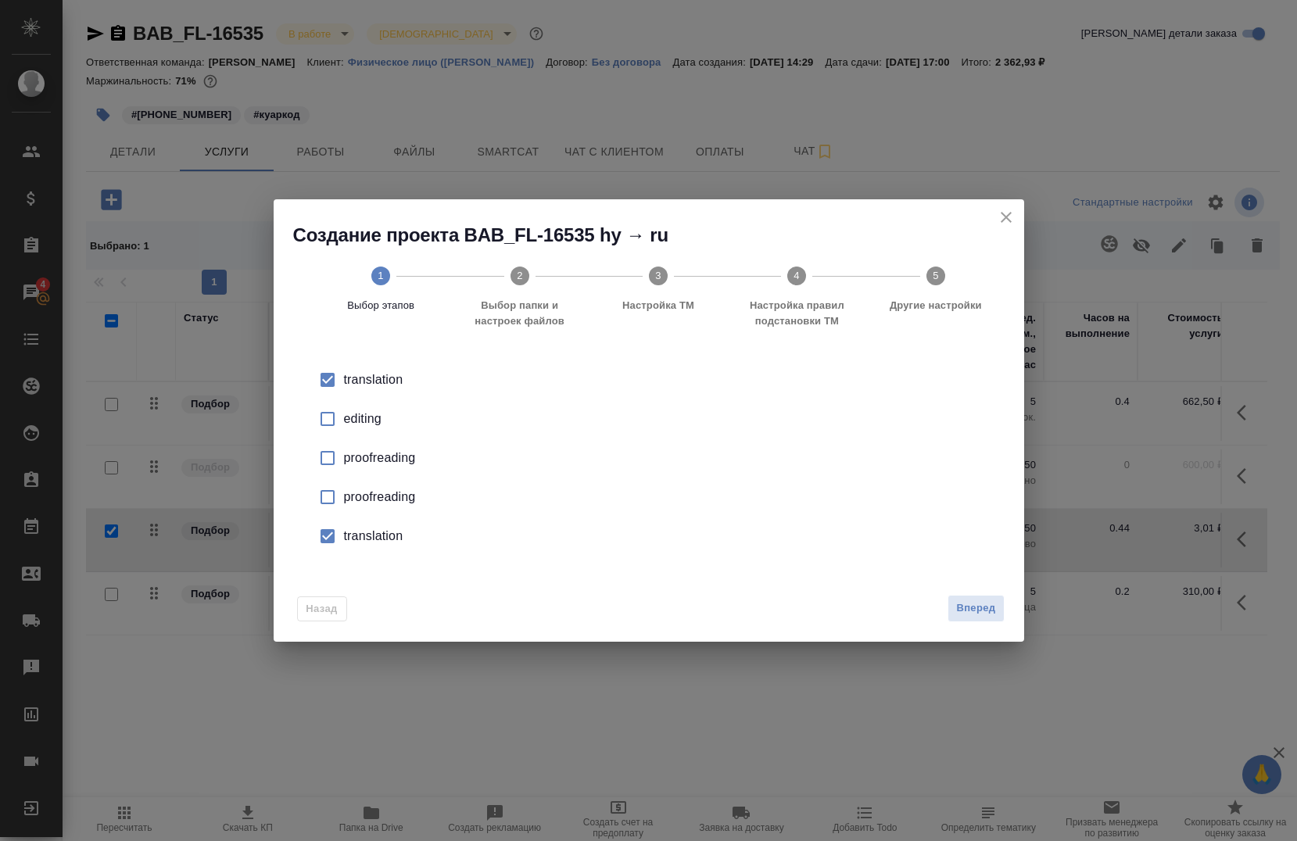
click at [377, 534] on div "translation" at bounding box center [665, 536] width 642 height 19
click at [955, 615] on button "Вперед" at bounding box center [975, 608] width 56 height 27
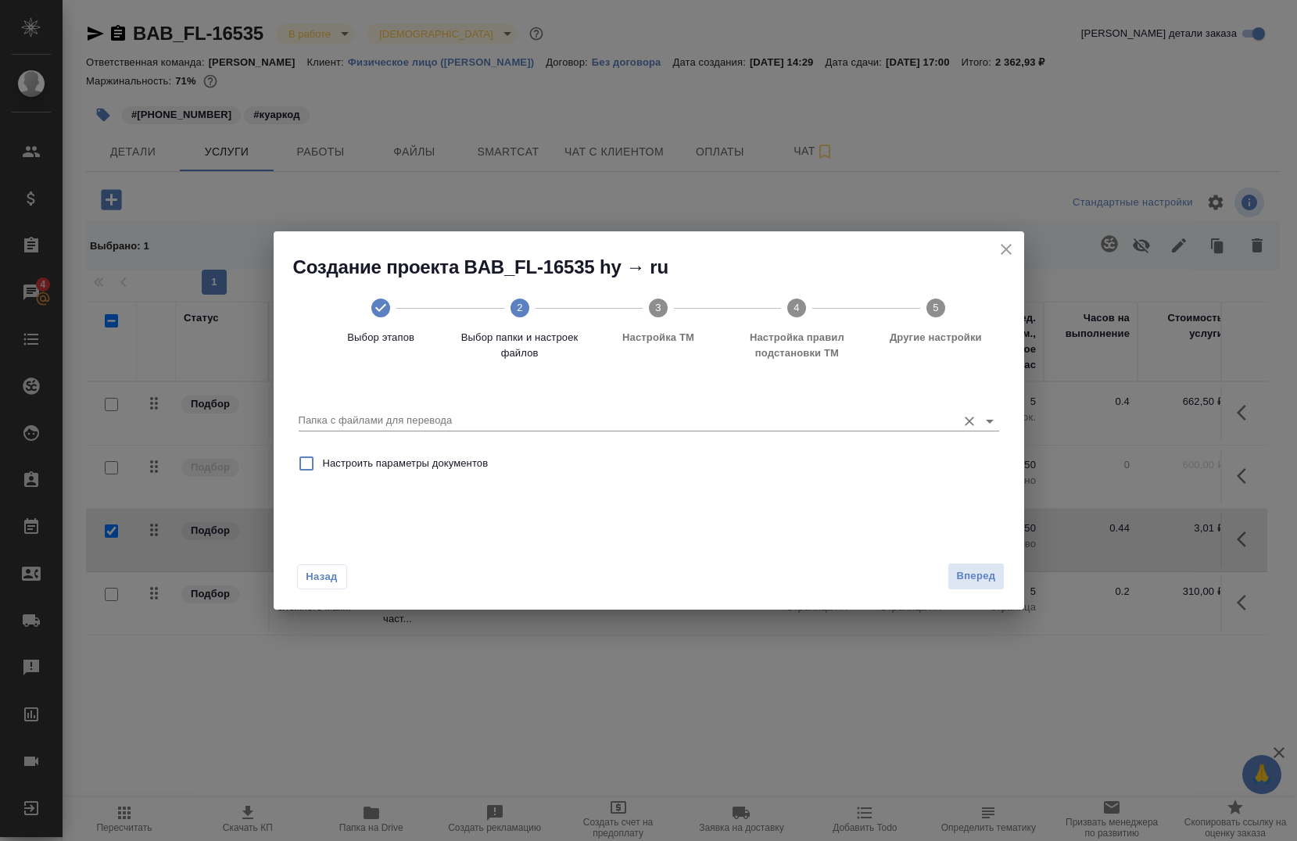
click at [456, 418] on input "Папка с файлами для перевода" at bounding box center [624, 420] width 650 height 19
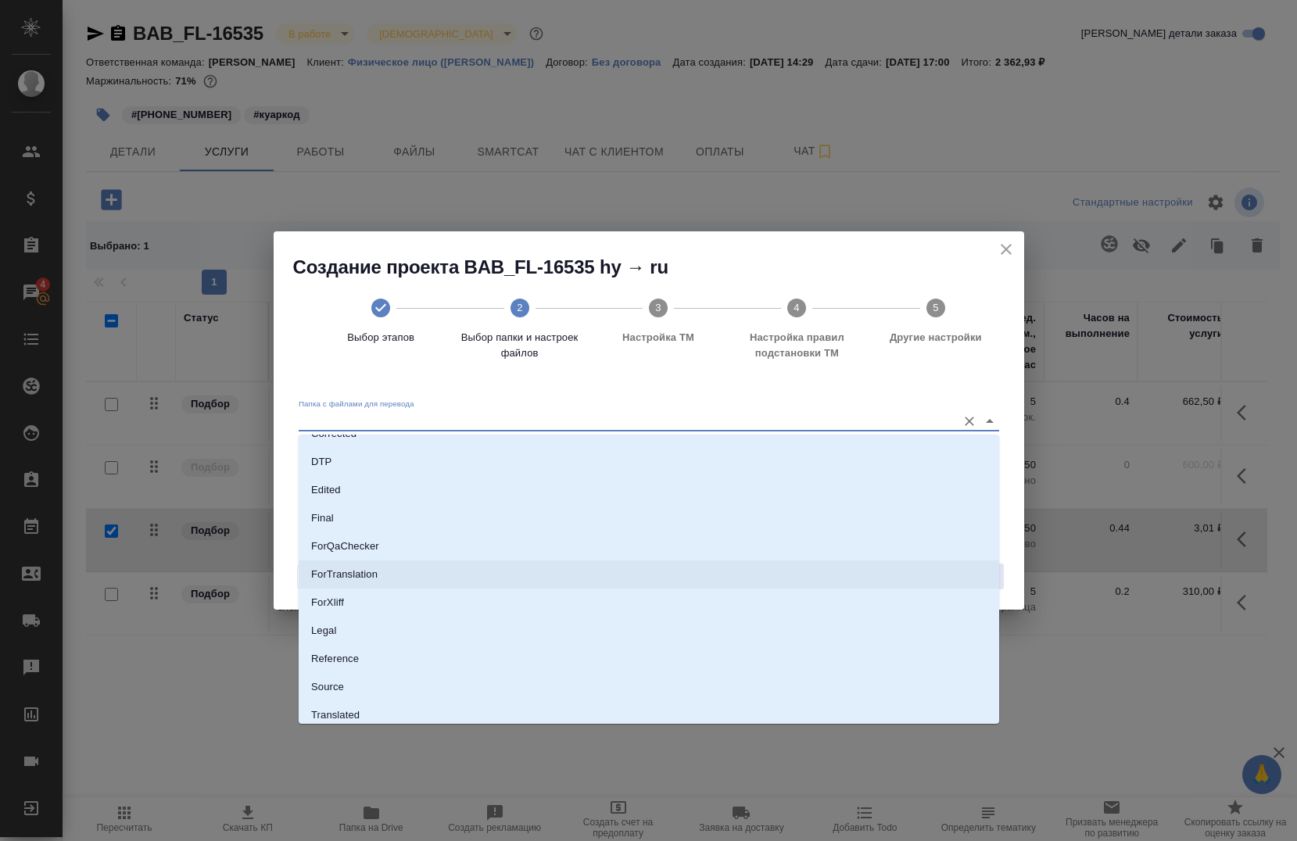
scroll to position [104, 0]
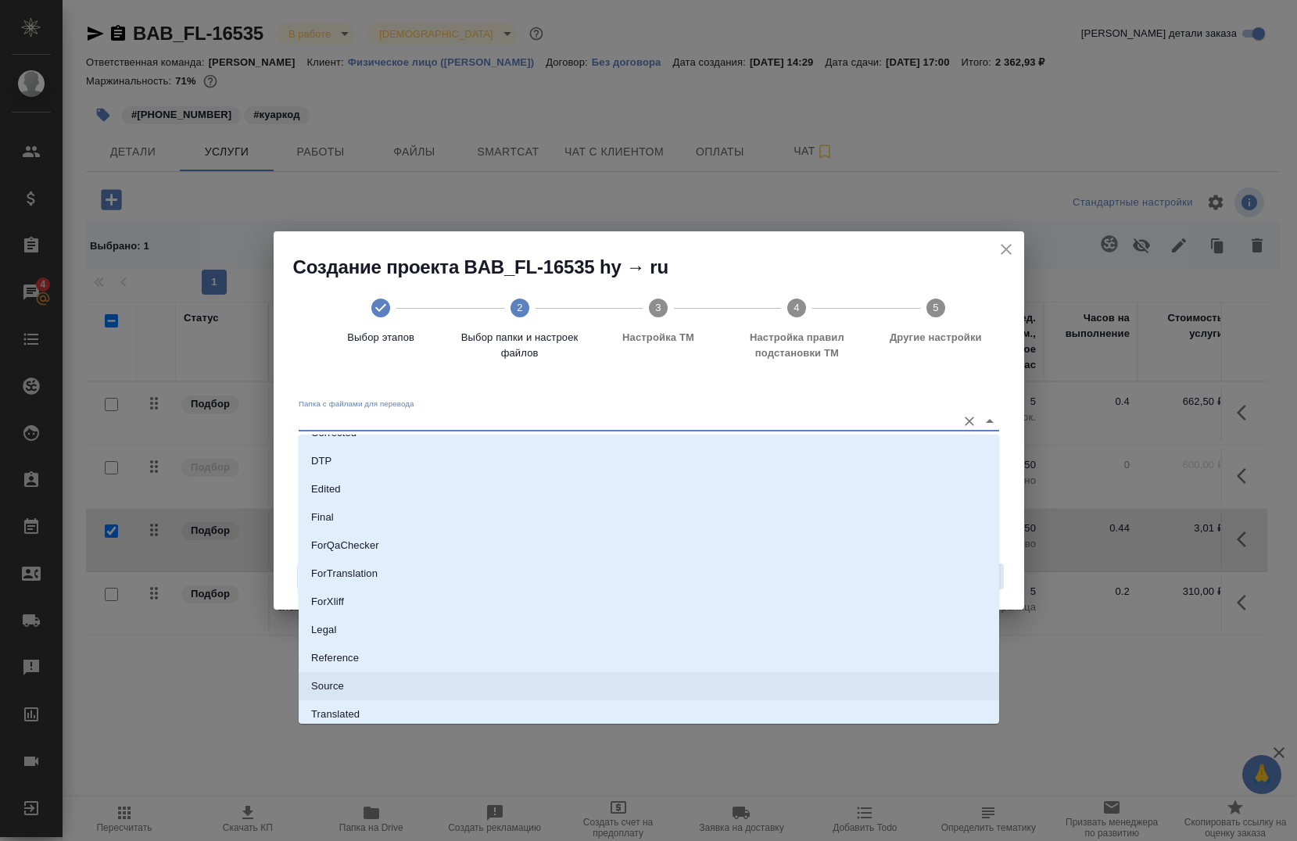
click at [381, 685] on li "Source" at bounding box center [649, 686] width 700 height 28
type input "Source"
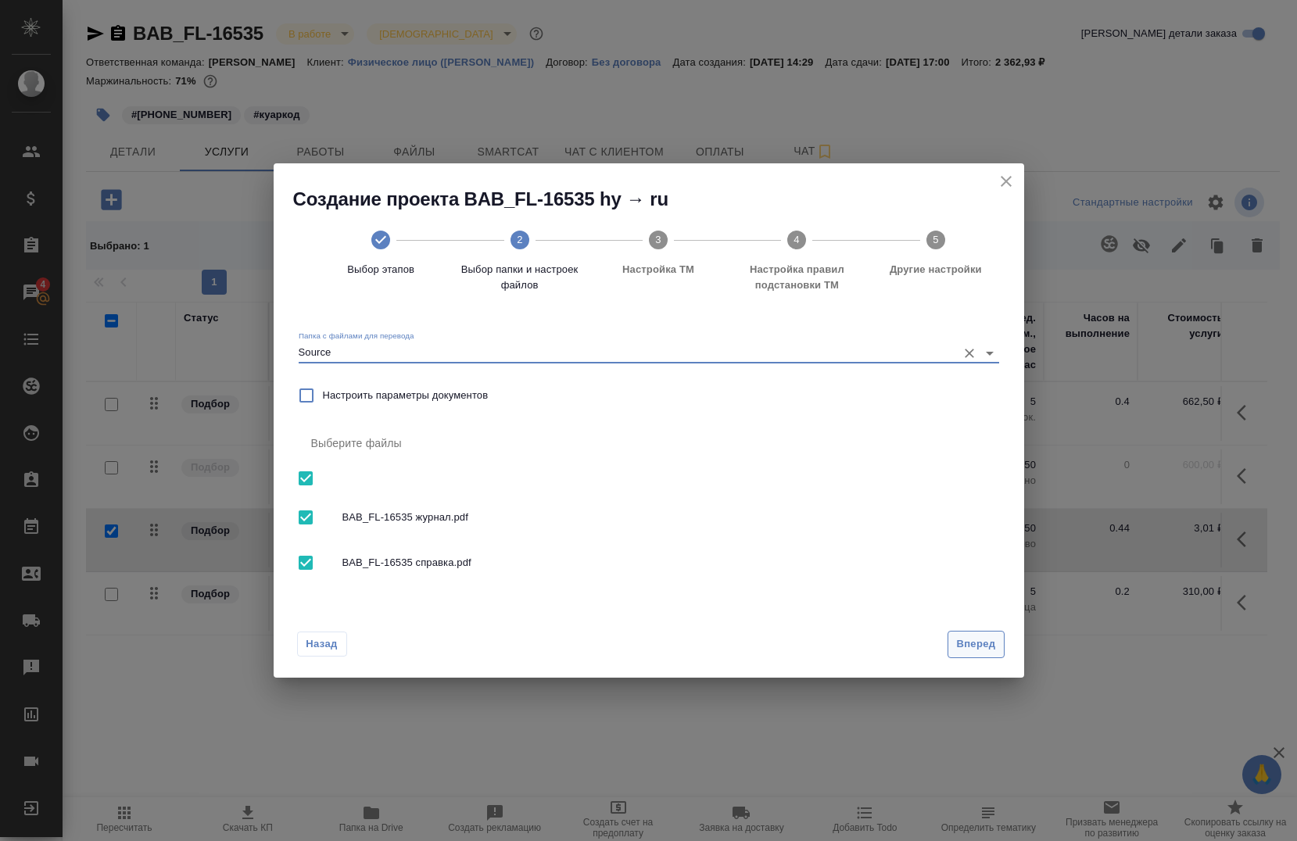
click at [989, 655] on button "Вперед" at bounding box center [975, 644] width 56 height 27
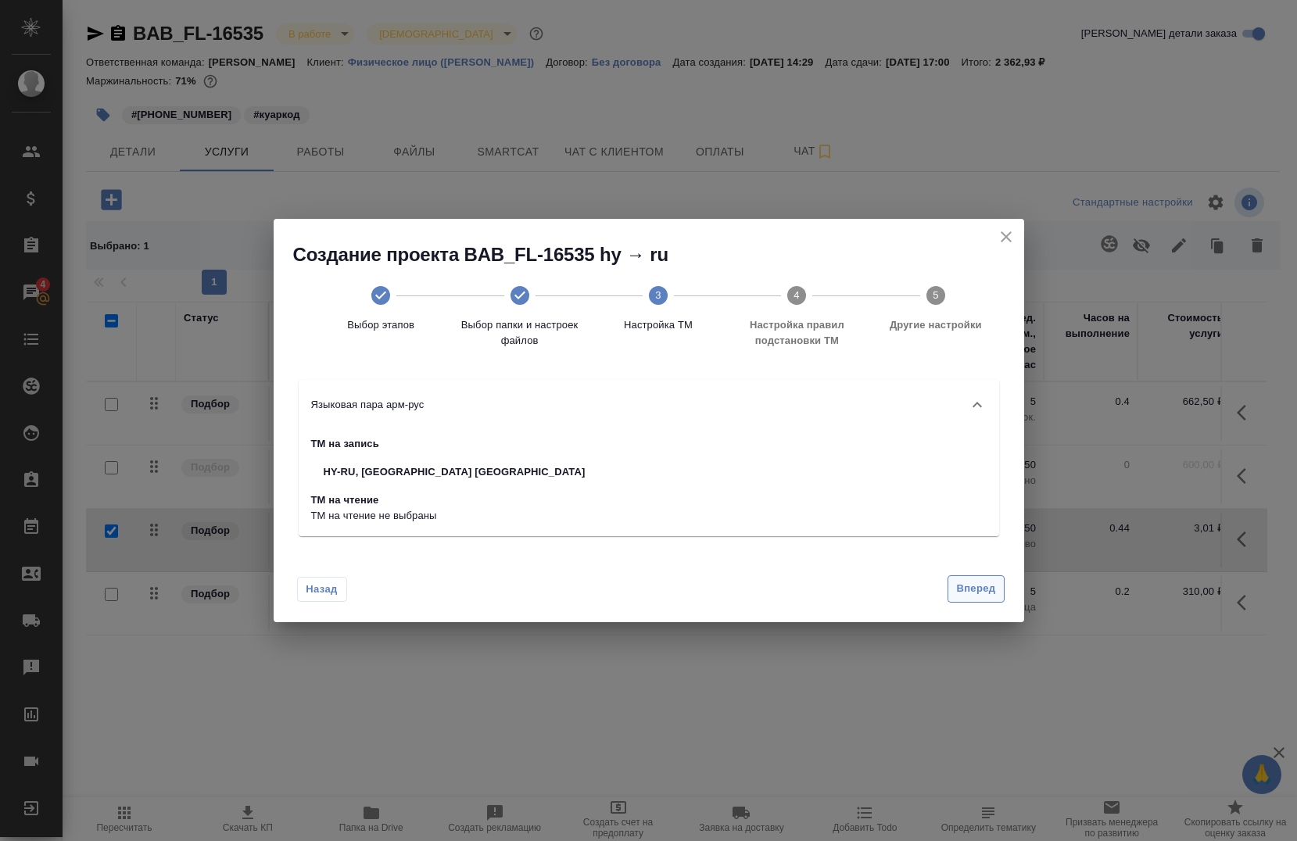
click at [968, 583] on span "Вперед" at bounding box center [975, 589] width 39 height 18
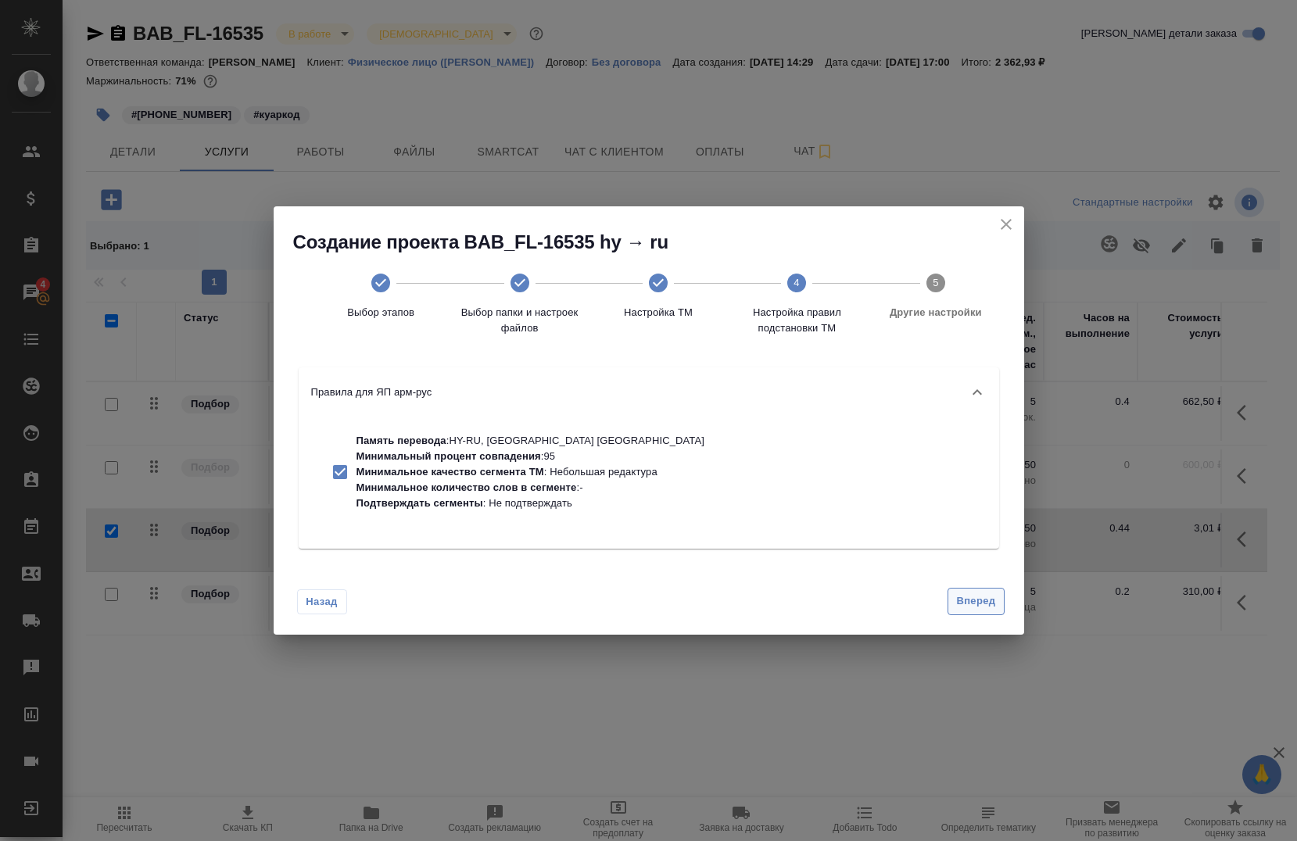
click at [963, 589] on button "Вперед" at bounding box center [975, 601] width 56 height 27
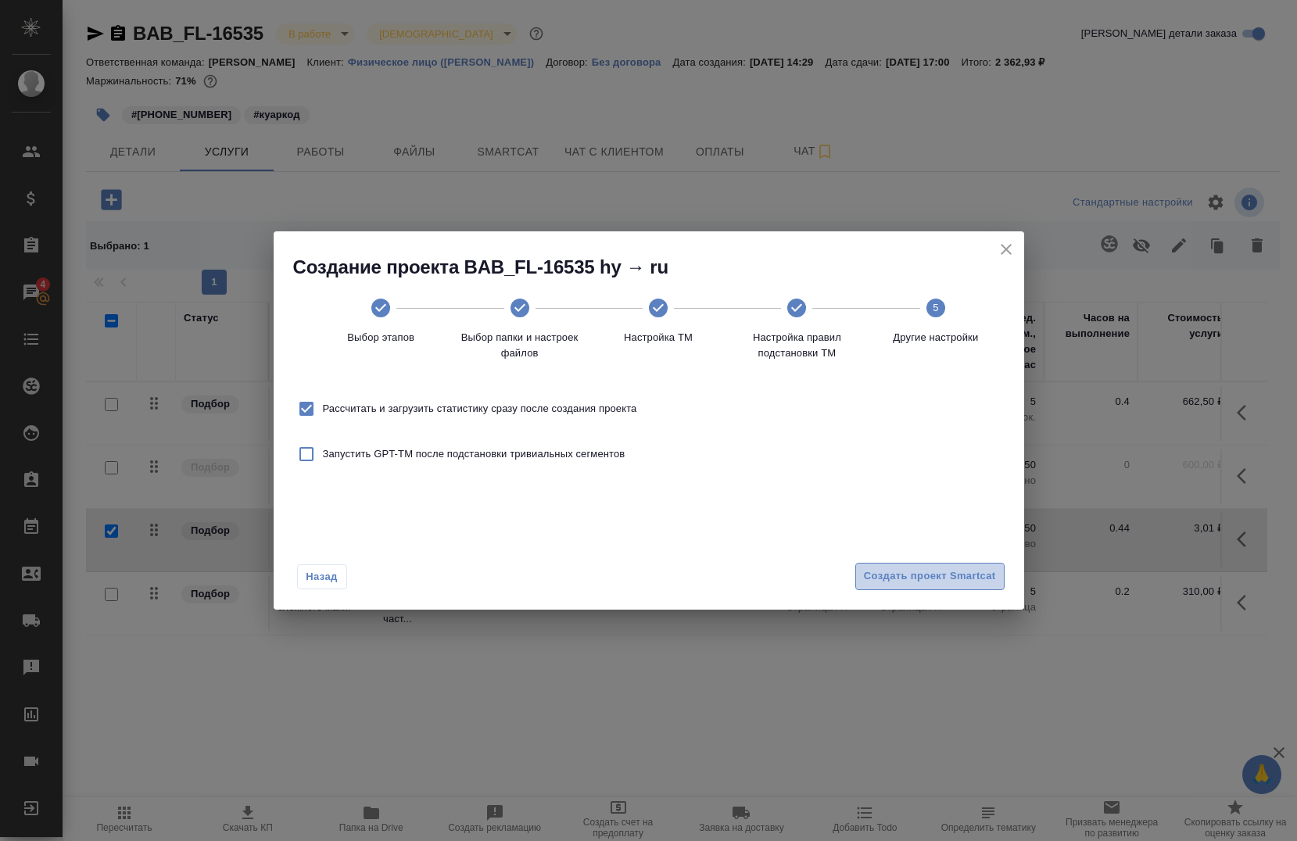
click at [963, 589] on button "Создать проект Smartcat" at bounding box center [929, 576] width 149 height 27
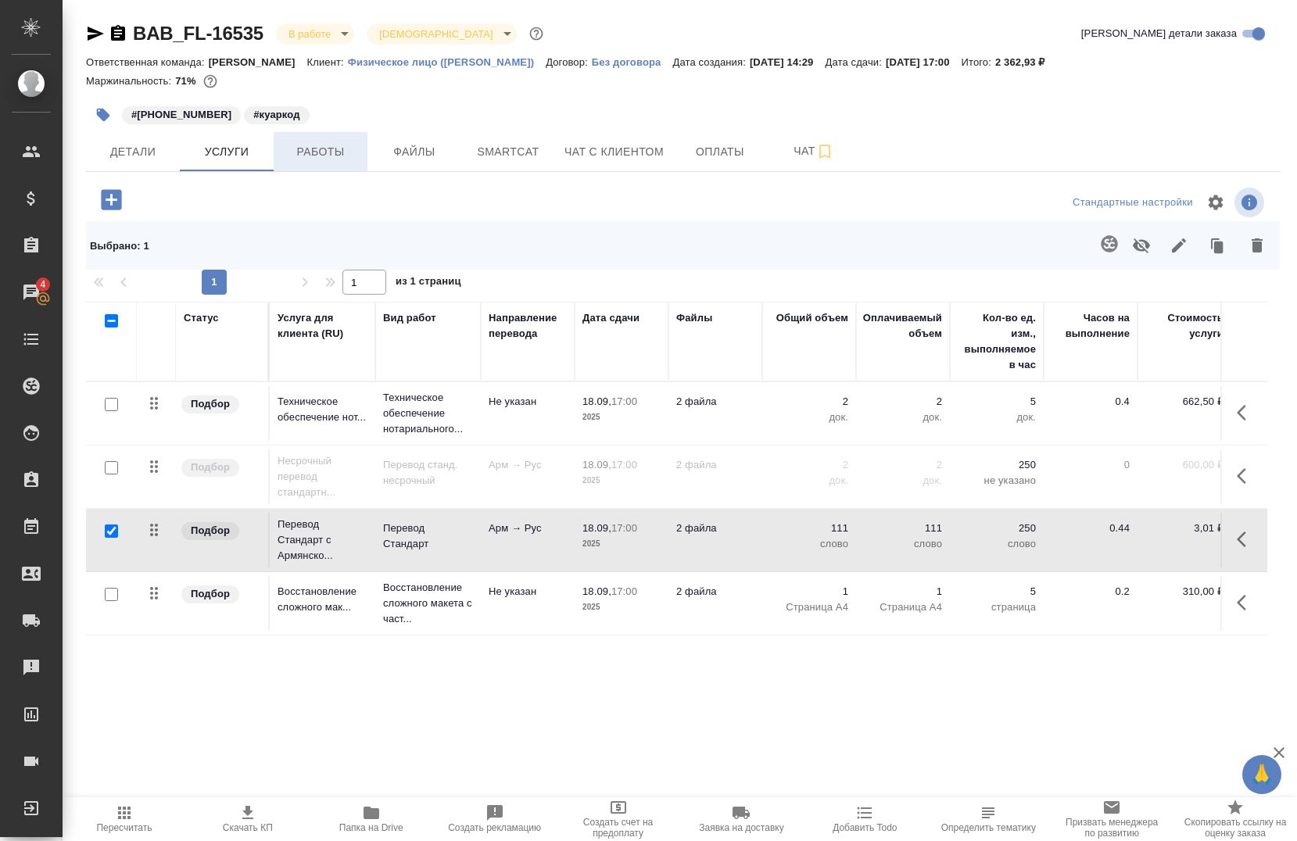
click at [330, 152] on span "Работы" at bounding box center [320, 152] width 75 height 20
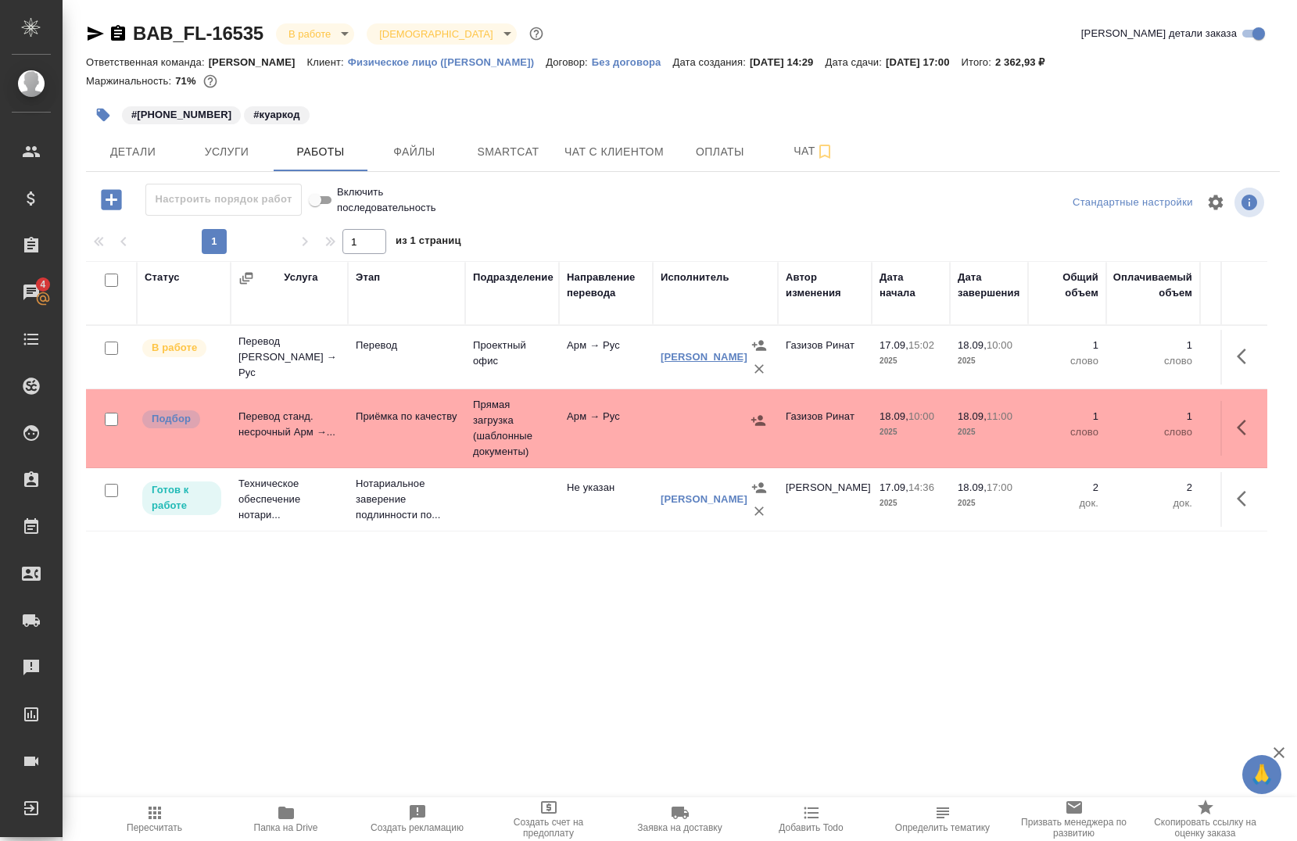
click at [697, 363] on link "[PERSON_NAME]" at bounding box center [703, 357] width 87 height 12
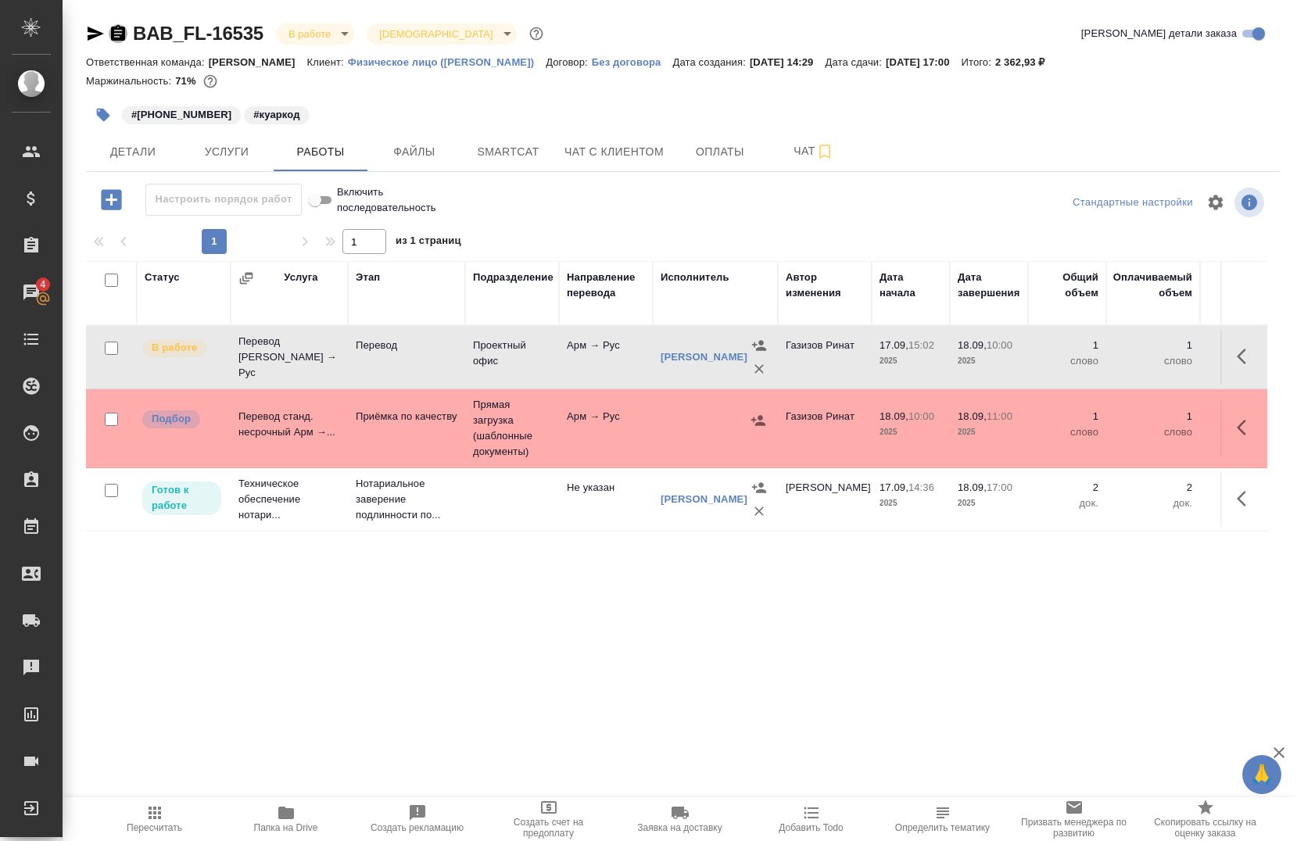
click at [121, 34] on icon "button" at bounding box center [118, 33] width 19 height 19
click at [515, 142] on span "Smartcat" at bounding box center [508, 152] width 75 height 20
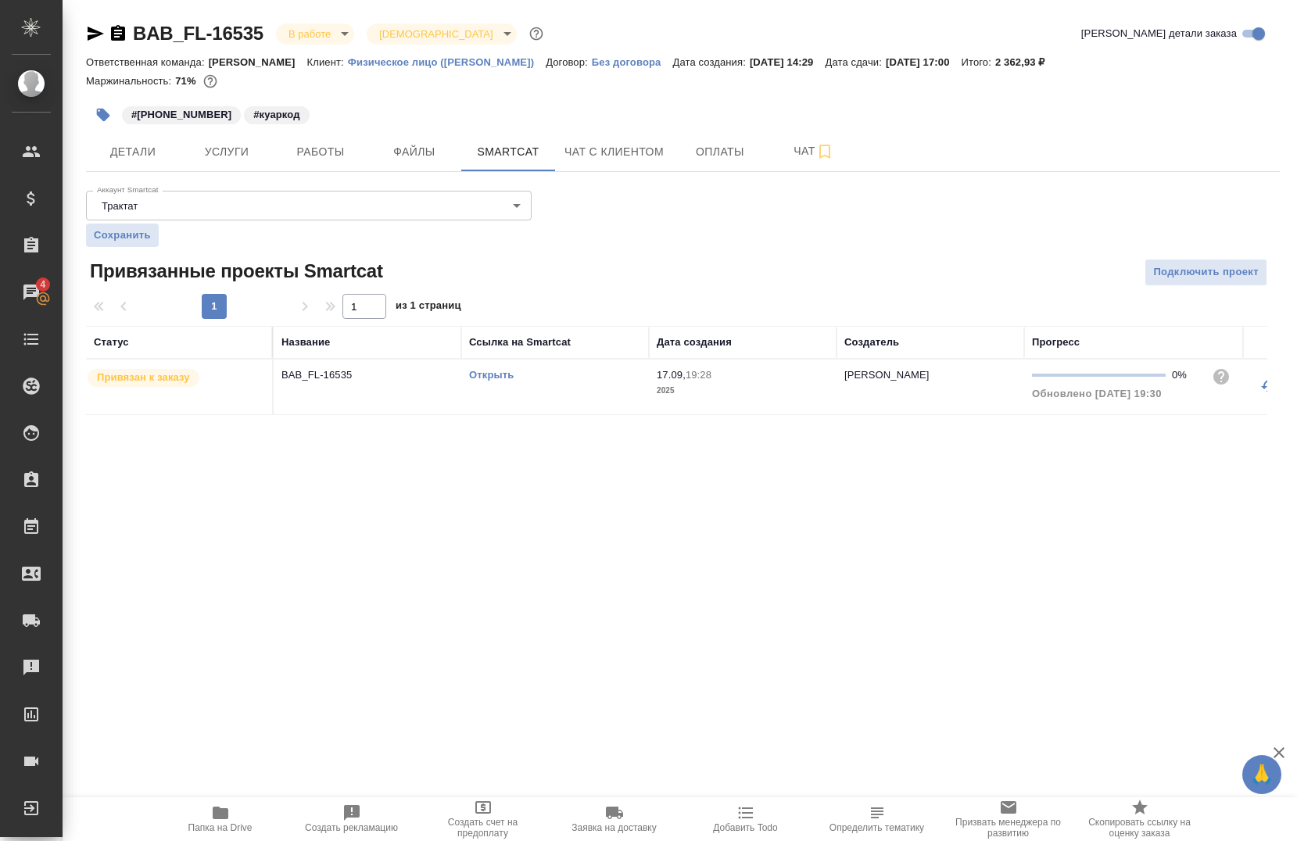
click at [492, 374] on link "Открыть" at bounding box center [491, 375] width 45 height 12
click at [195, 145] on span "Услуги" at bounding box center [226, 152] width 75 height 20
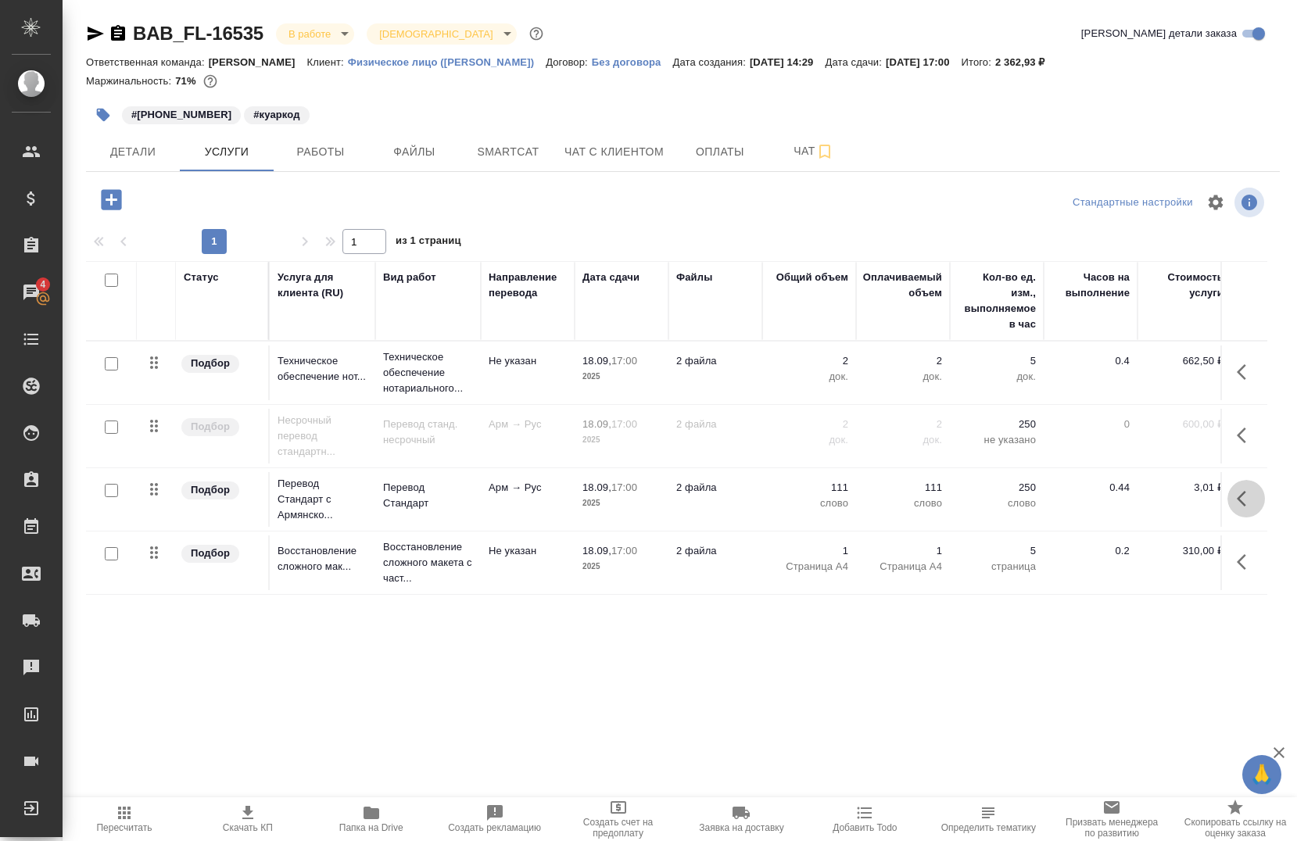
click at [1238, 492] on icon "button" at bounding box center [1245, 498] width 19 height 19
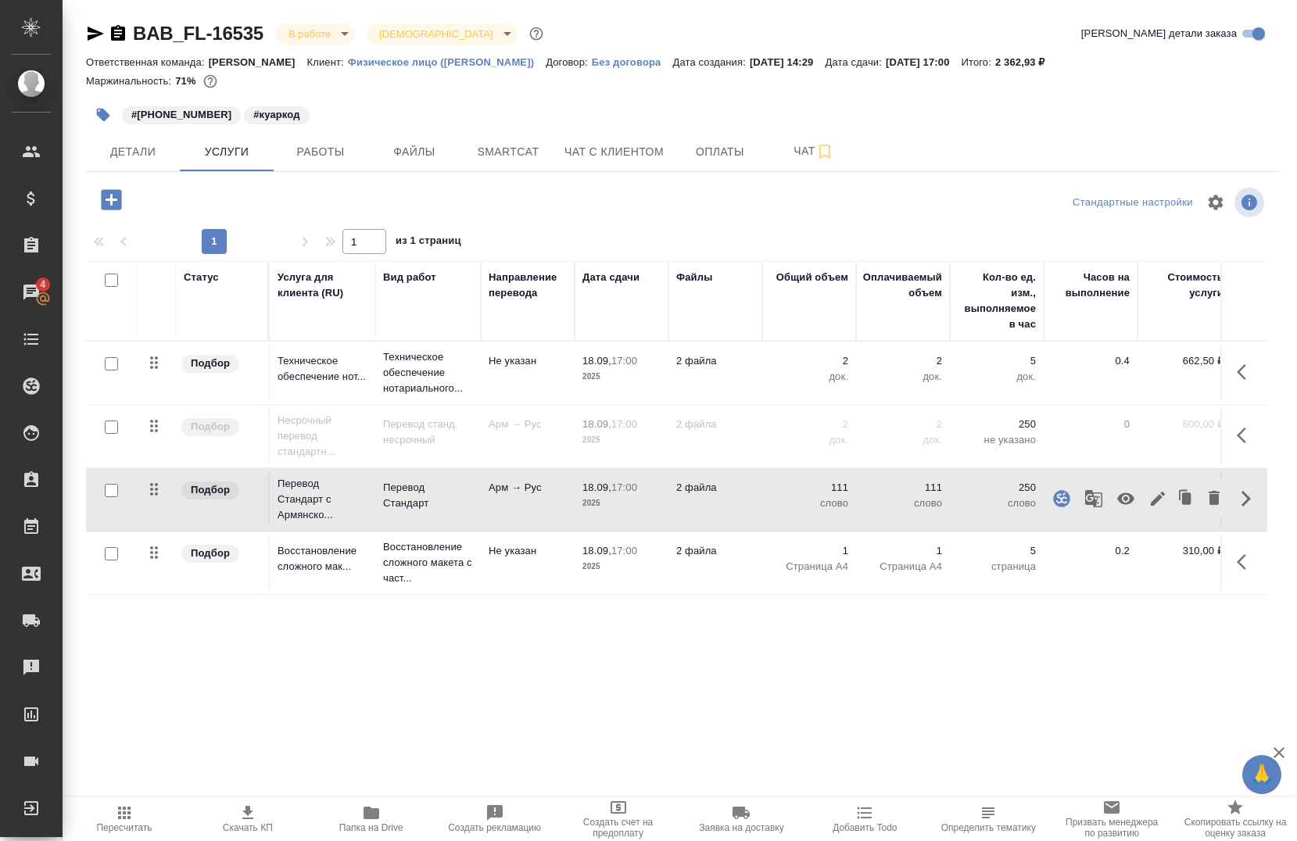
click at [1084, 502] on icon "button" at bounding box center [1093, 498] width 19 height 19
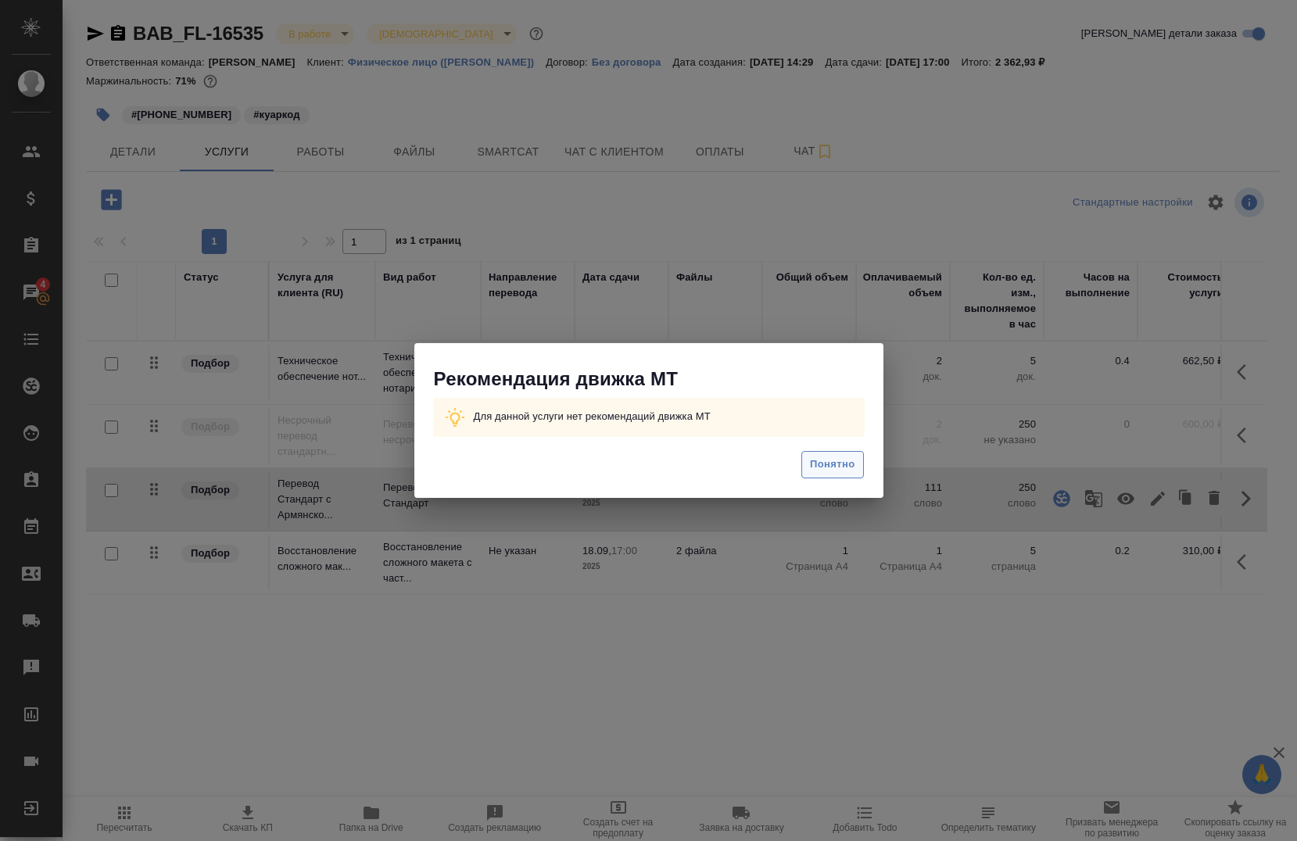
click at [844, 472] on span "Понятно" at bounding box center [832, 465] width 45 height 18
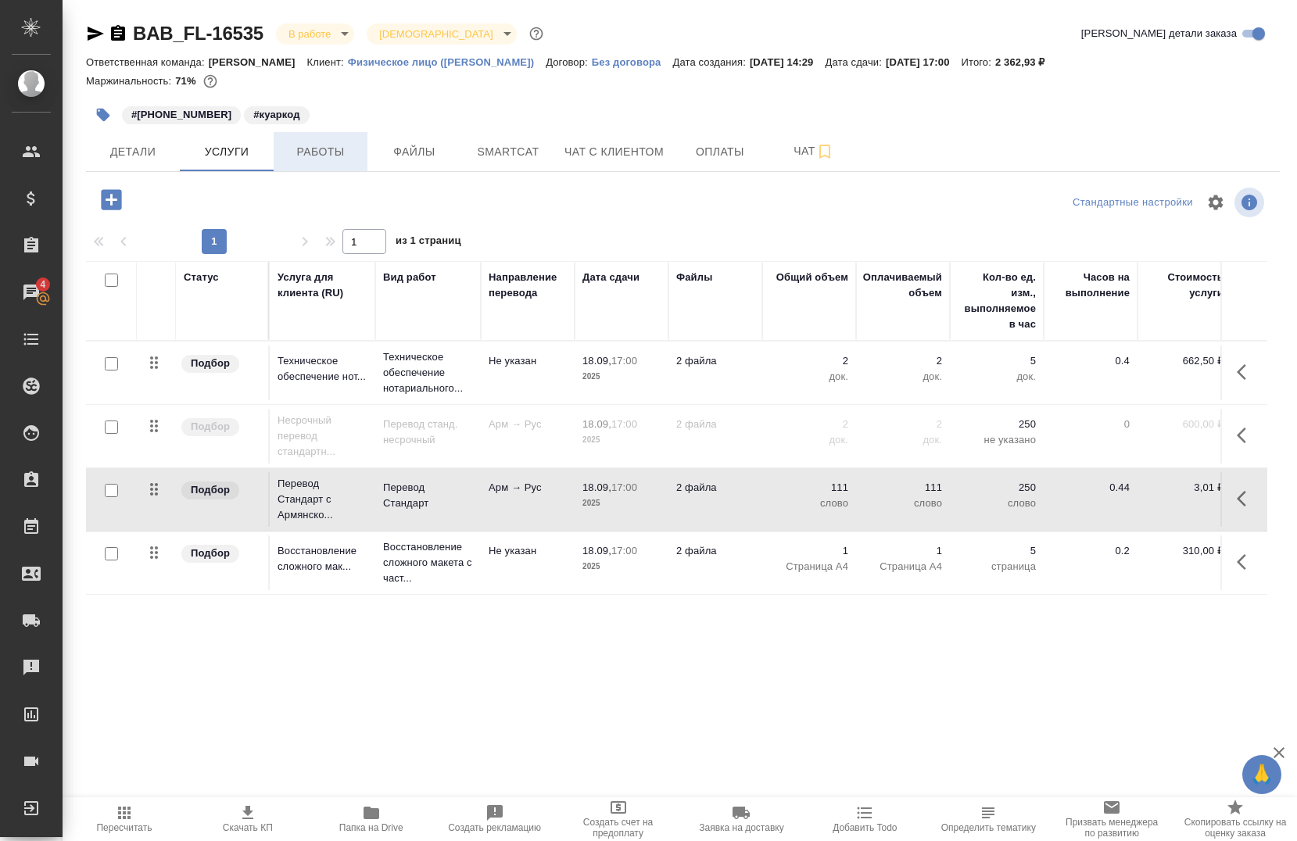
click at [328, 154] on span "Работы" at bounding box center [320, 152] width 75 height 20
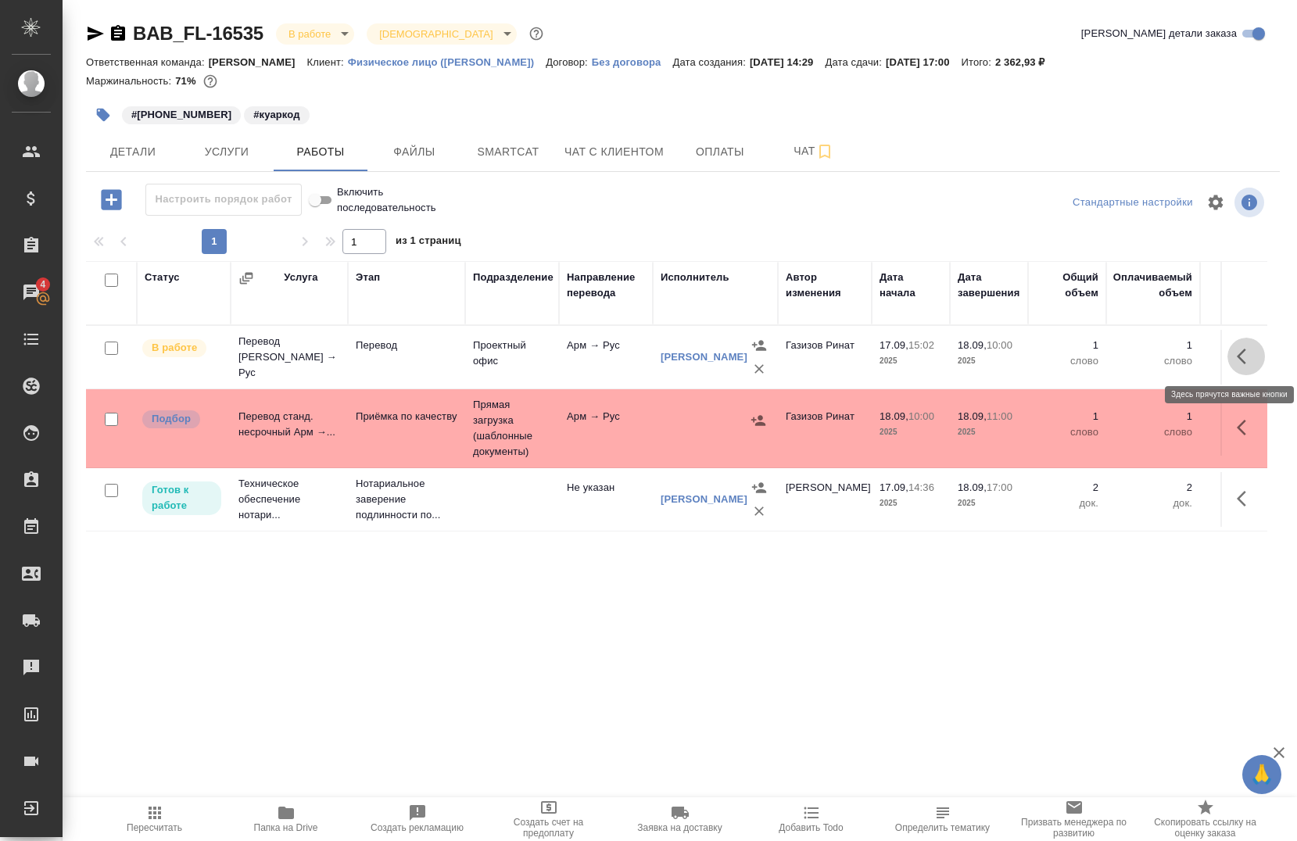
click at [1242, 360] on icon "button" at bounding box center [1245, 356] width 19 height 19
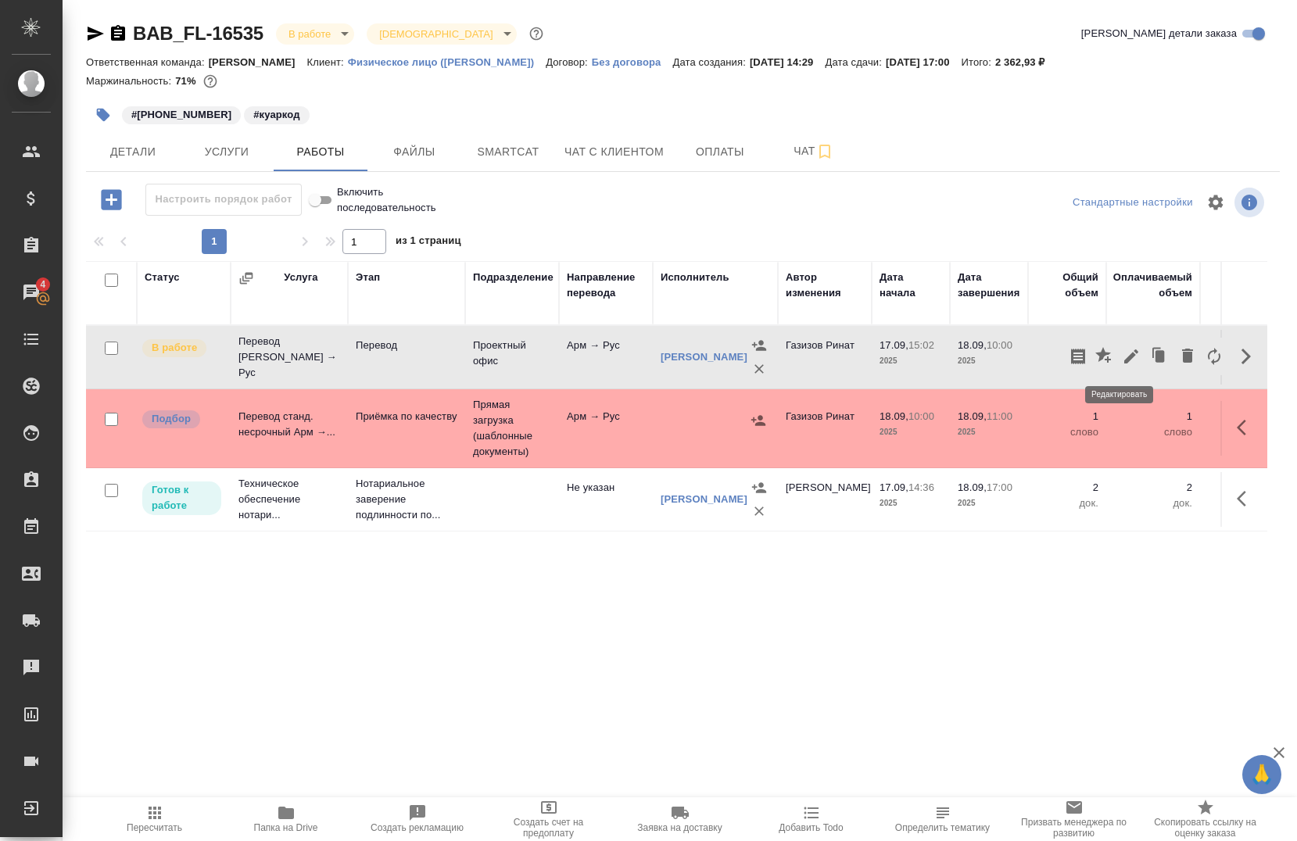
click at [1124, 353] on icon "button" at bounding box center [1131, 356] width 14 height 14
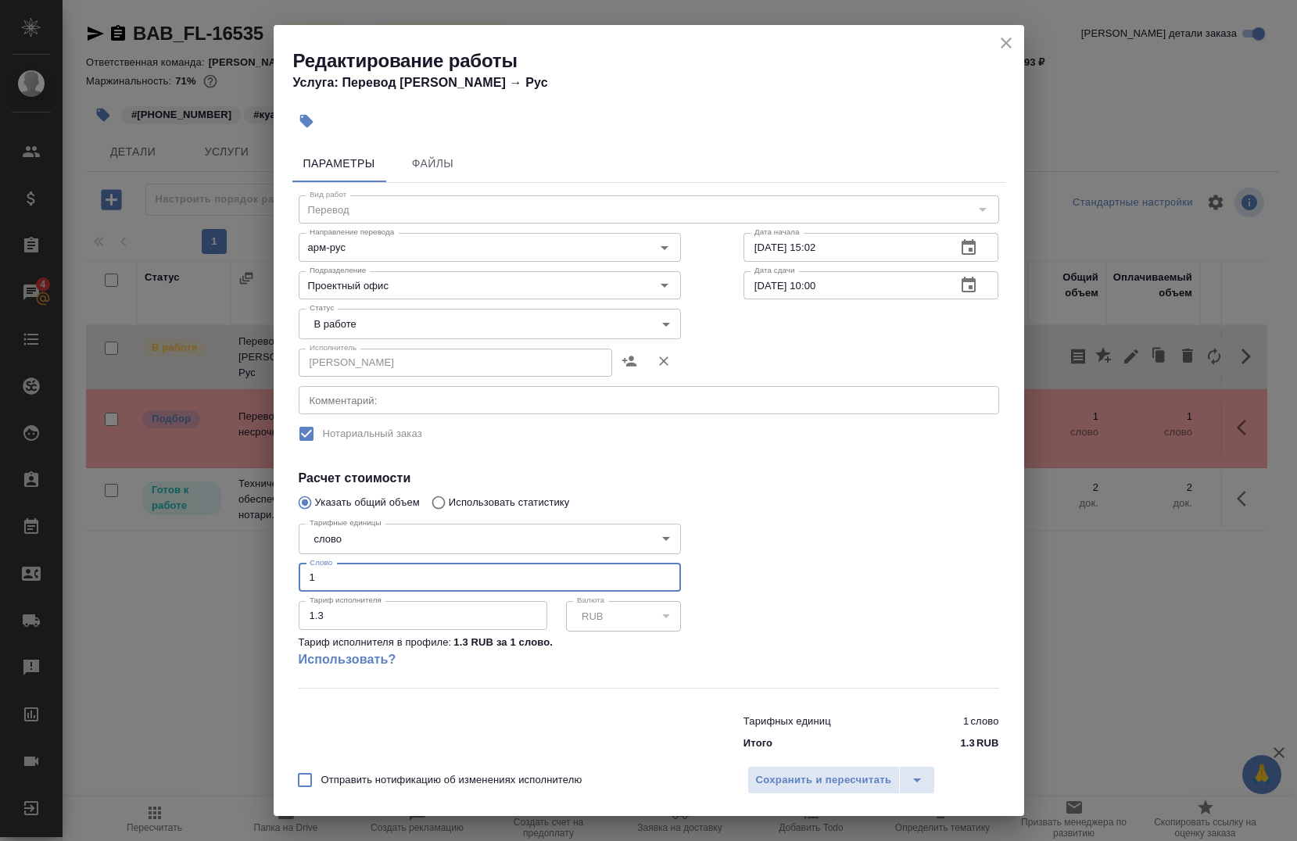
click at [432, 582] on input "1" at bounding box center [490, 578] width 382 height 28
type input "111"
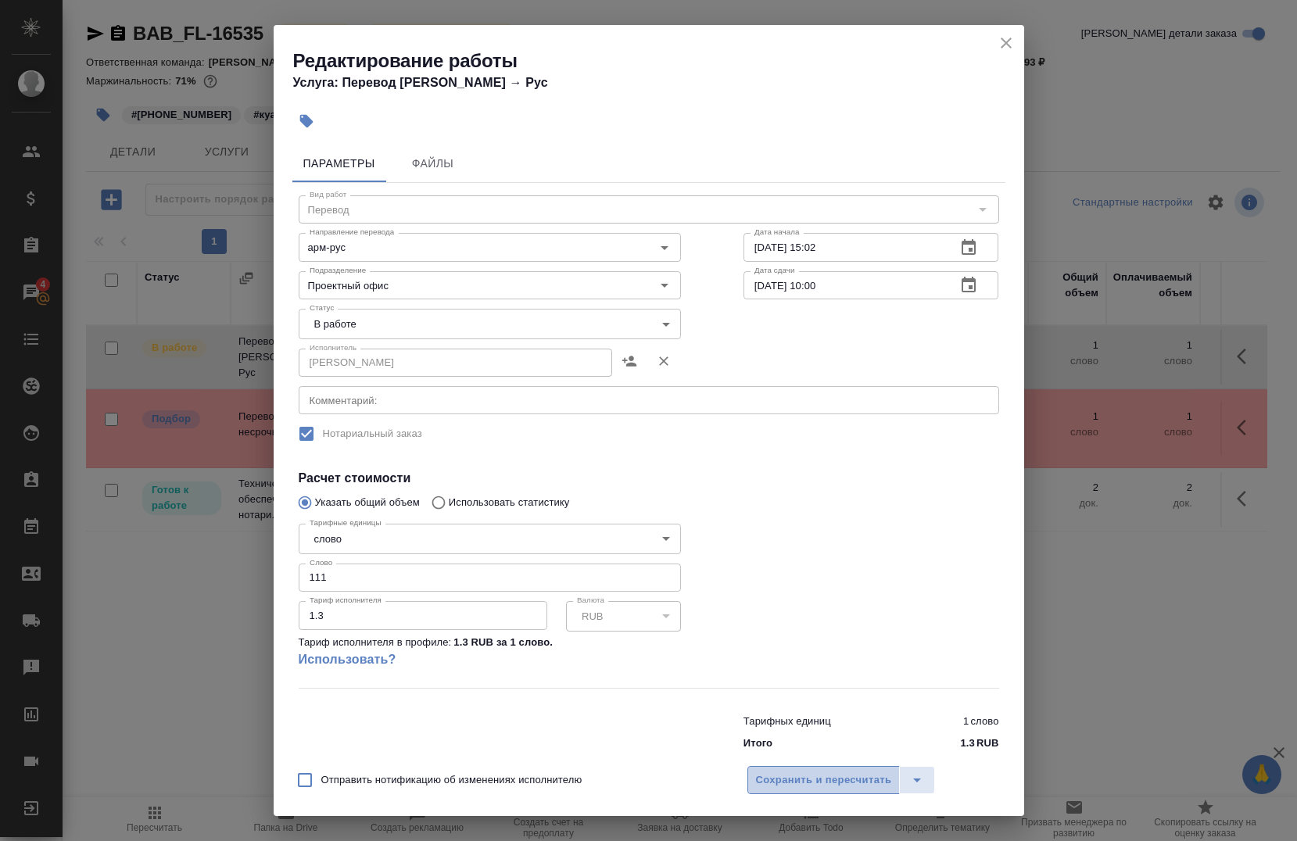
click at [790, 770] on button "Сохранить и пересчитать" at bounding box center [823, 780] width 153 height 28
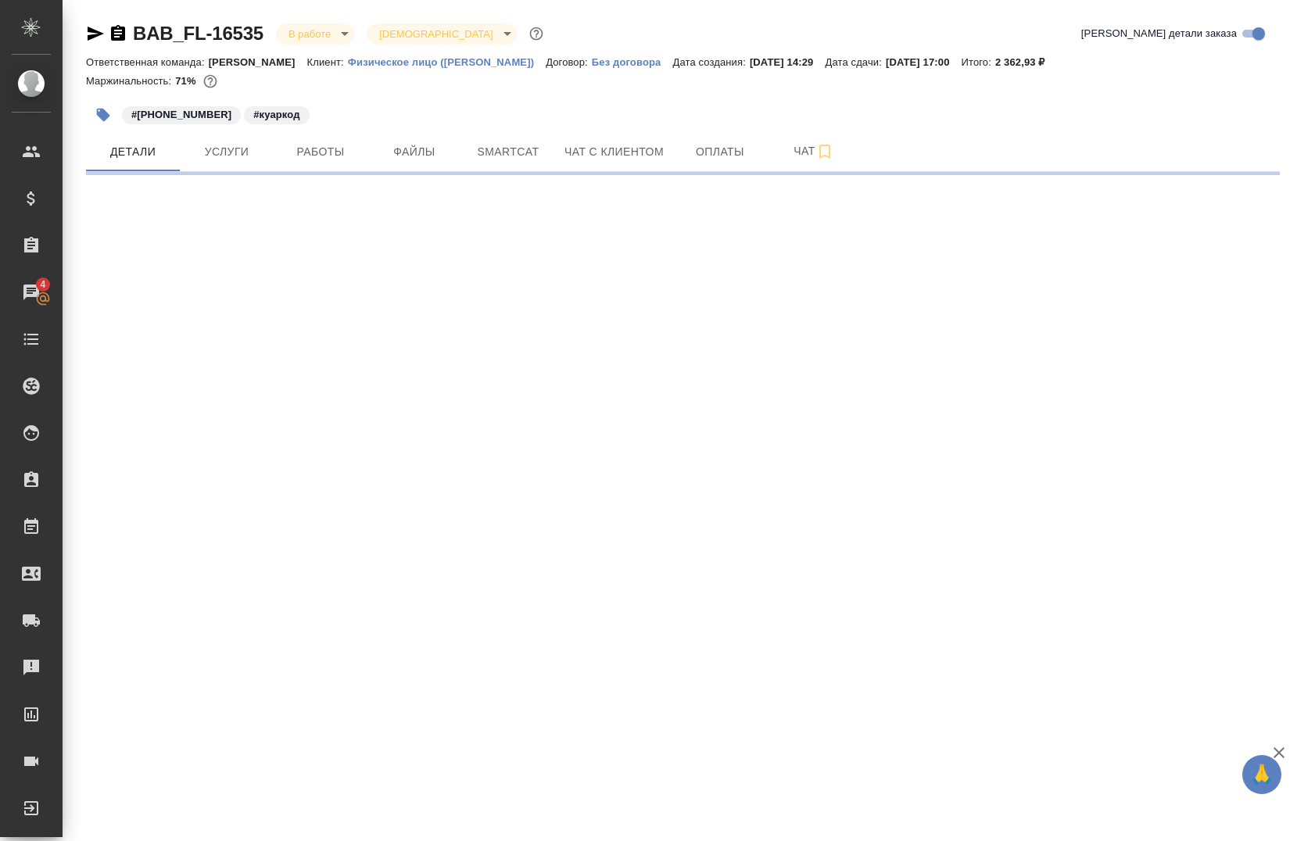
select select "RU"
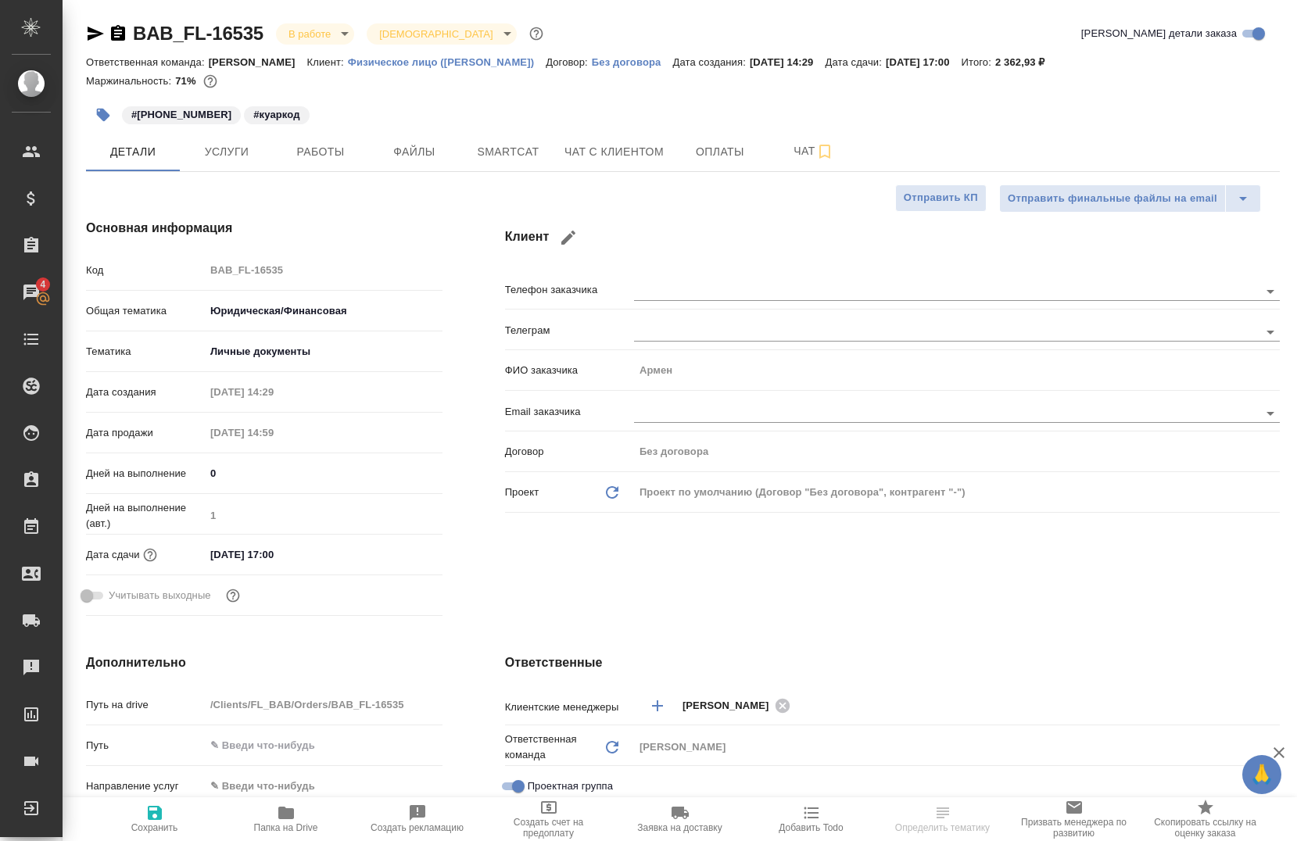
type textarea "x"
click at [330, 141] on button "Работы" at bounding box center [321, 151] width 94 height 39
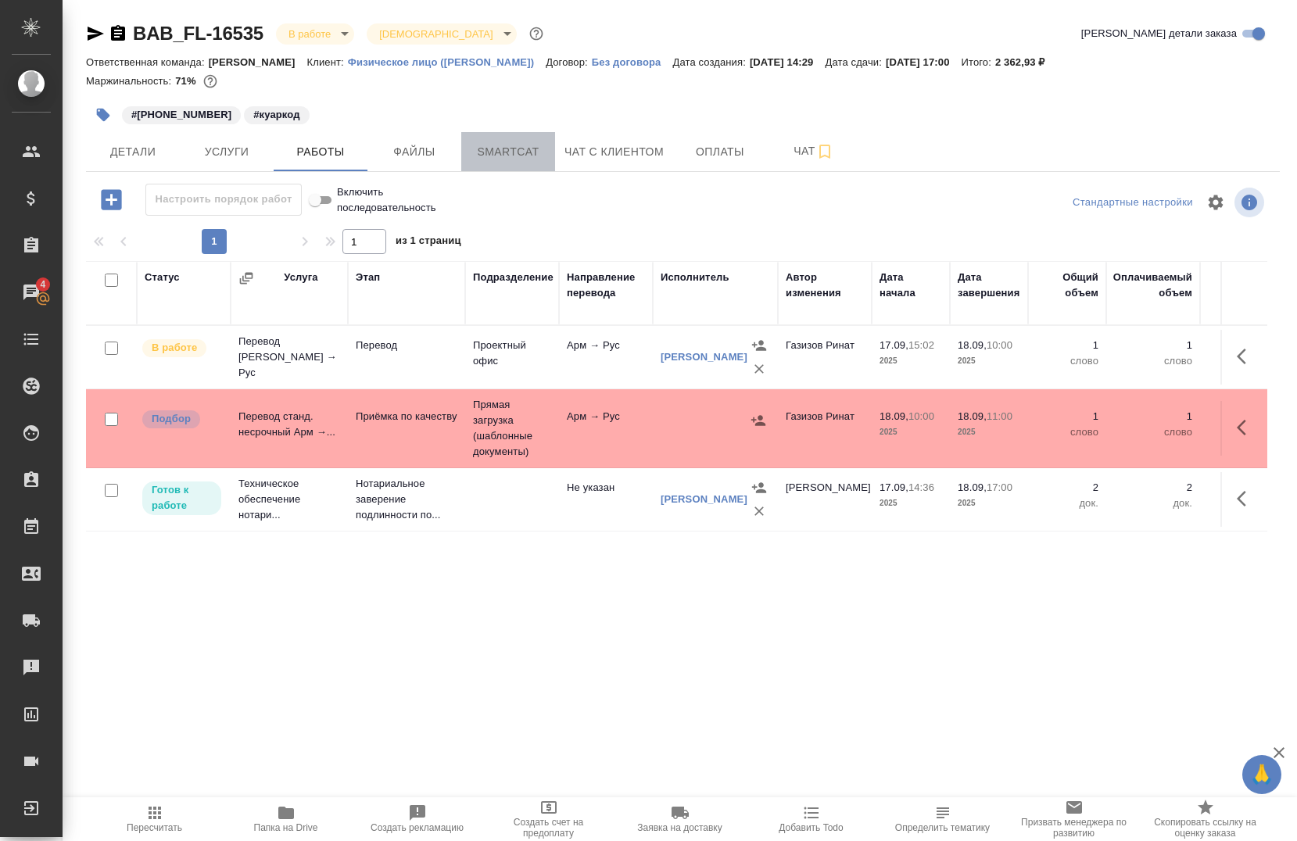
click at [510, 143] on span "Smartcat" at bounding box center [508, 152] width 75 height 20
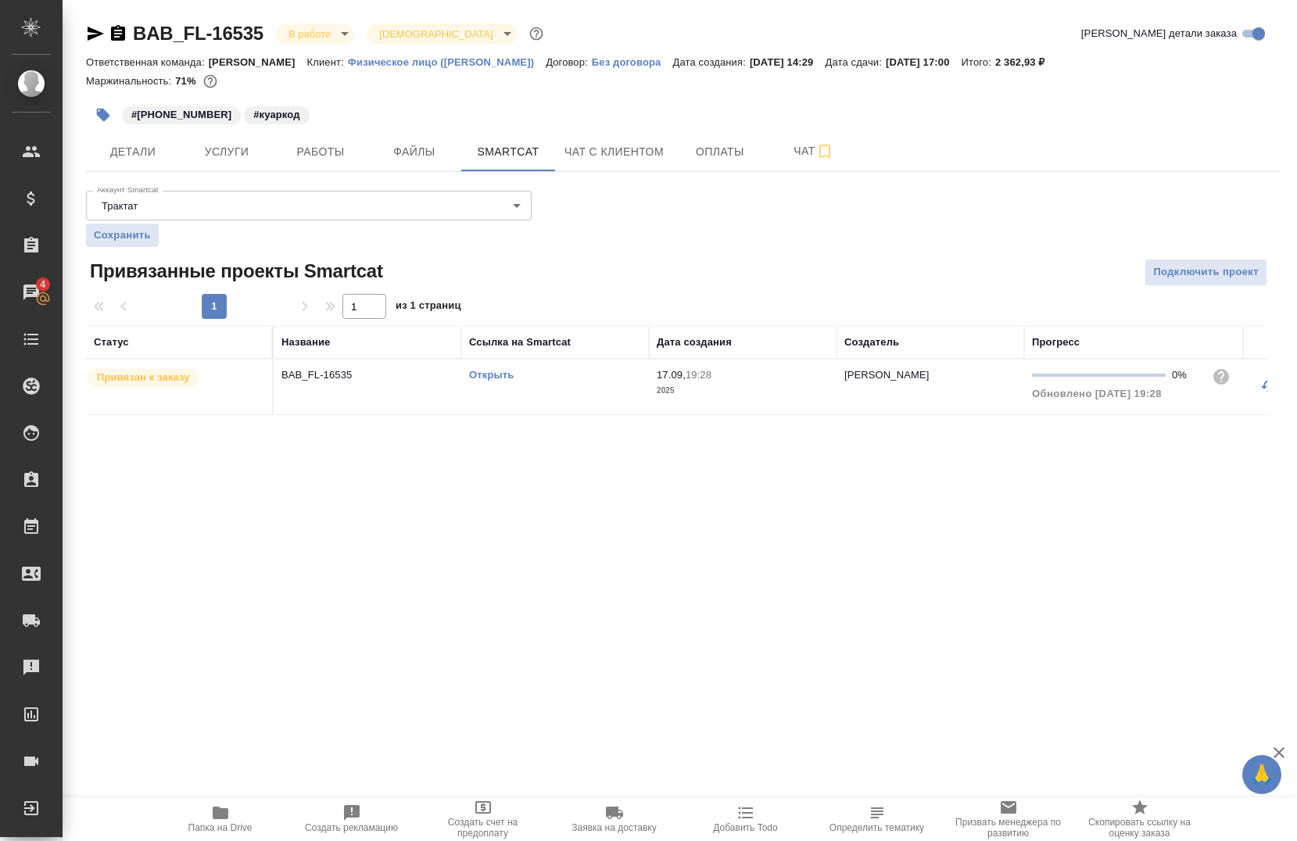
click at [499, 369] on link "Открыть" at bounding box center [491, 375] width 45 height 12
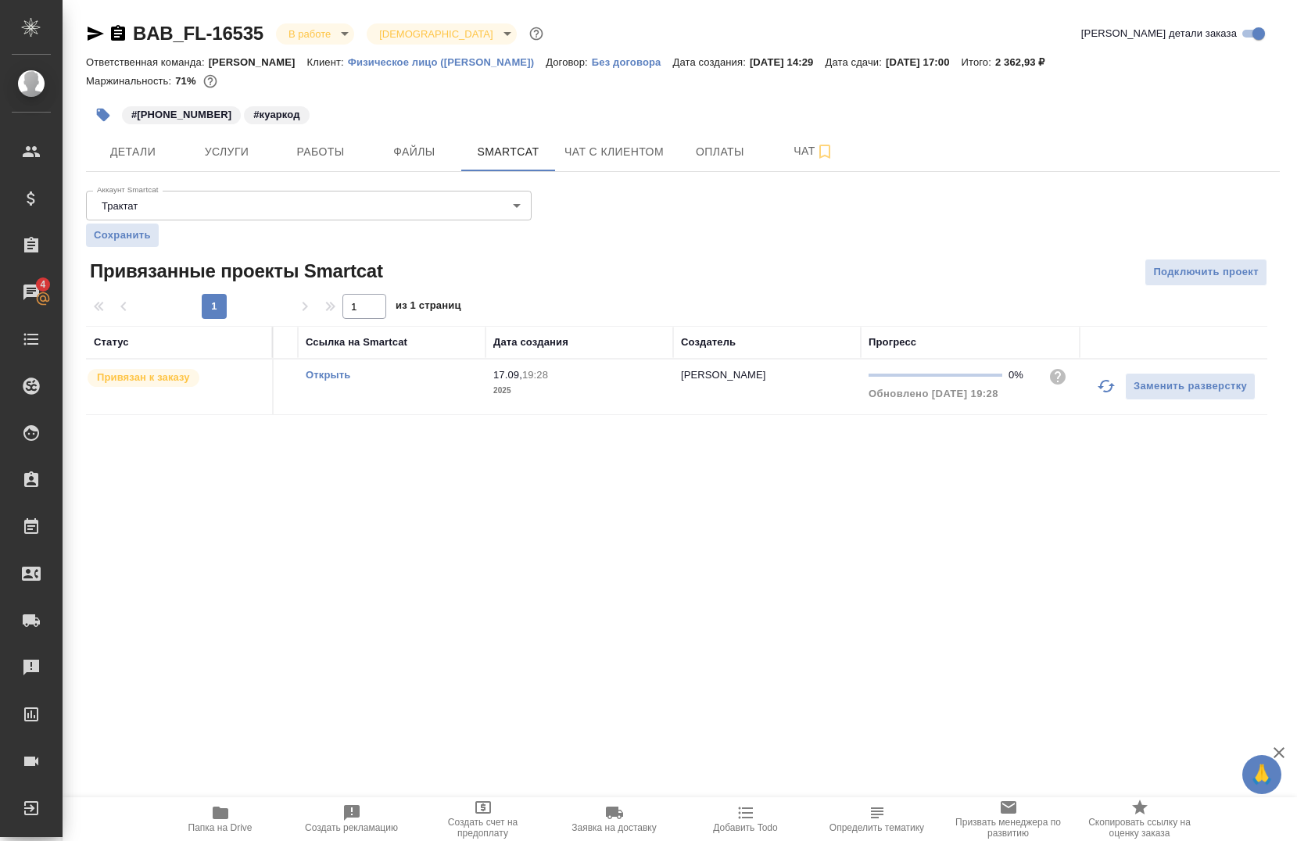
click at [1089, 367] on div at bounding box center [1106, 386] width 38 height 38
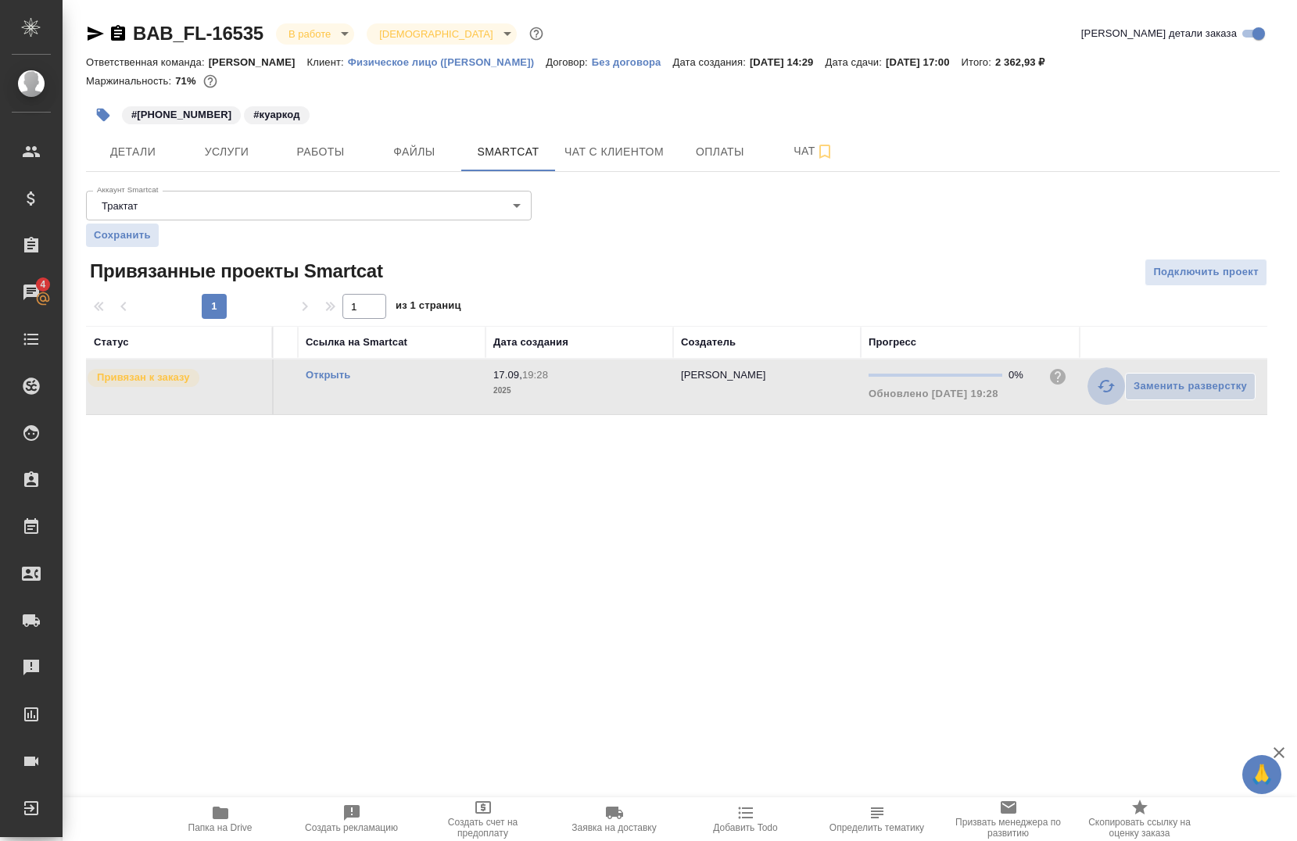
click at [1100, 390] on icon "button" at bounding box center [1106, 386] width 19 height 19
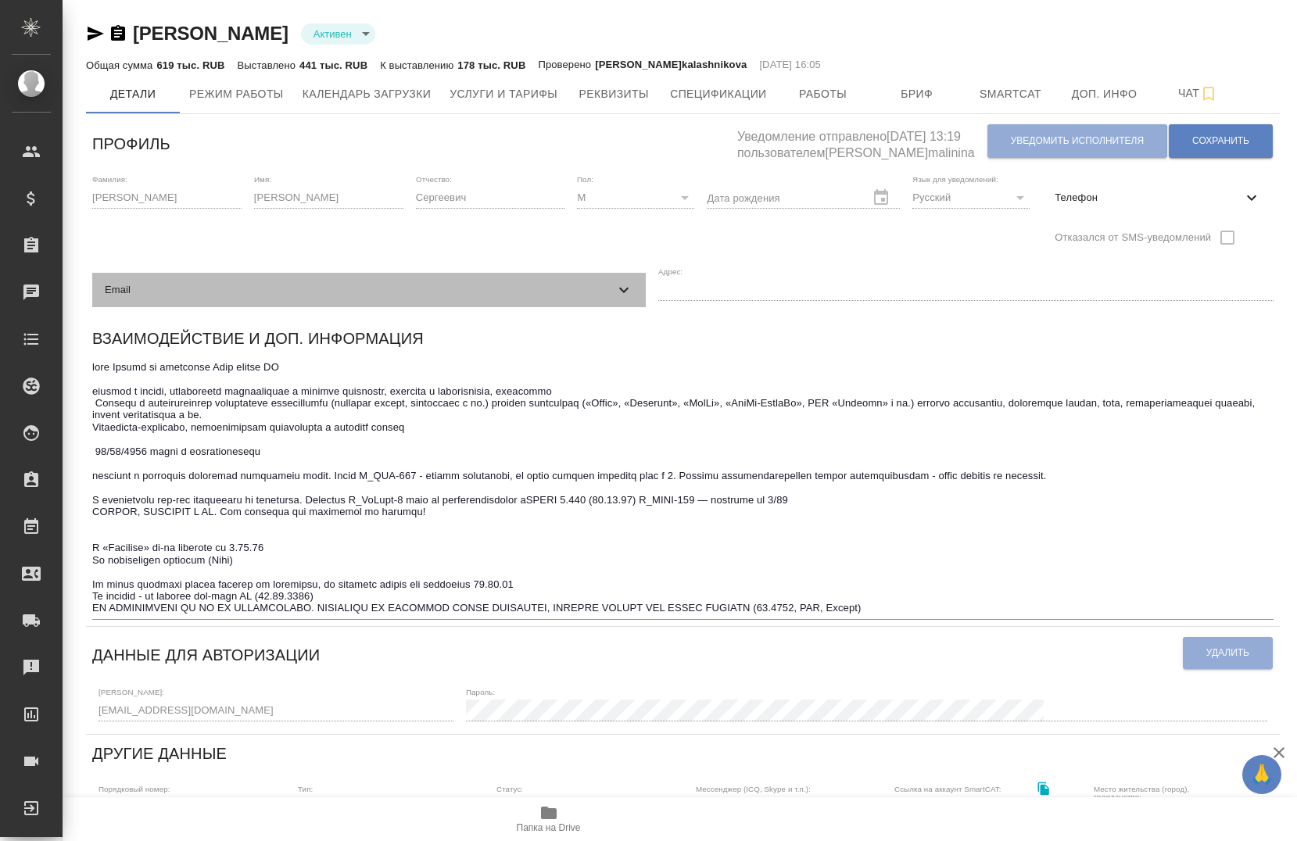
click at [623, 287] on icon at bounding box center [623, 290] width 19 height 19
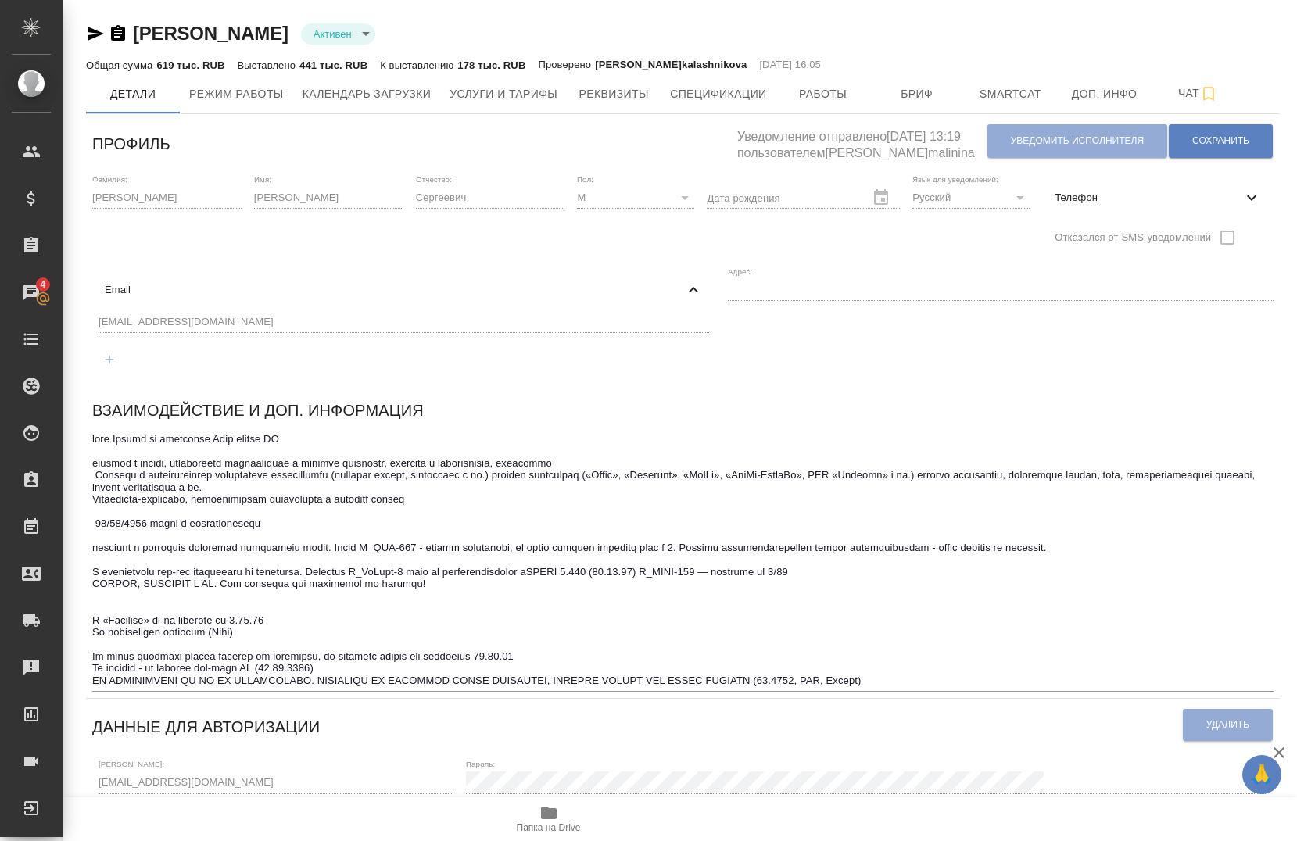
click at [87, 319] on div "Фамилия: [PERSON_NAME] Имя: [PERSON_NAME]: [PERSON_NAME]: М [DEMOGRAPHIC_DATA] …" at bounding box center [682, 280] width 1193 height 224
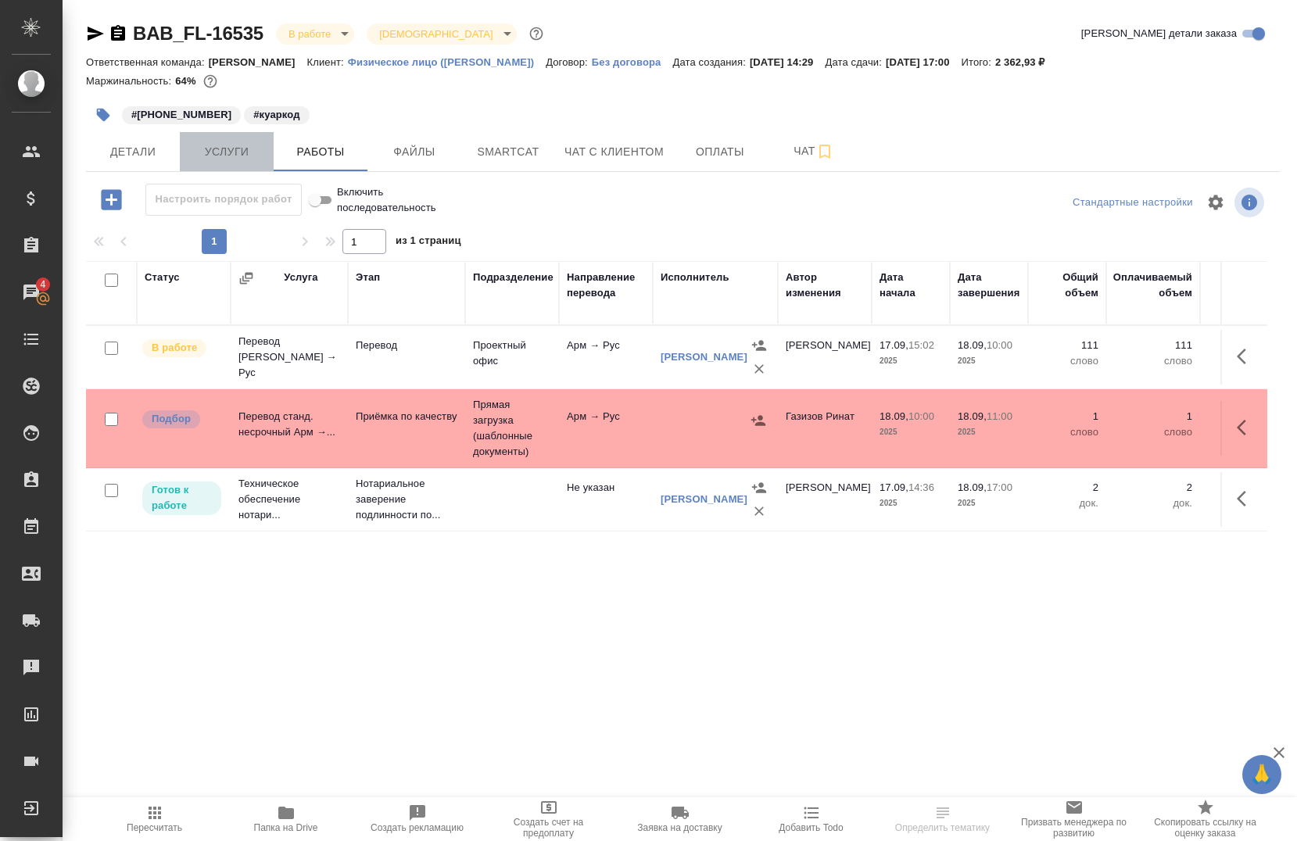
click at [222, 153] on span "Услуги" at bounding box center [226, 152] width 75 height 20
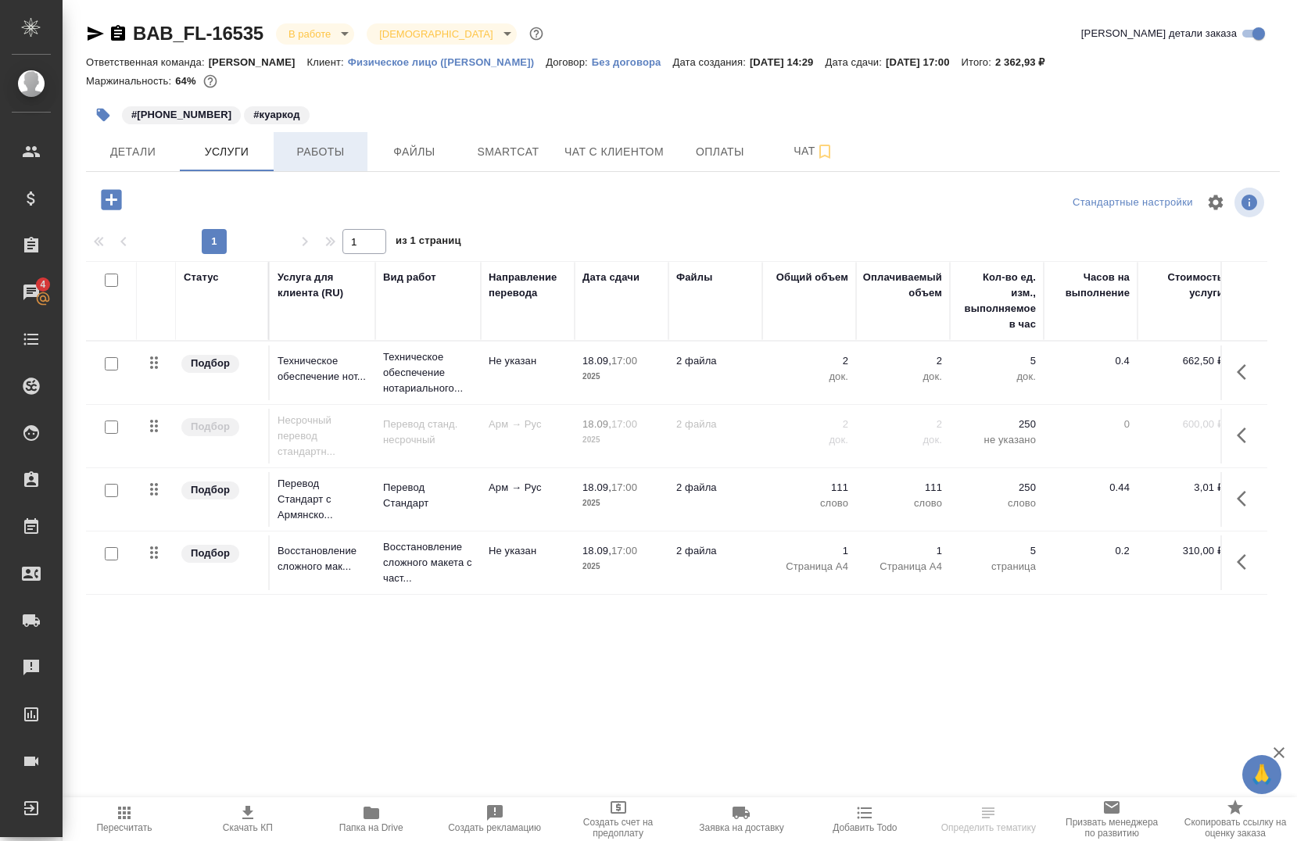
click at [348, 156] on span "Работы" at bounding box center [320, 152] width 75 height 20
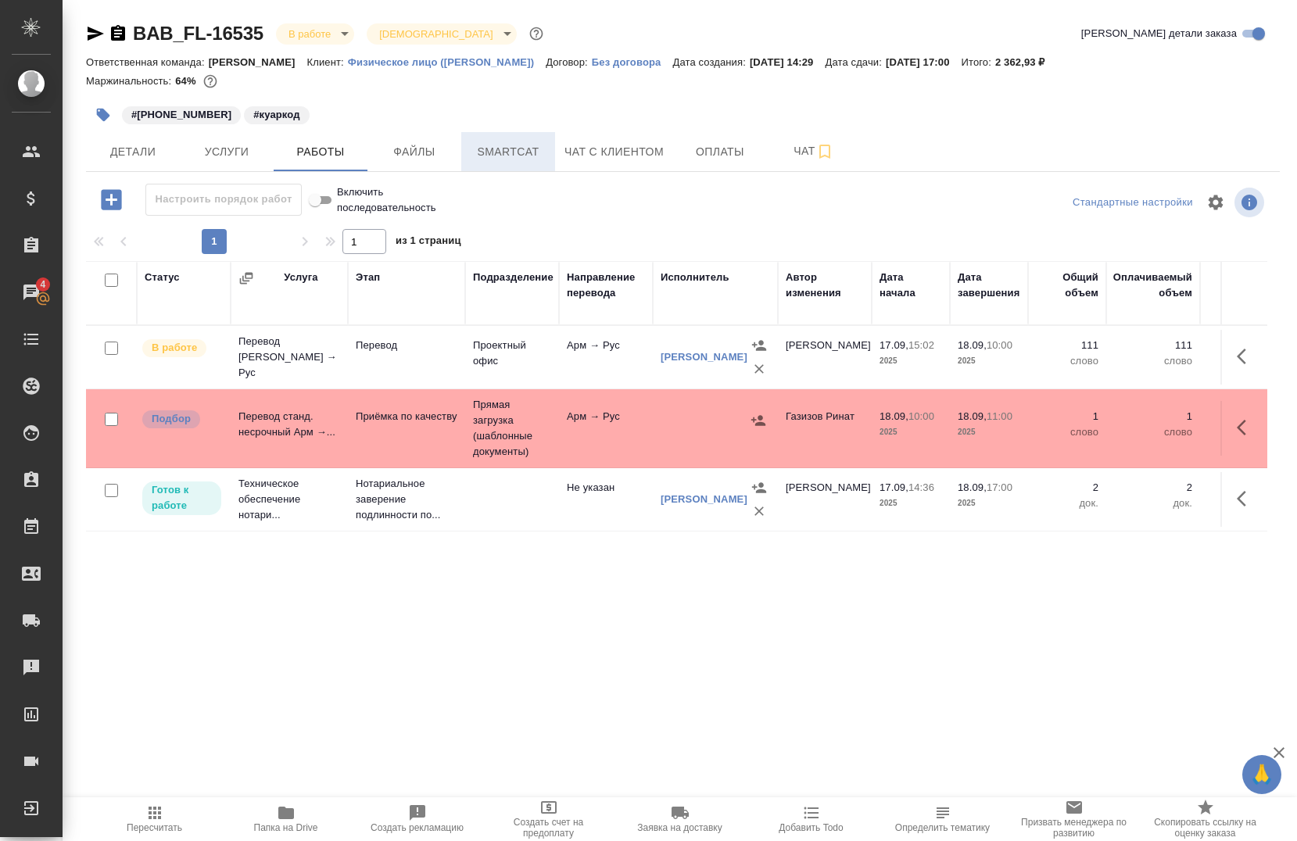
click at [488, 137] on button "Smartcat" at bounding box center [508, 151] width 94 height 39
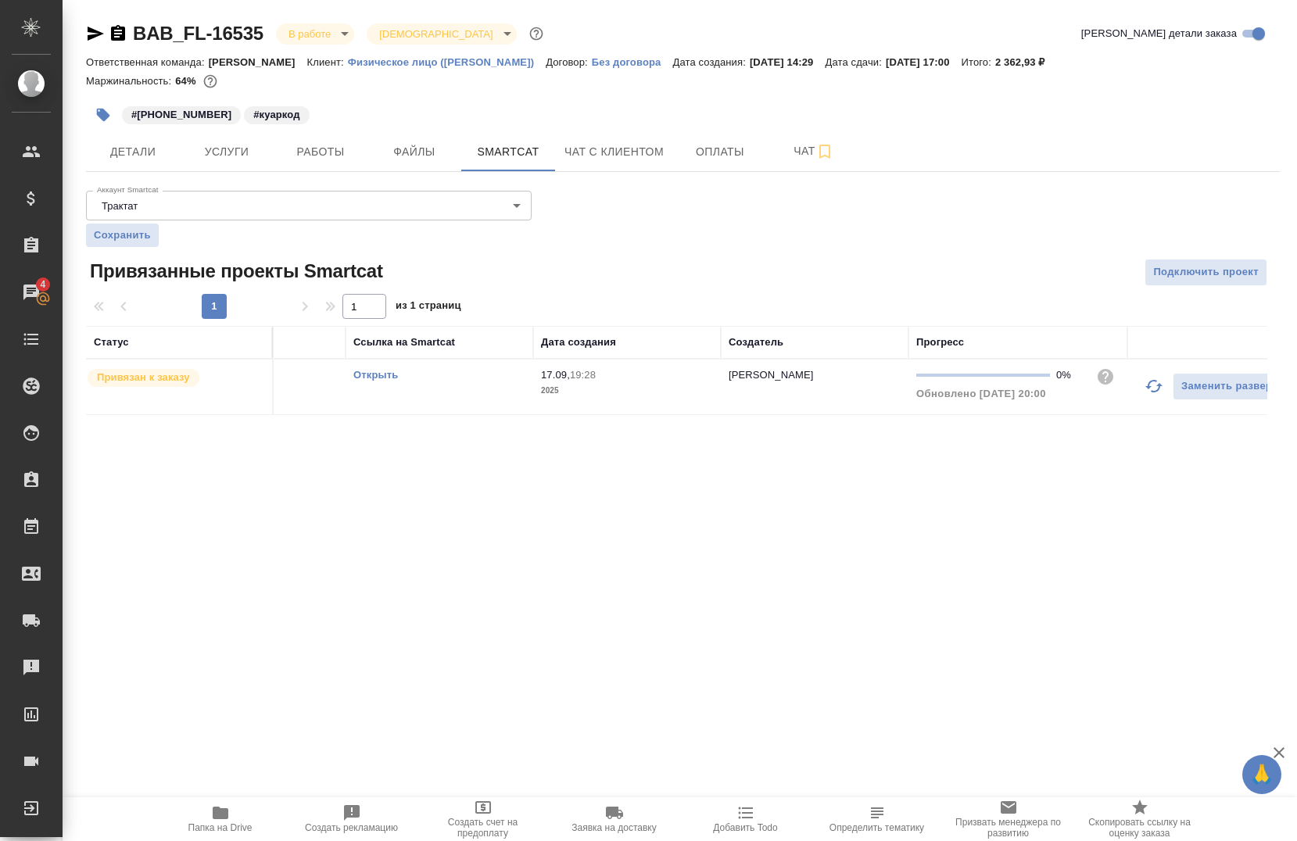
scroll to position [0, 126]
click at [1132, 385] on button "button" at bounding box center [1144, 386] width 38 height 38
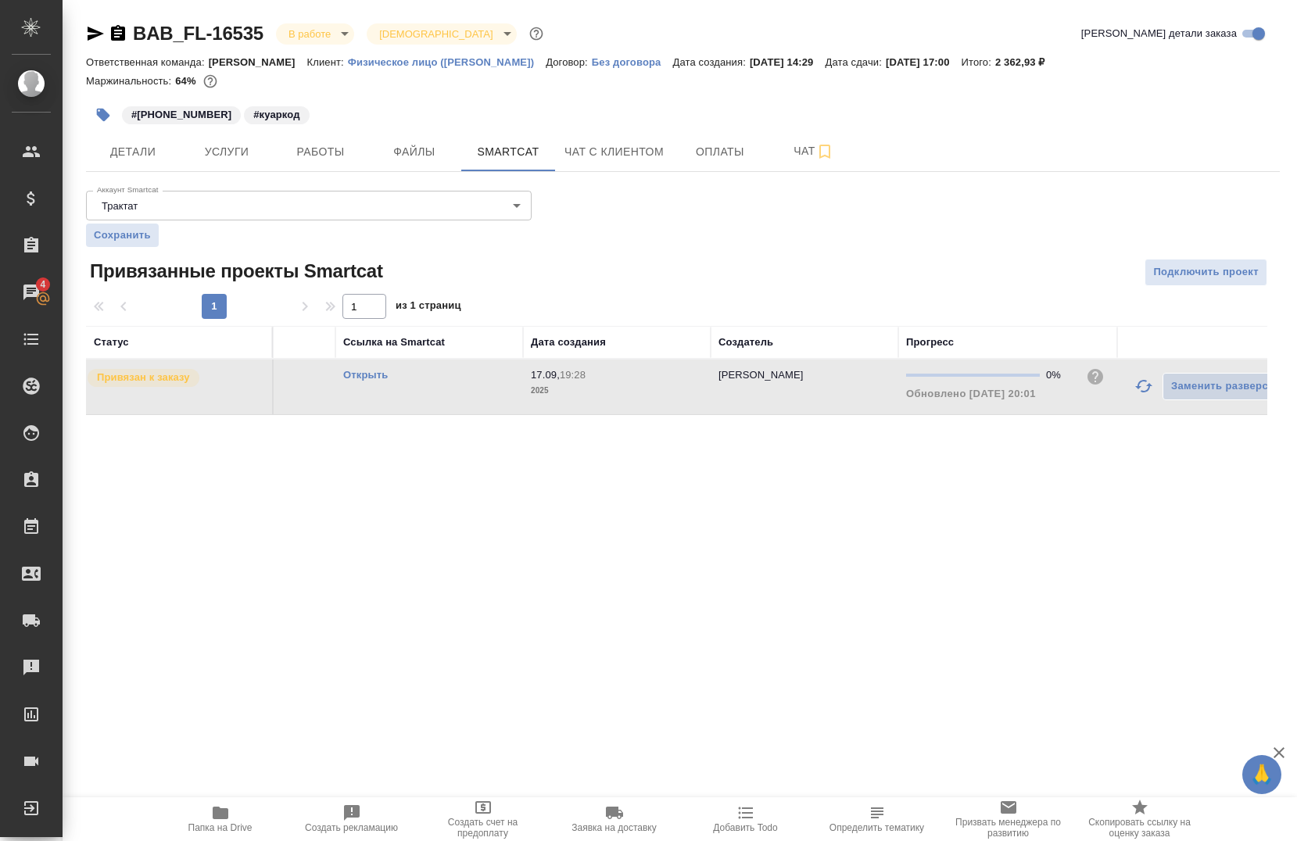
click at [1136, 392] on icon "button" at bounding box center [1143, 386] width 19 height 19
click at [1148, 395] on icon "button" at bounding box center [1143, 386] width 19 height 19
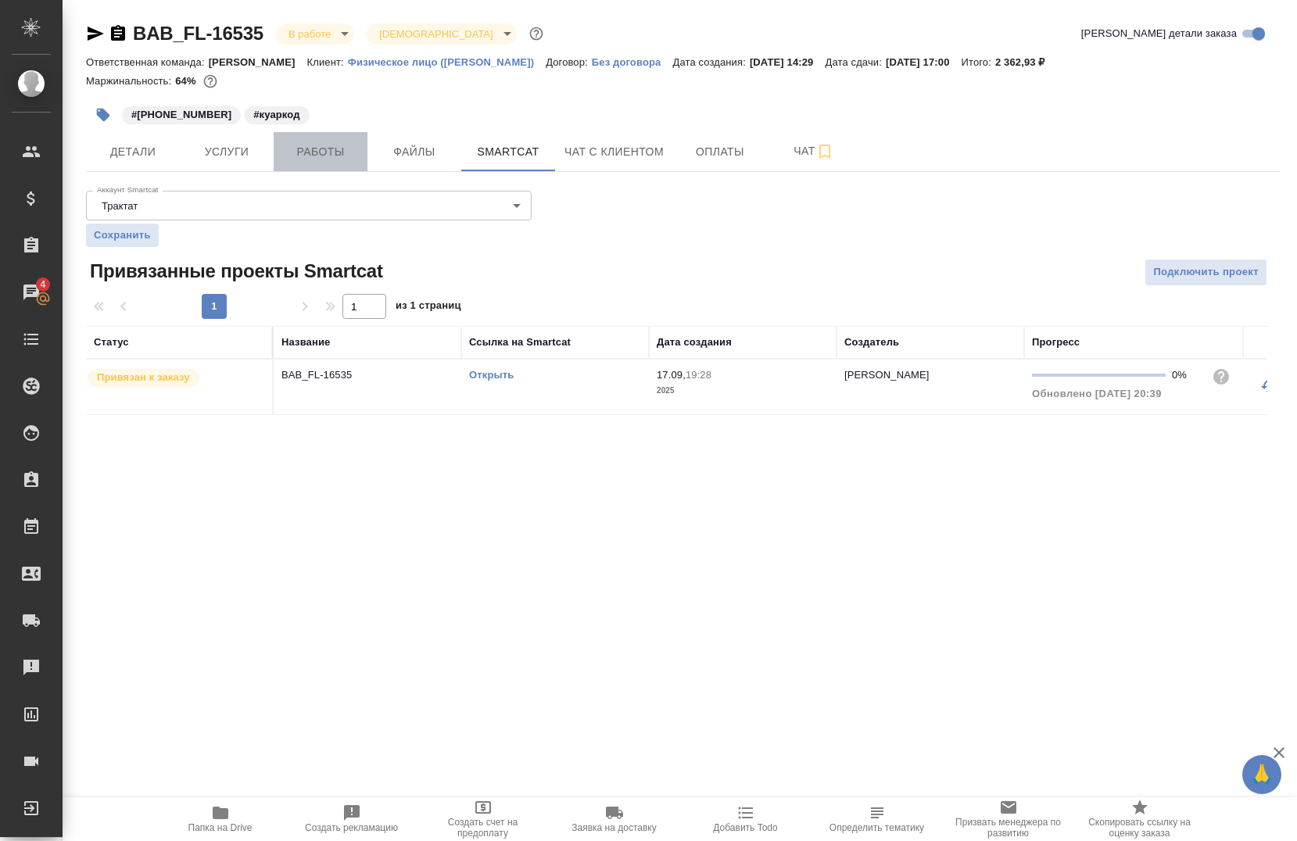
click at [338, 144] on span "Работы" at bounding box center [320, 152] width 75 height 20
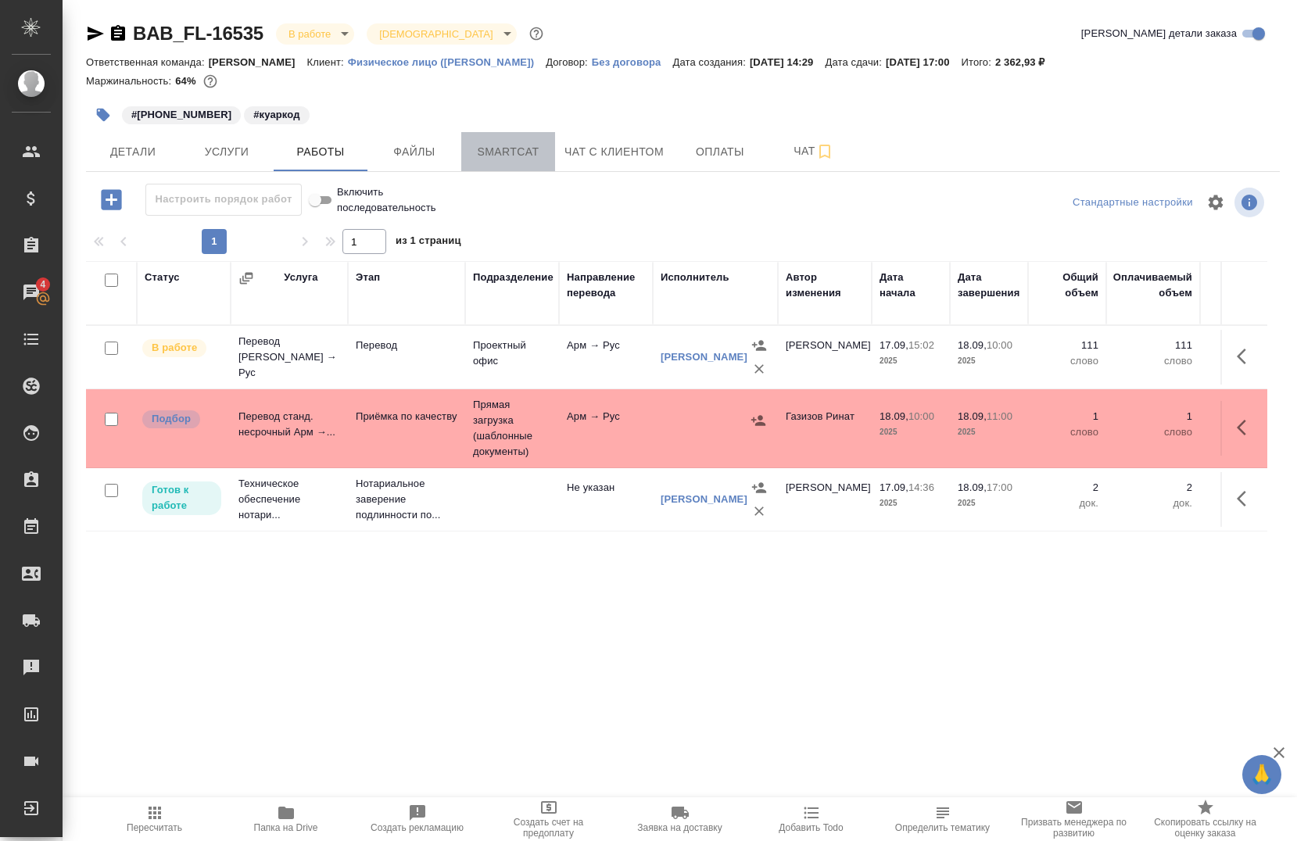
click at [487, 162] on button "Smartcat" at bounding box center [508, 151] width 94 height 39
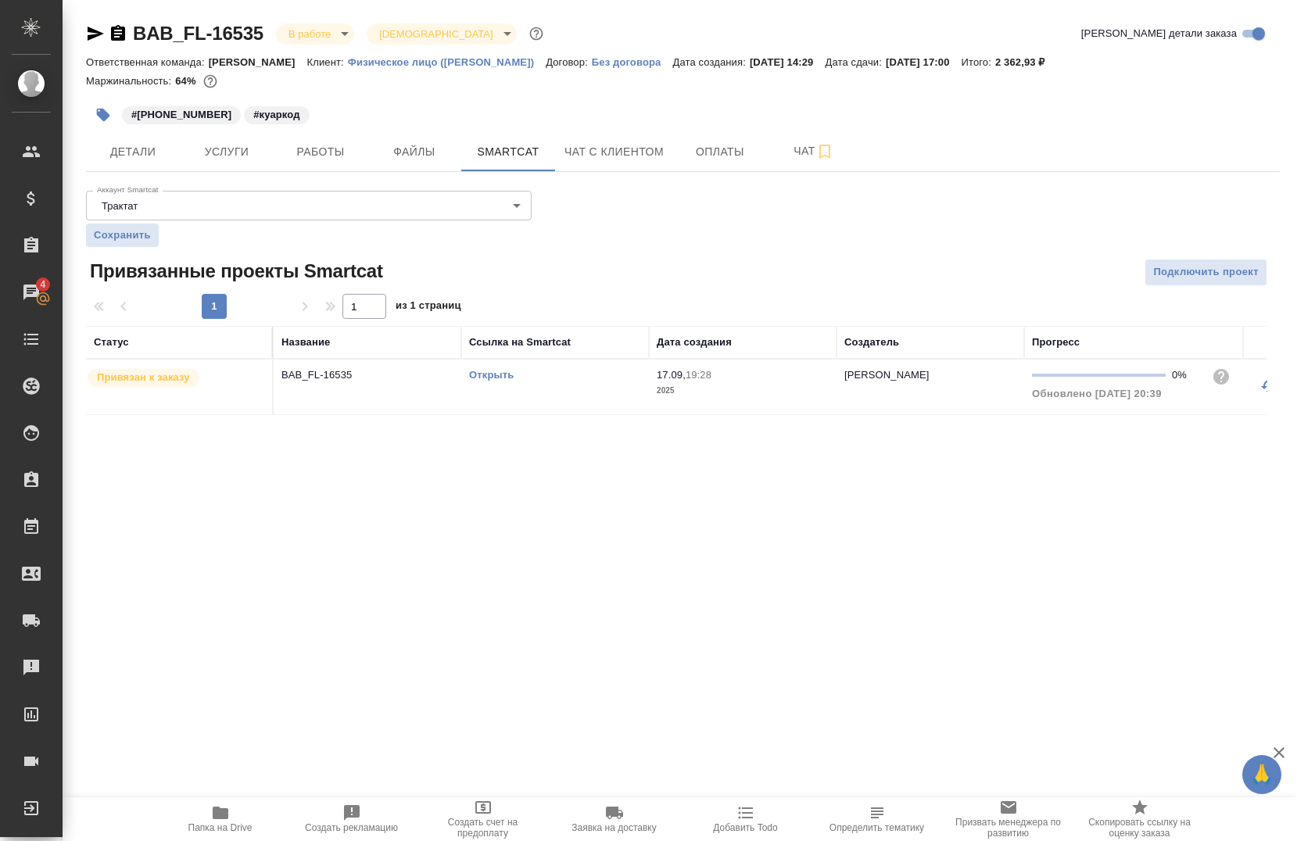
drag, startPoint x: 948, startPoint y: 409, endPoint x: 951, endPoint y: 419, distance: 10.6
click at [951, 415] on div "Статус Название Ссылка на Smartcat Дата создания Создатель Прогресс Привязан к …" at bounding box center [676, 370] width 1181 height 89
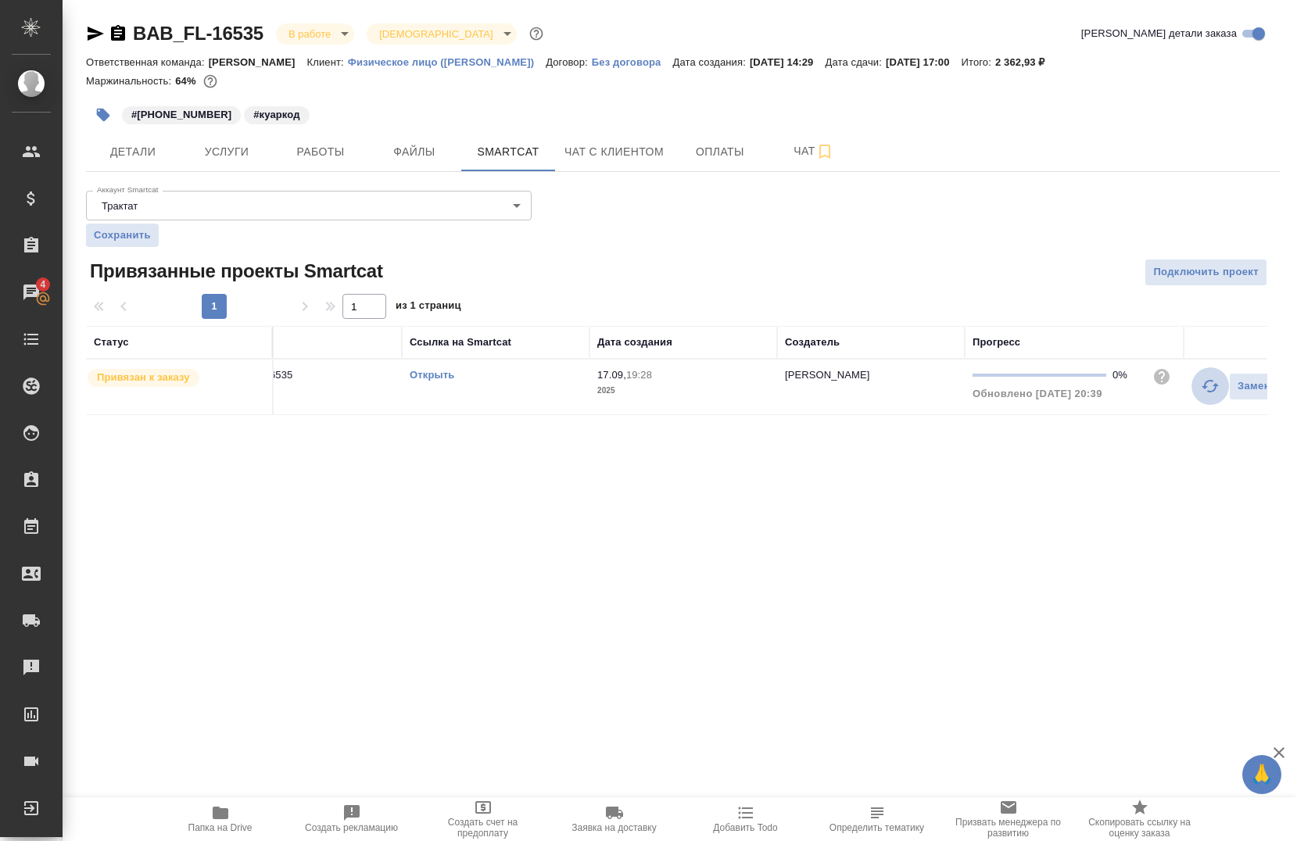
click at [1199, 386] on button "button" at bounding box center [1210, 386] width 38 height 38
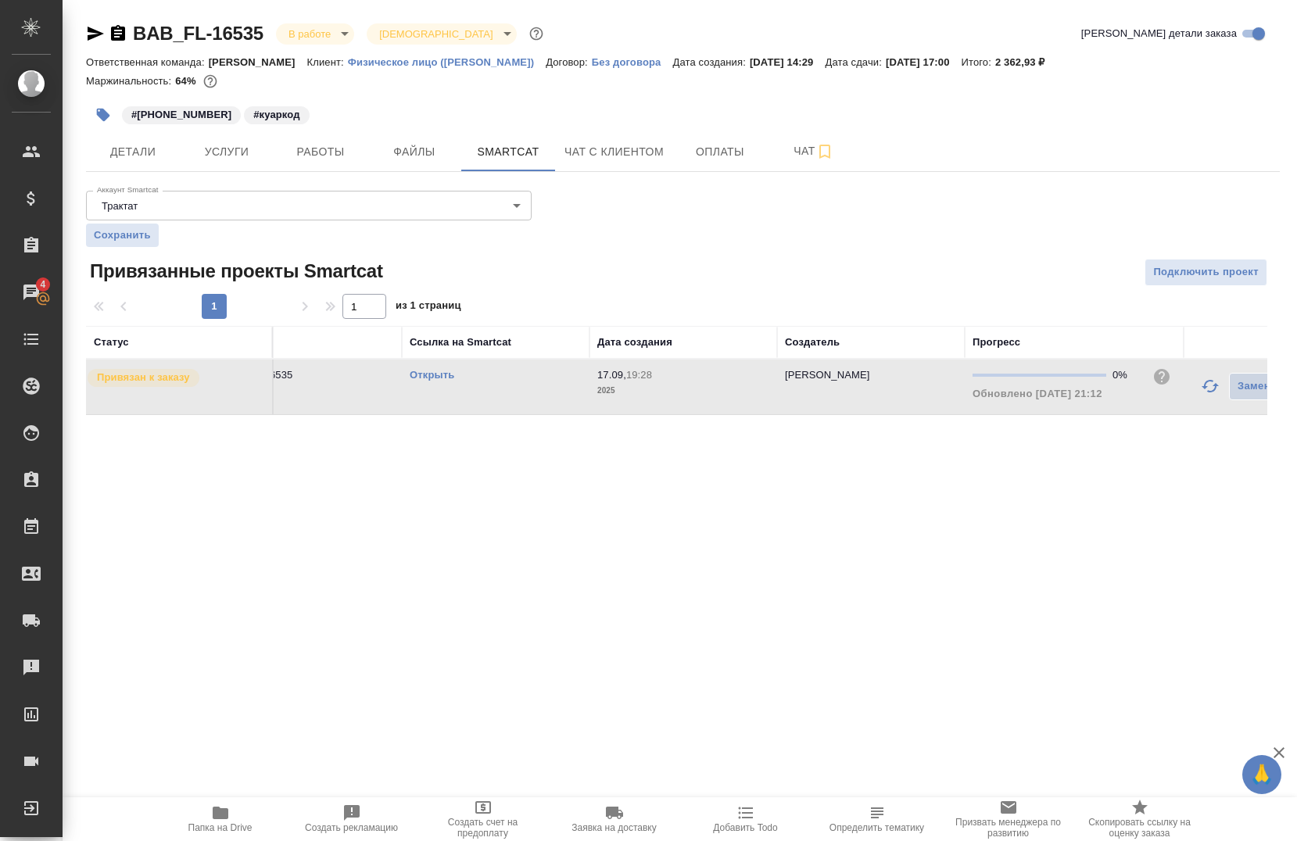
click at [1203, 386] on icon "button" at bounding box center [1209, 386] width 19 height 19
click at [321, 156] on span "Работы" at bounding box center [320, 152] width 75 height 20
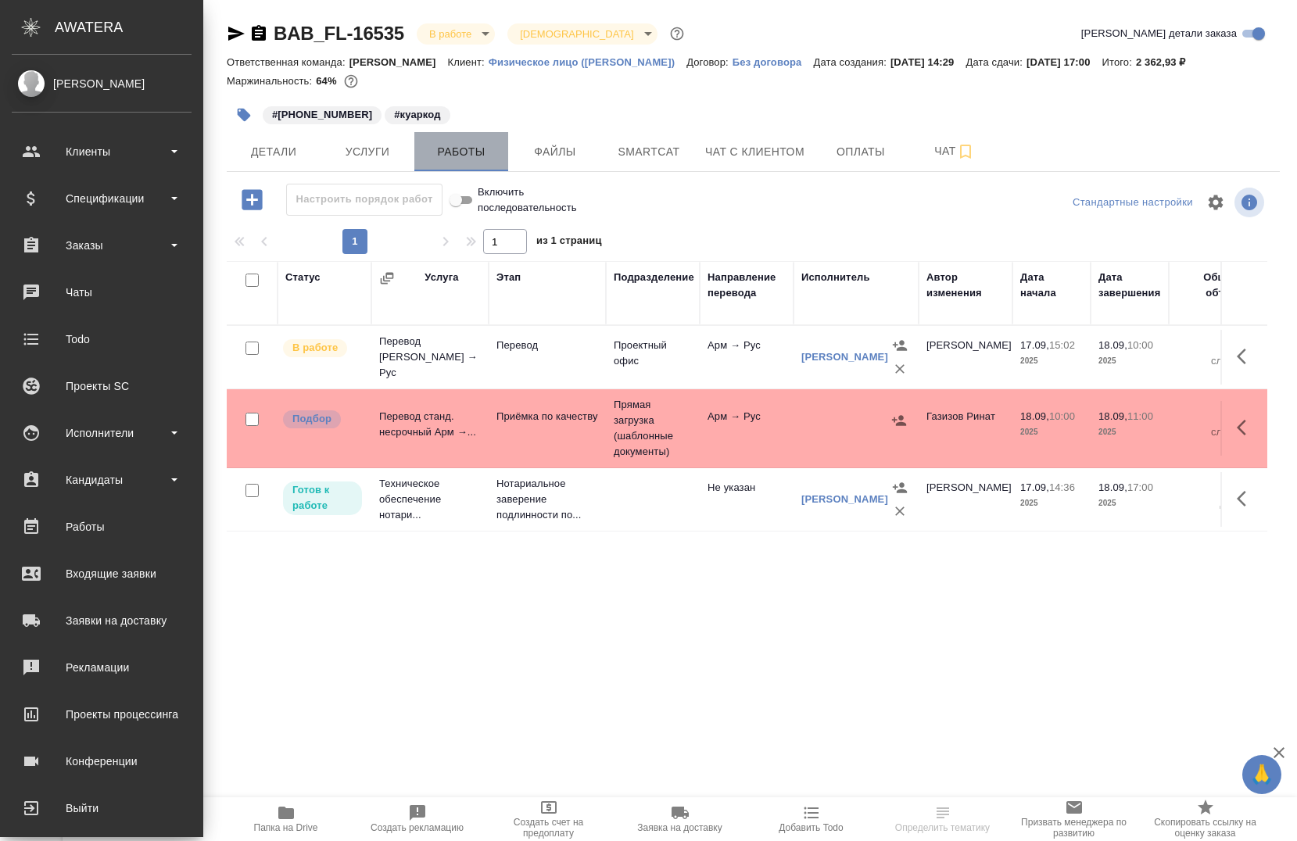
click at [489, 164] on button "Работы" at bounding box center [461, 151] width 94 height 39
click at [611, 162] on button "Smartcat" at bounding box center [649, 151] width 94 height 39
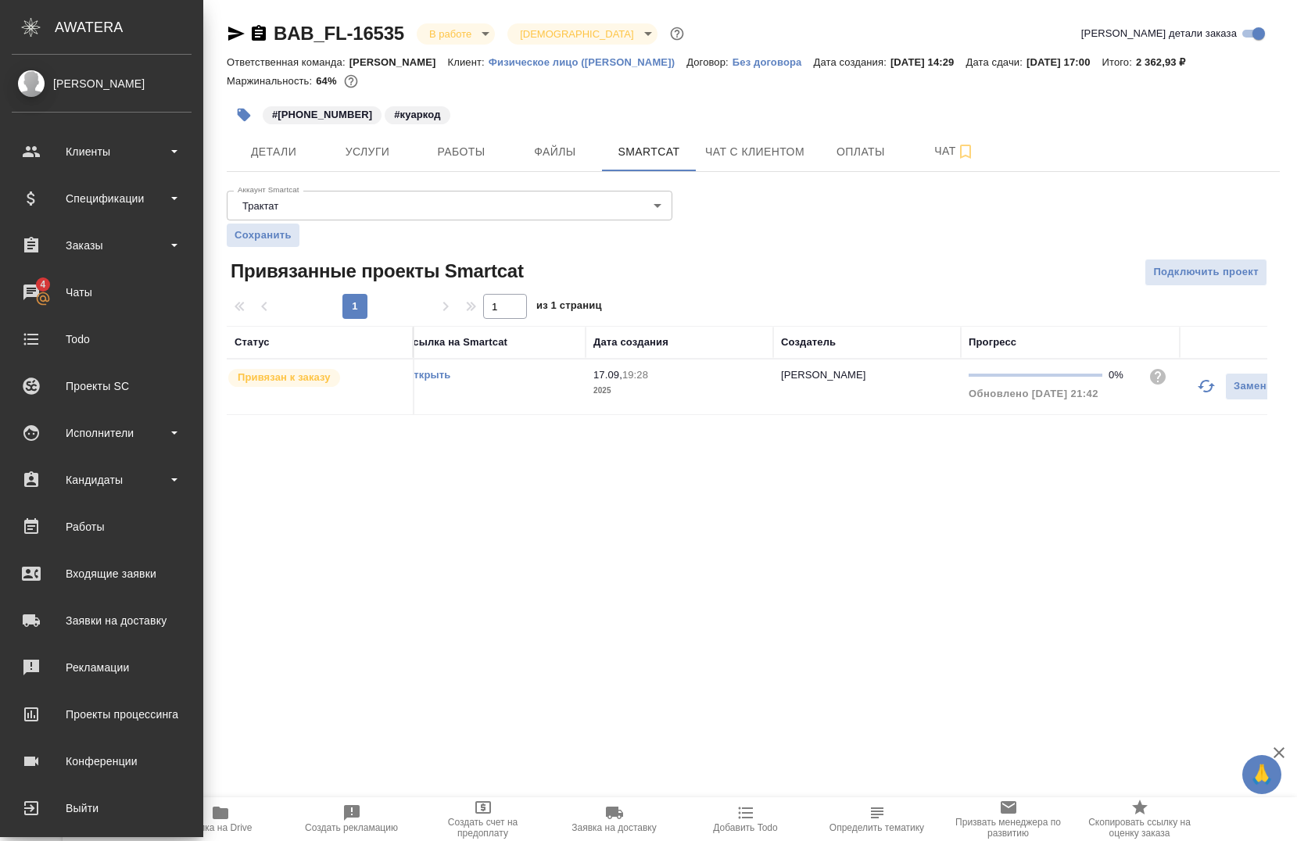
scroll to position [0, 205]
click at [1200, 394] on icon "button" at bounding box center [1205, 386] width 19 height 19
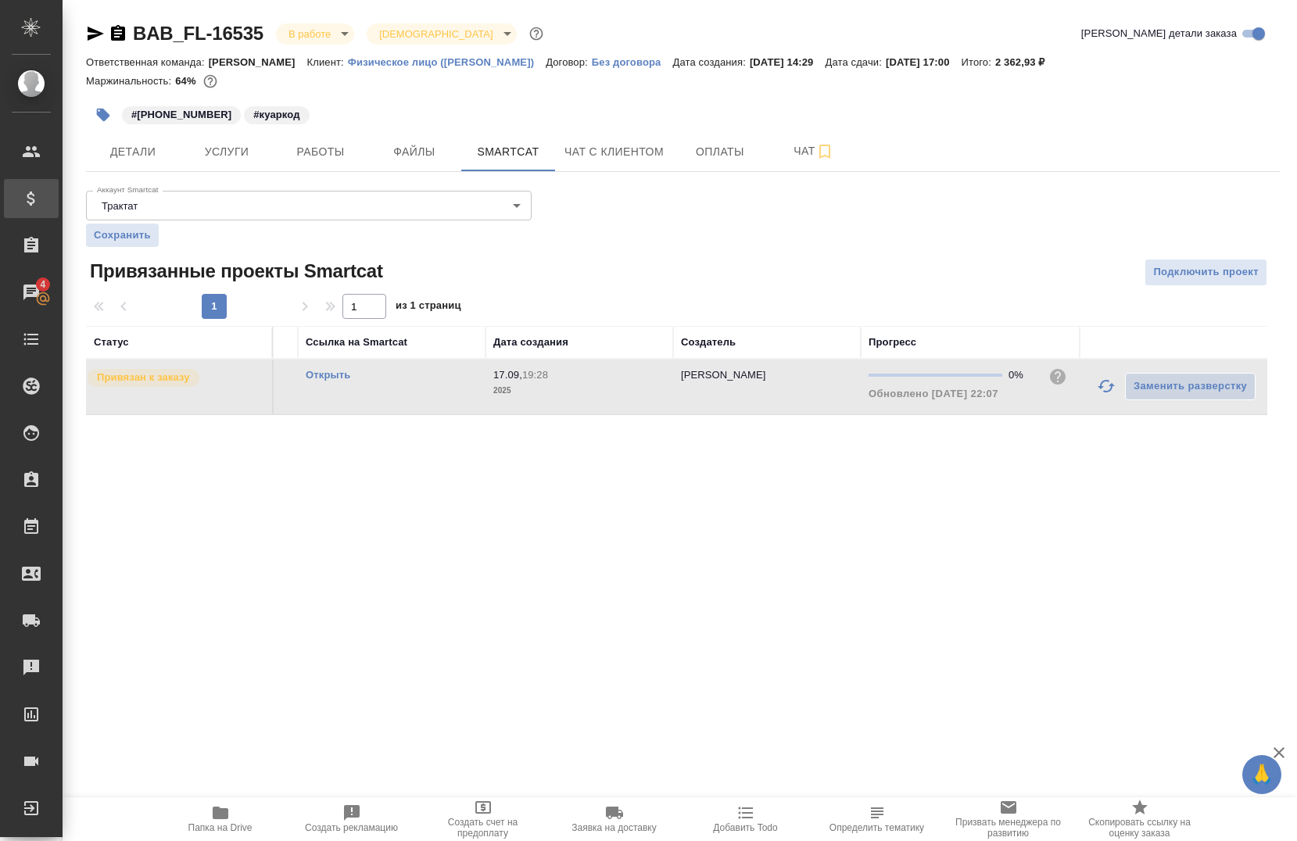
scroll to position [0, 163]
